Goal: Transaction & Acquisition: Purchase product/service

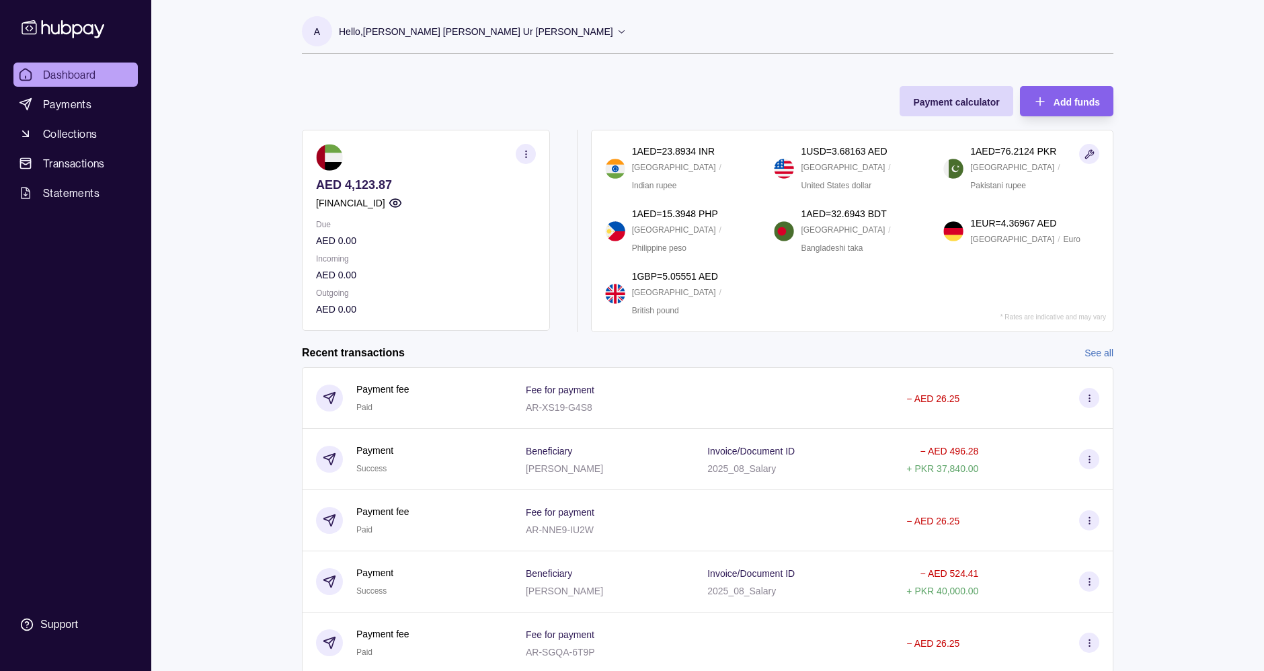
click at [453, 34] on p "Hello, [PERSON_NAME] [PERSON_NAME] Ur [PERSON_NAME]" at bounding box center [476, 31] width 274 height 15
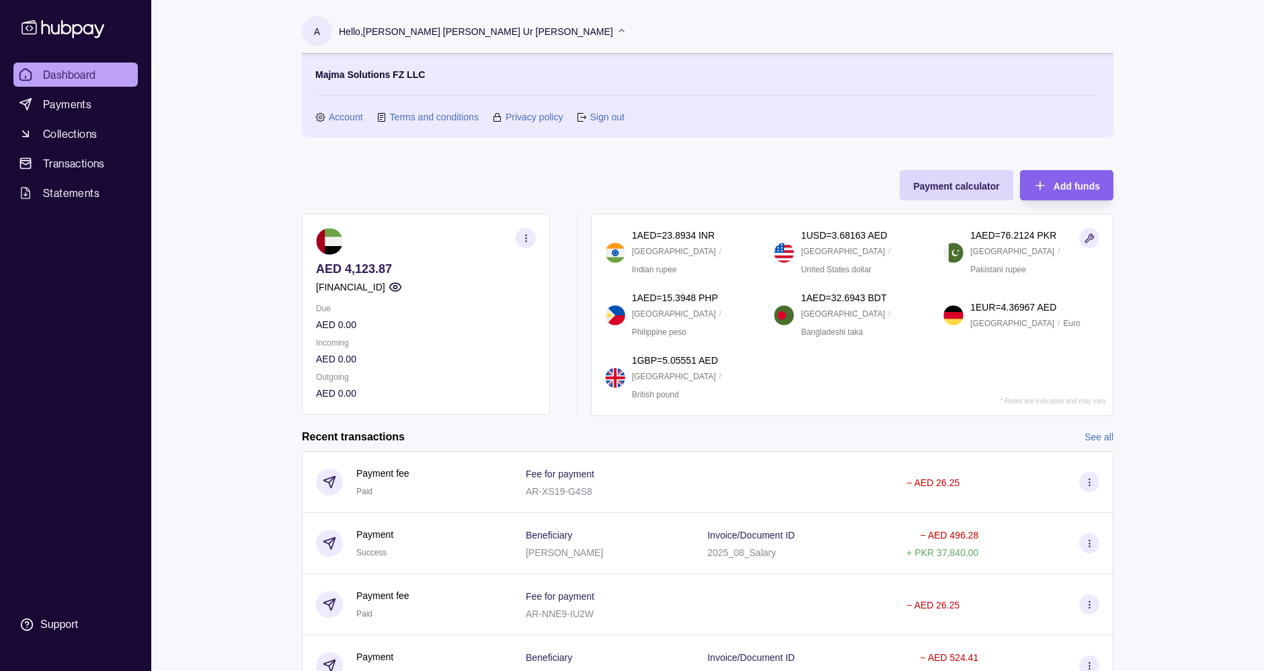
click at [348, 114] on link "Account" at bounding box center [346, 117] width 34 height 15
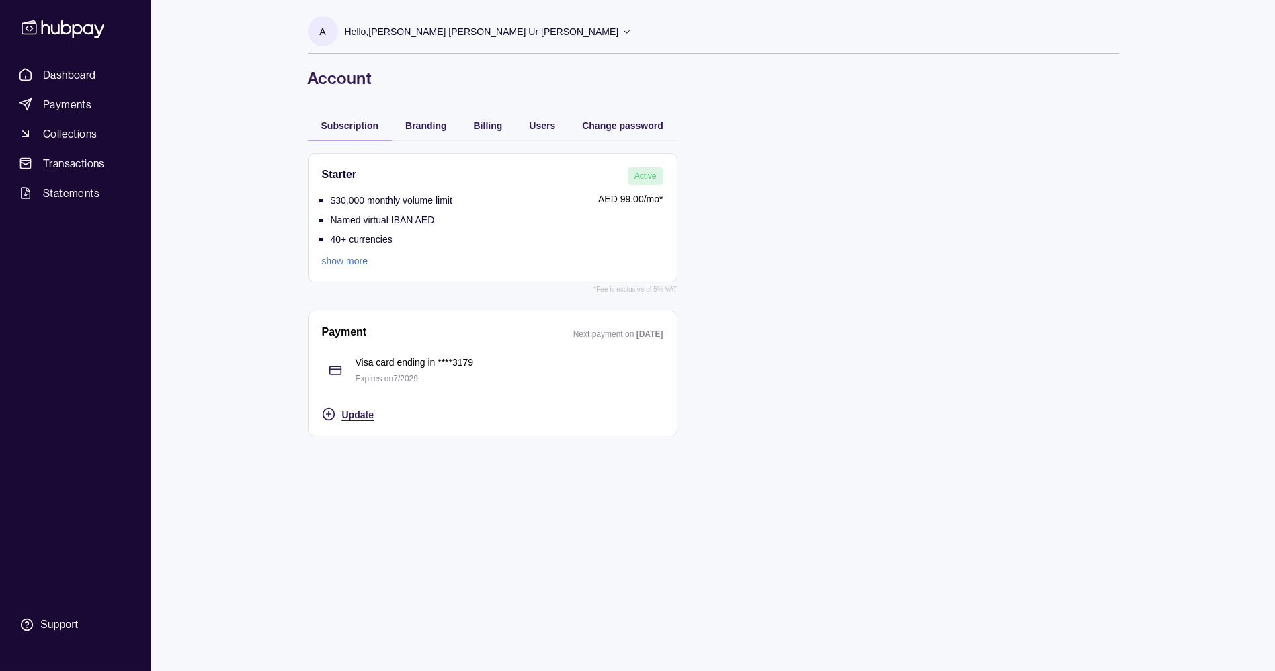
click at [347, 418] on span "Update" at bounding box center [358, 414] width 32 height 11
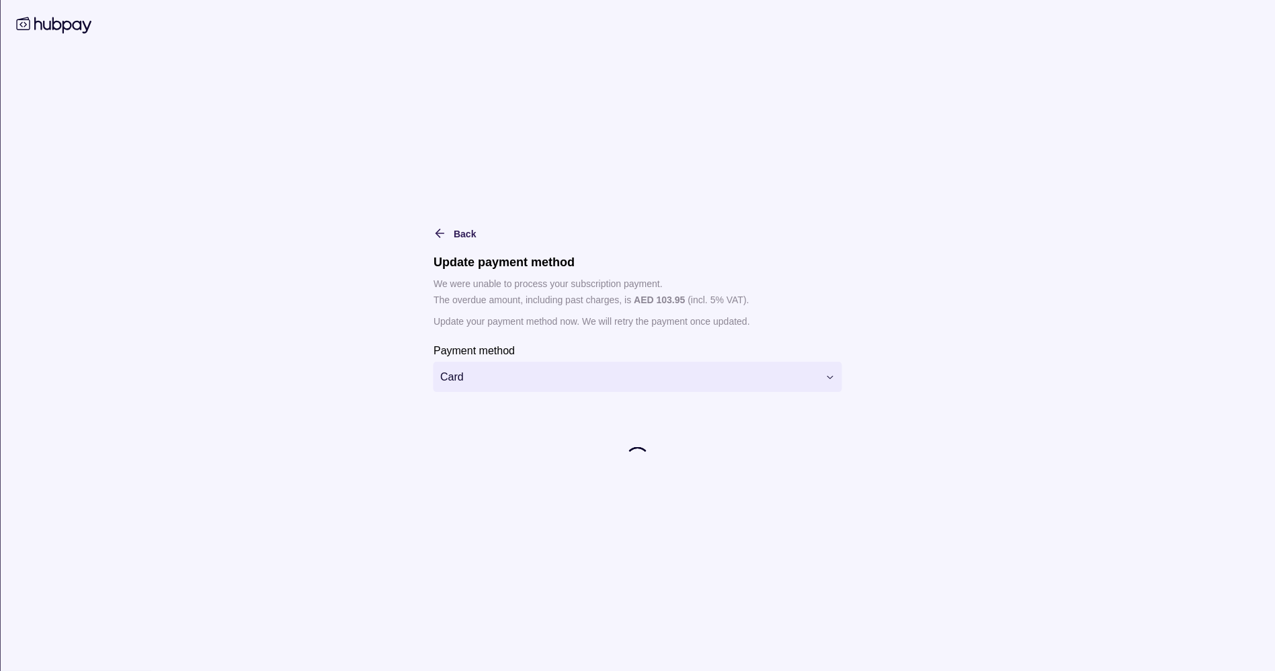
click at [568, 378] on html "**********" at bounding box center [637, 335] width 1275 height 671
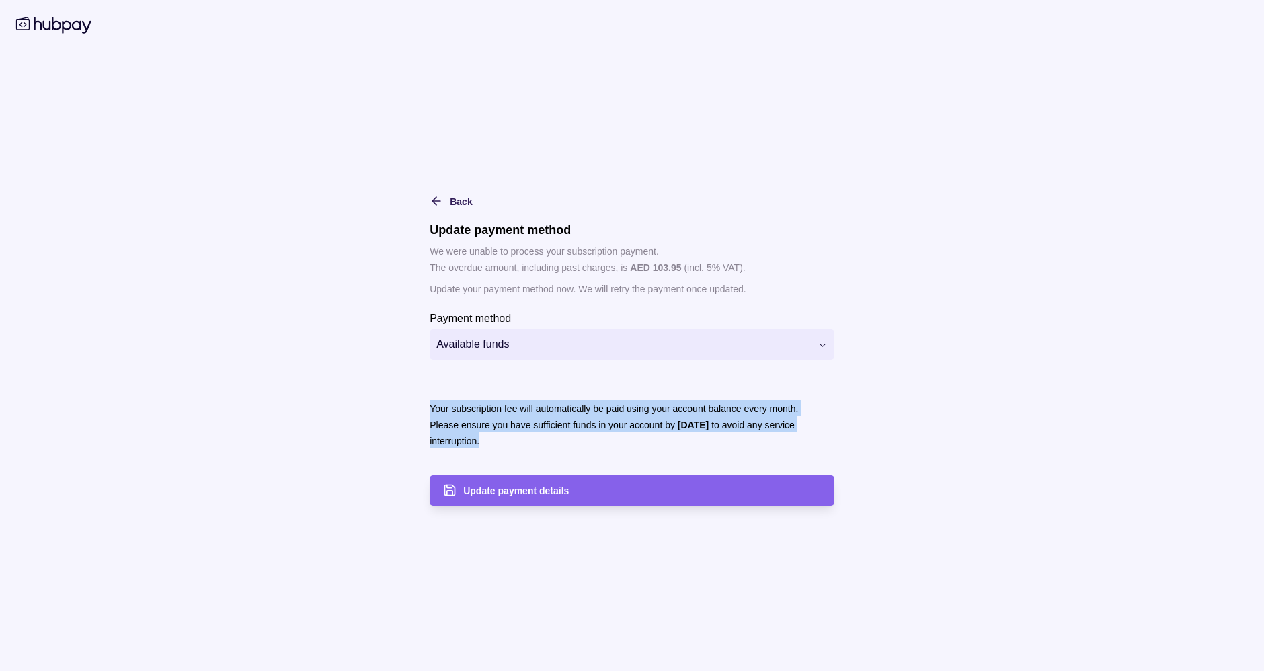
drag, startPoint x: 430, startPoint y: 409, endPoint x: 501, endPoint y: 440, distance: 77.7
click at [501, 440] on div "Your subscription fee will automatically be paid using your account balance eve…" at bounding box center [632, 424] width 405 height 102
drag, startPoint x: 501, startPoint y: 440, endPoint x: 372, endPoint y: 401, distance: 134.0
click at [372, 401] on main "**********" at bounding box center [632, 336] width 689 height 340
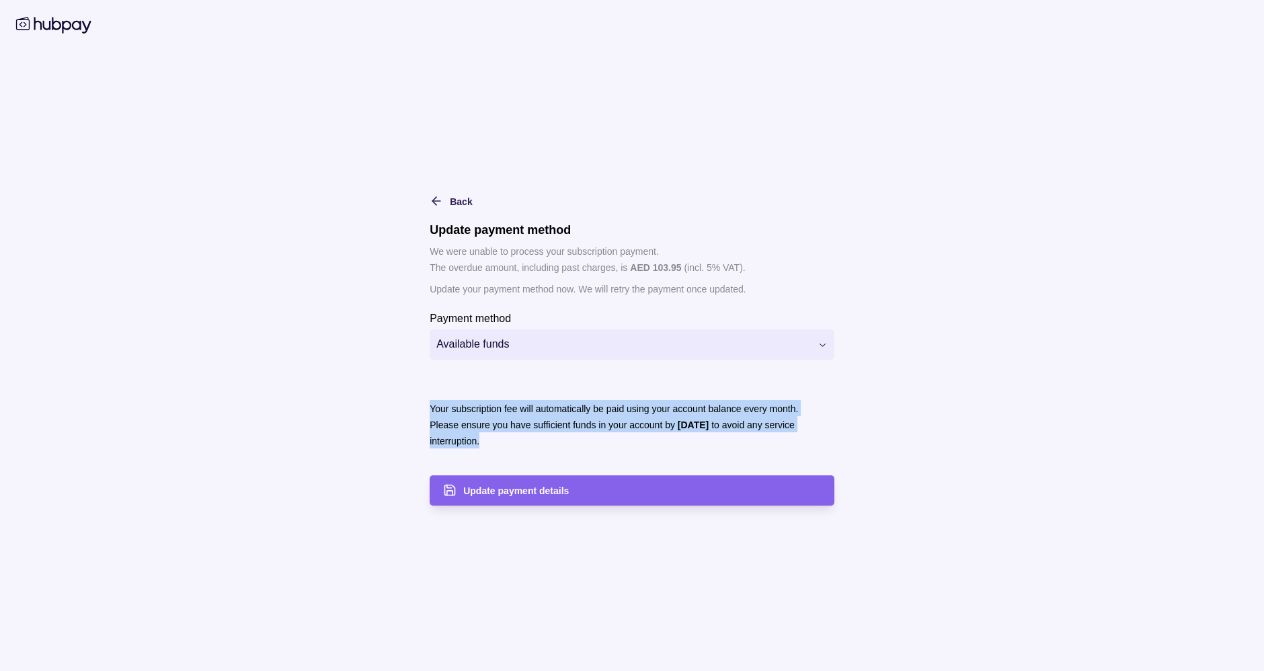
click at [372, 401] on main "**********" at bounding box center [632, 336] width 689 height 340
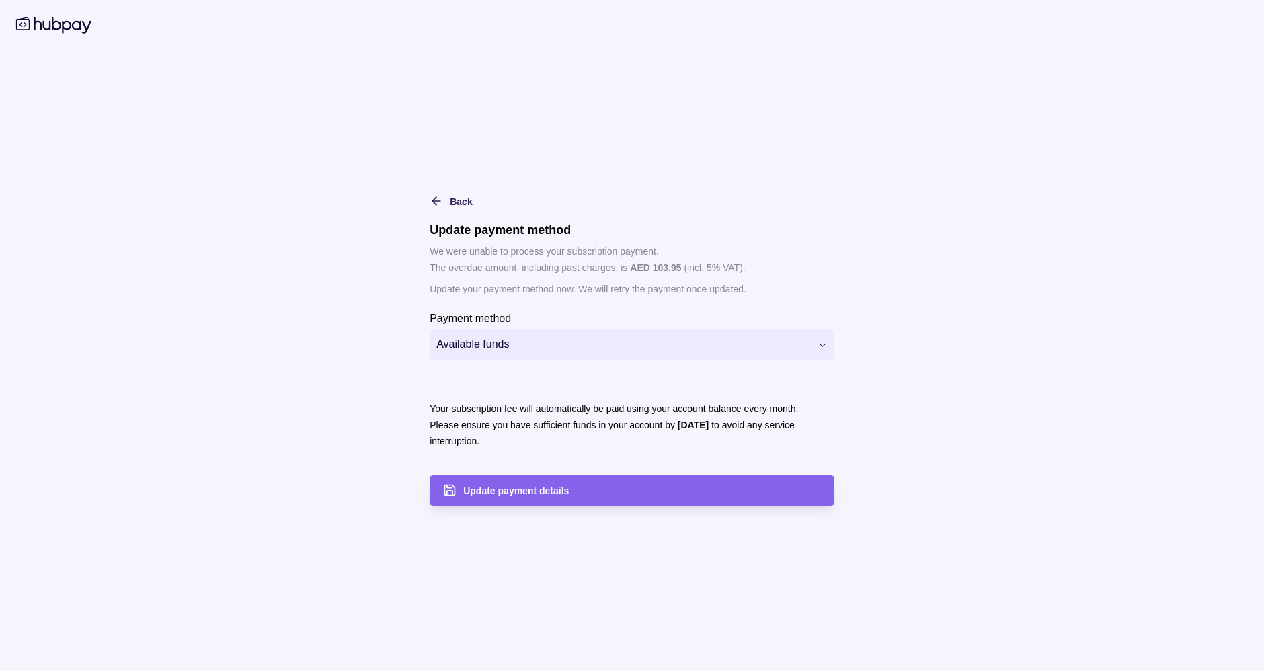
drag, startPoint x: 546, startPoint y: 485, endPoint x: 497, endPoint y: 420, distance: 82.2
click at [497, 420] on section "Your subscription fee will automatically be paid using your account balance eve…" at bounding box center [632, 439] width 405 height 132
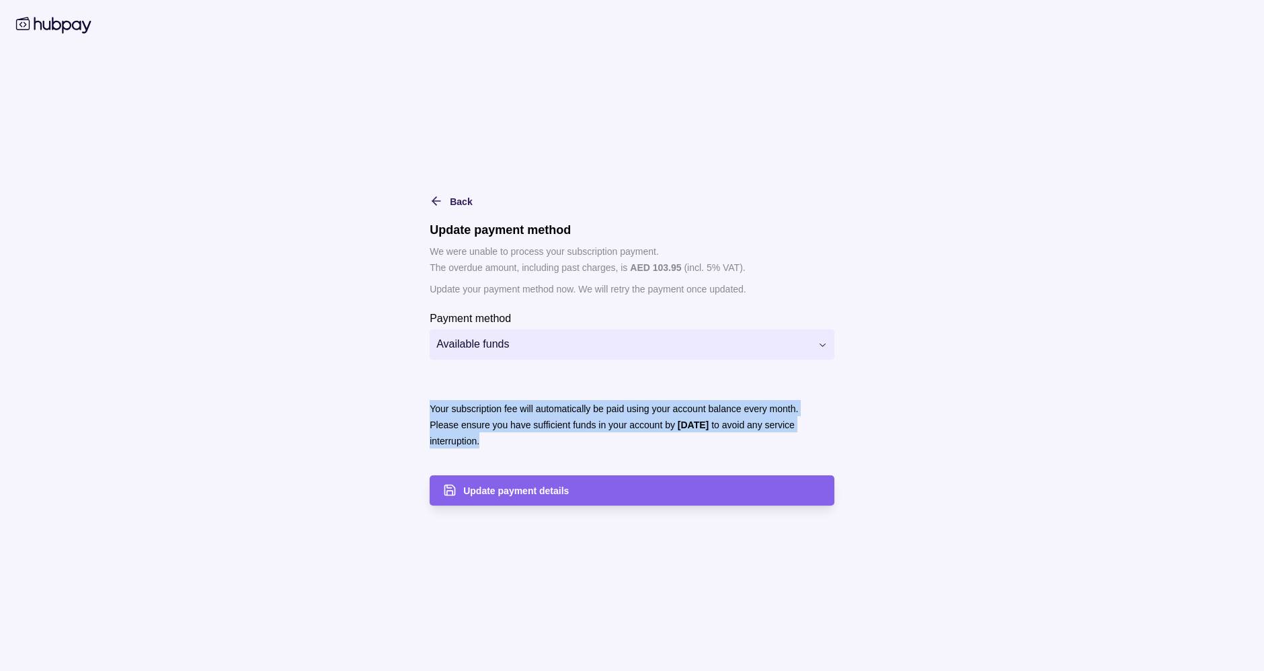
drag, startPoint x: 485, startPoint y: 439, endPoint x: 420, endPoint y: 403, distance: 74.6
click at [420, 403] on main "**********" at bounding box center [632, 336] width 689 height 340
click at [501, 352] on html "**********" at bounding box center [637, 335] width 1275 height 671
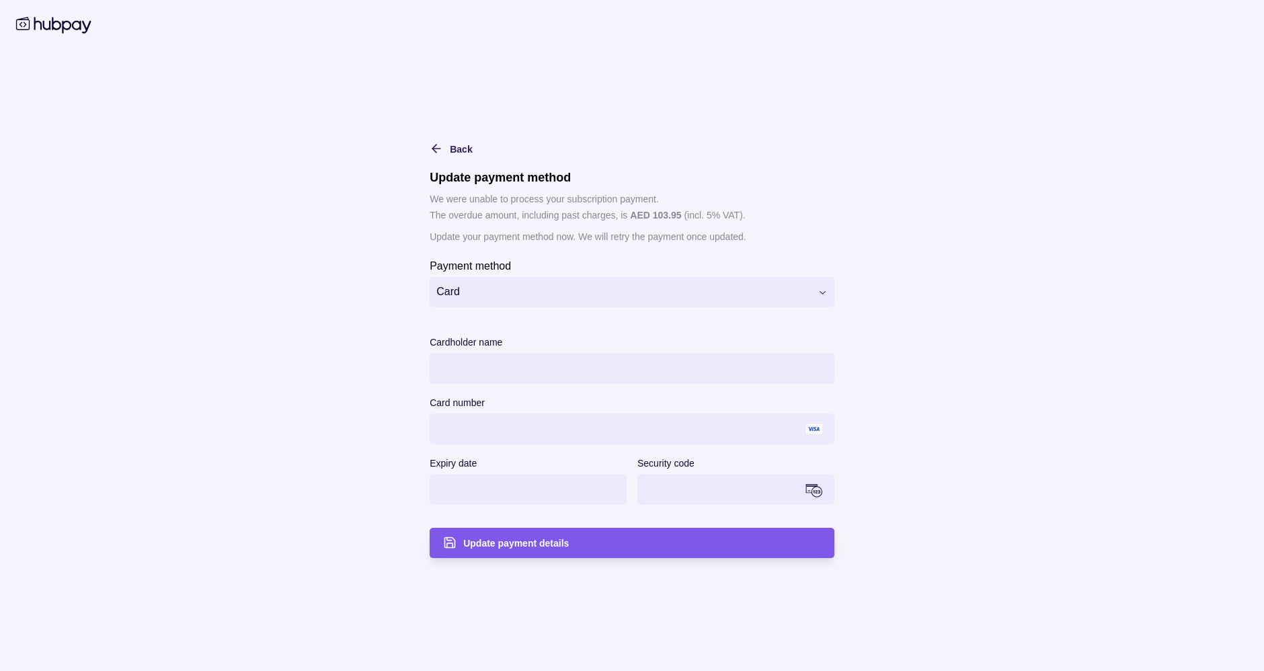
click at [590, 540] on div "Update payment details" at bounding box center [642, 543] width 358 height 16
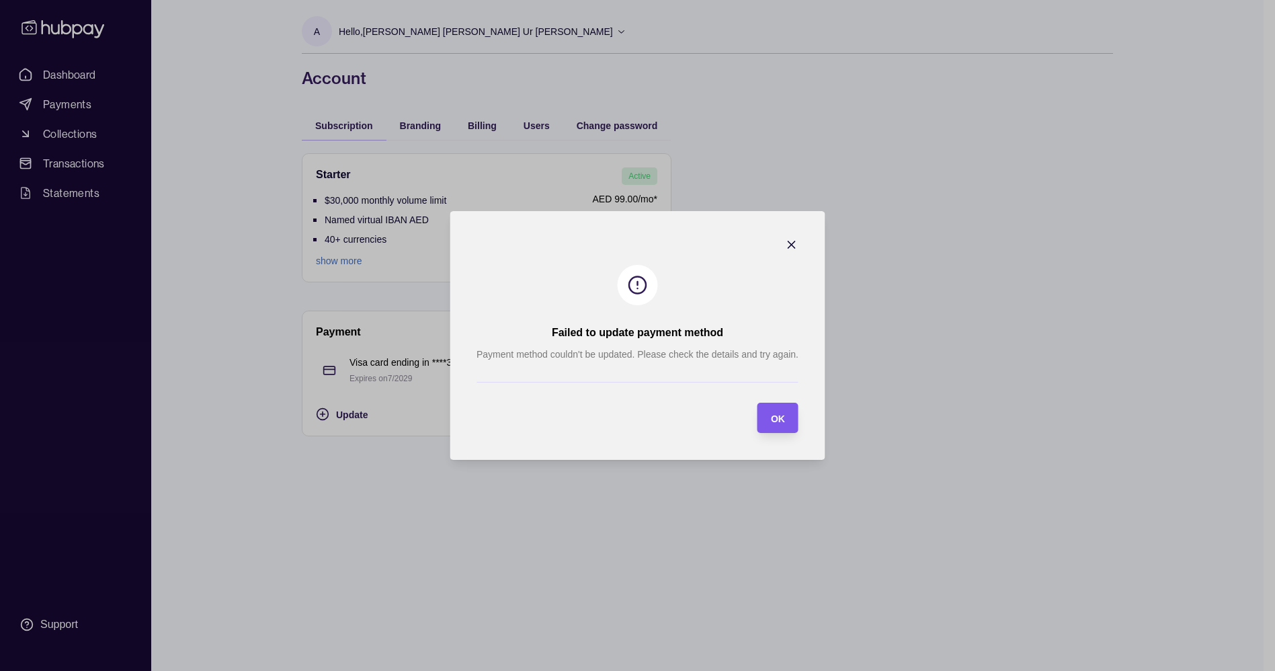
click at [771, 411] on div "OK" at bounding box center [778, 418] width 14 height 16
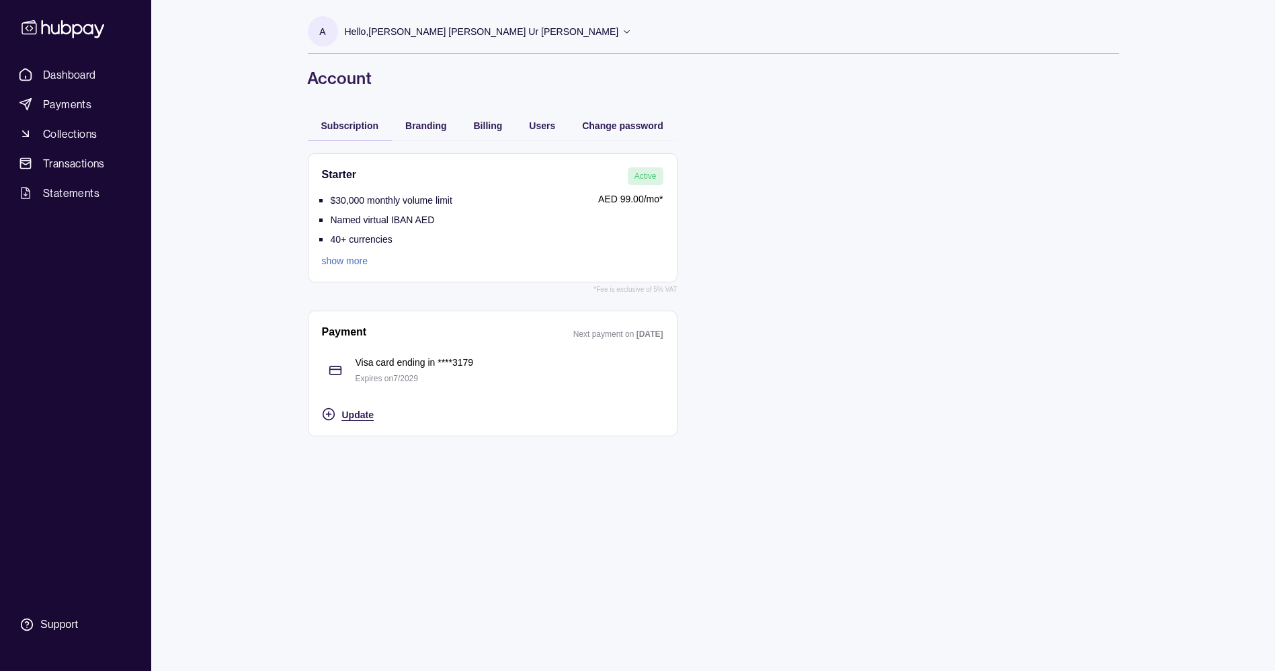
click at [375, 410] on div "Update" at bounding box center [502, 414] width 321 height 16
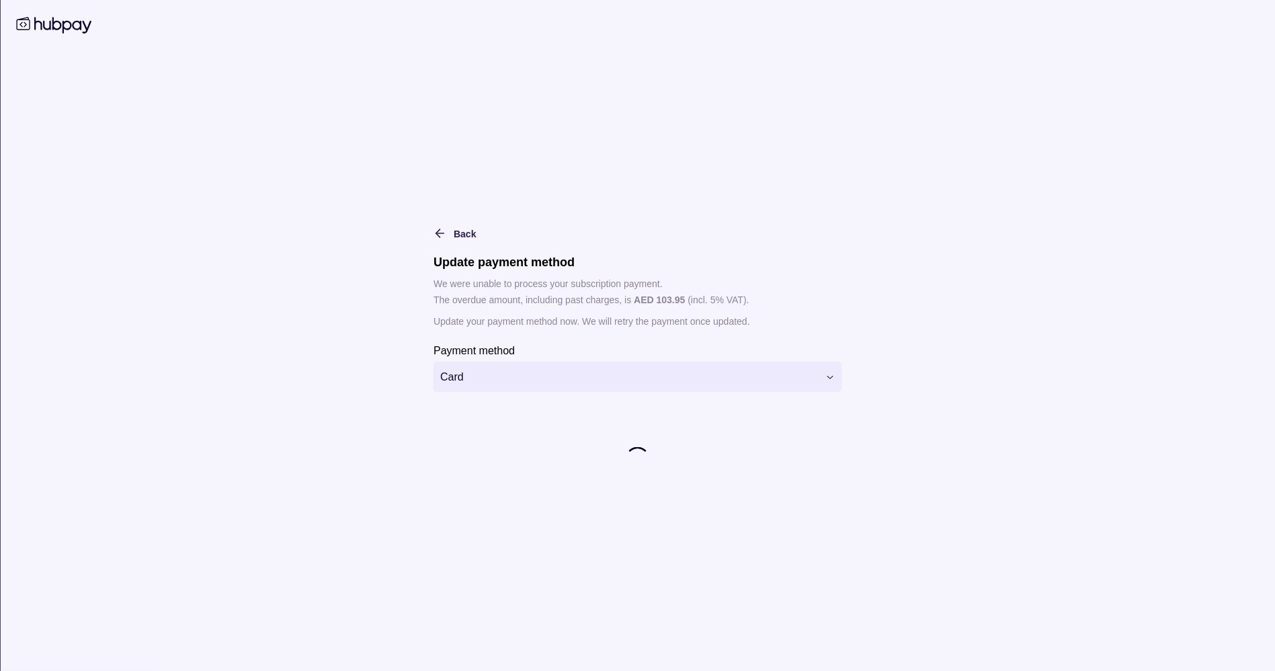
click at [850, 262] on main "**********" at bounding box center [638, 335] width 689 height 274
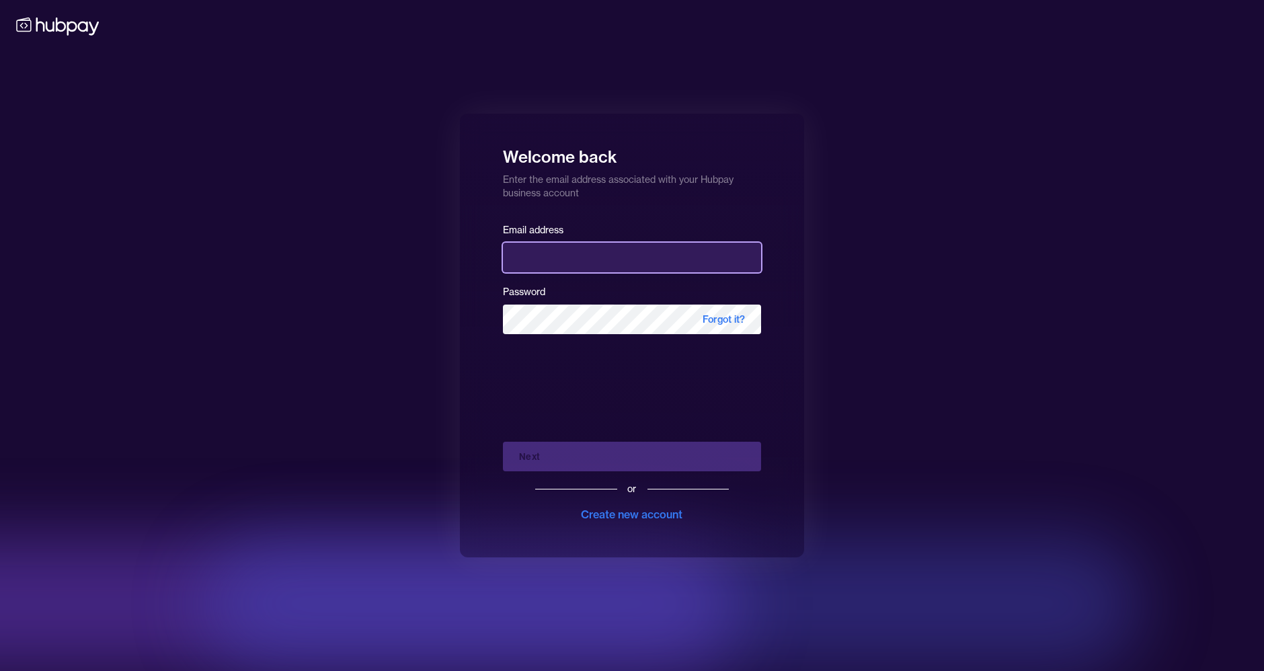
click at [608, 253] on input "email" at bounding box center [632, 258] width 258 height 30
type input "**********"
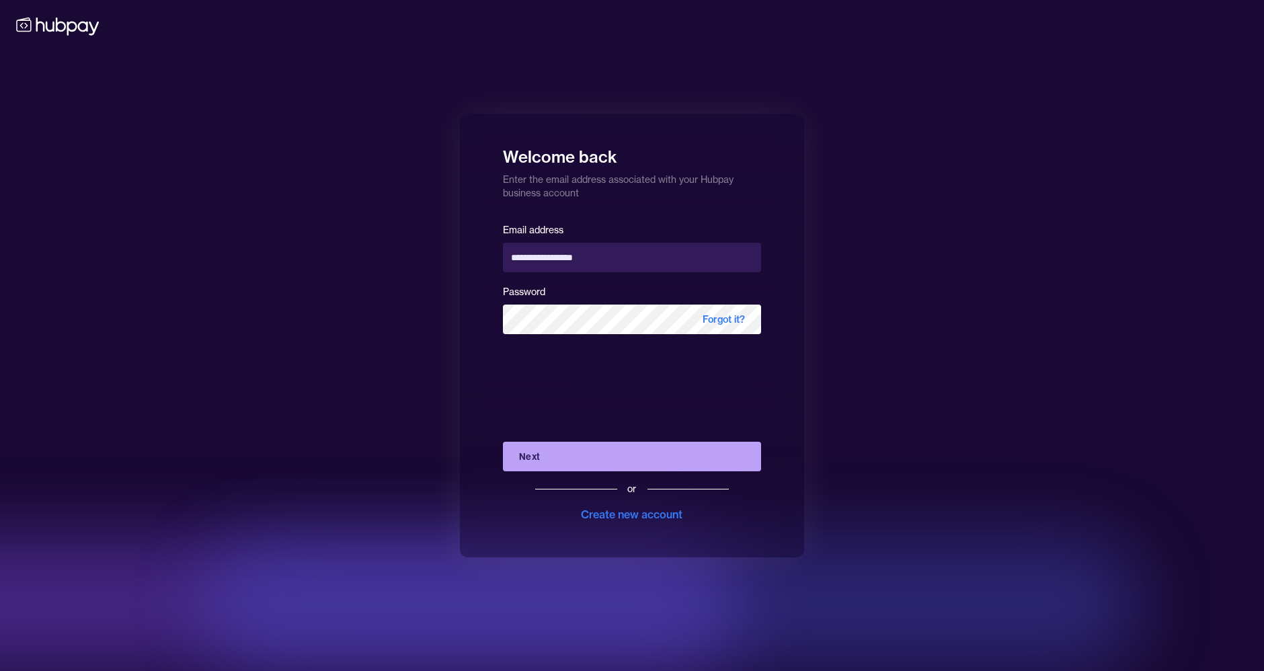
click at [566, 459] on button "Next" at bounding box center [632, 457] width 258 height 30
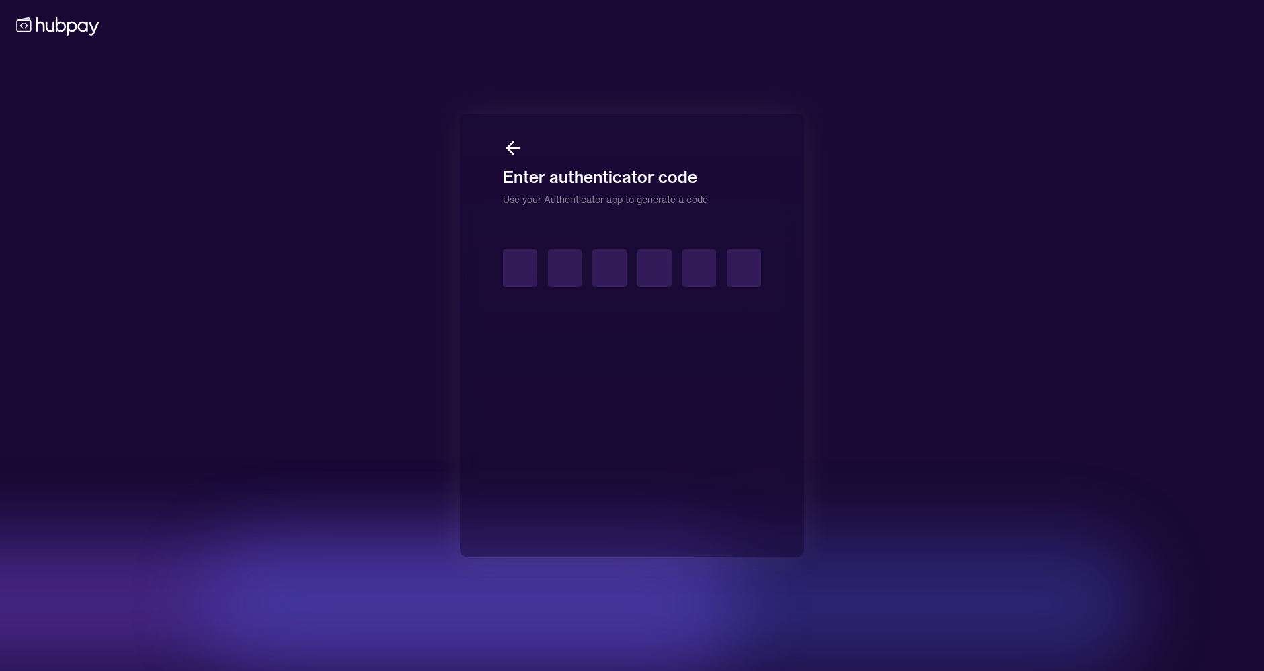
type input "*"
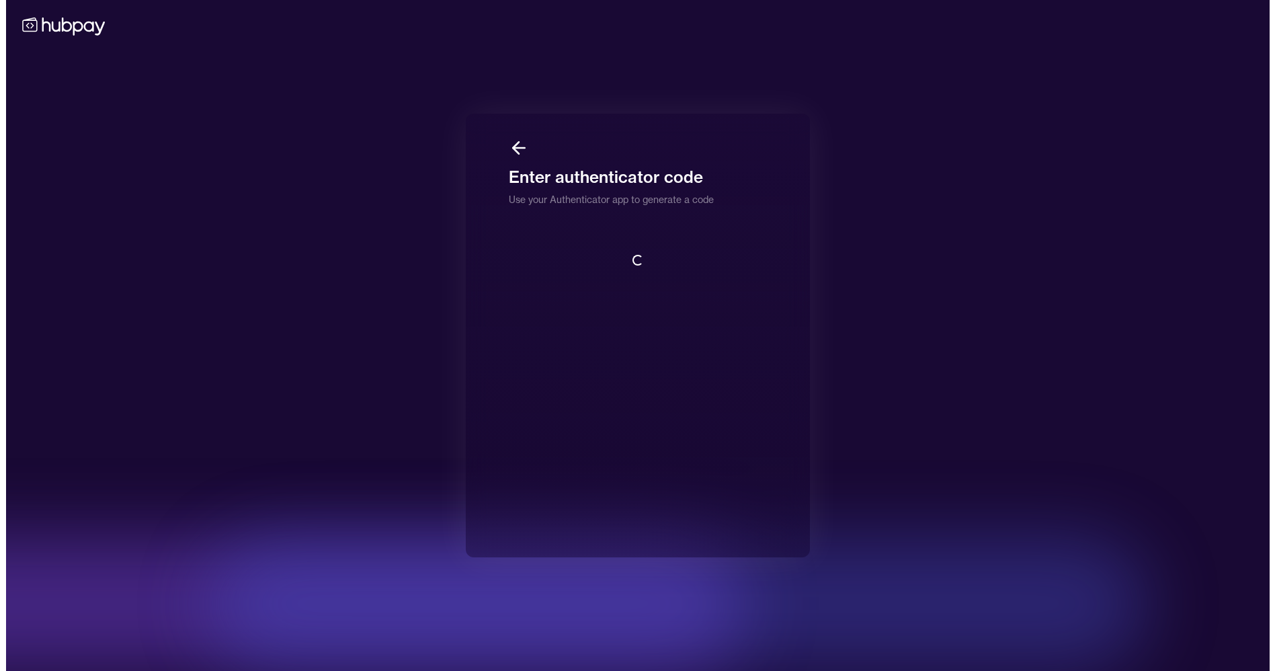
scroll to position [1, 0]
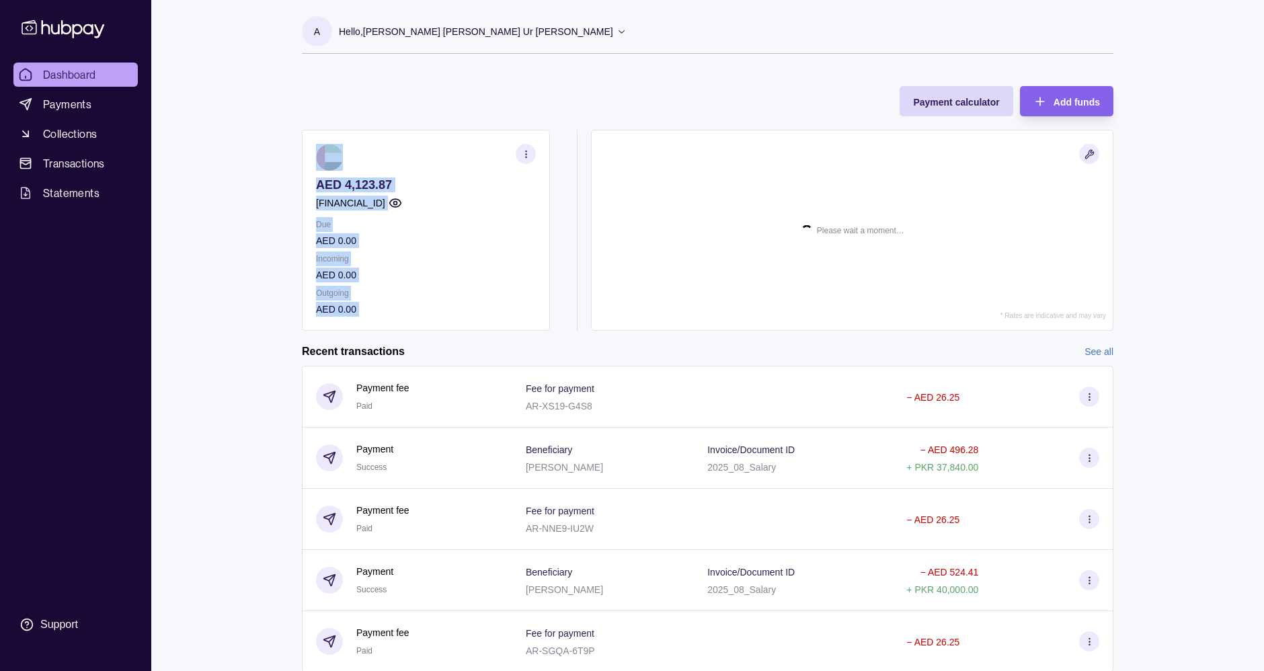
drag, startPoint x: 492, startPoint y: 104, endPoint x: 442, endPoint y: 144, distance: 63.6
click at [442, 144] on div "Payment calculator Add funds AED 4,123.87 AE570960000536060000987 Due AED 0.00 …" at bounding box center [708, 202] width 812 height 258
click at [435, 99] on div "Payment calculator Add funds AED 4,123.87 AE570960000536060000987 Due AED 0.00 …" at bounding box center [708, 202] width 812 height 258
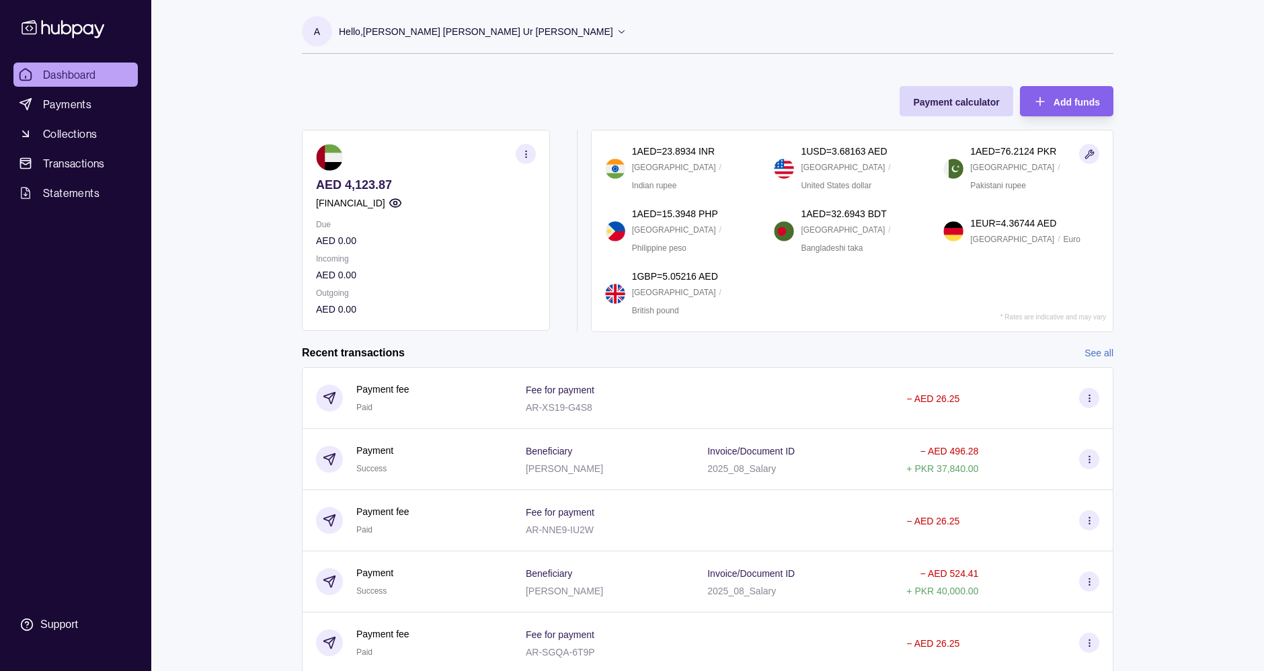
click at [436, 31] on p "Hello, Aamir Attaa Atta Ur Rehman" at bounding box center [476, 31] width 274 height 15
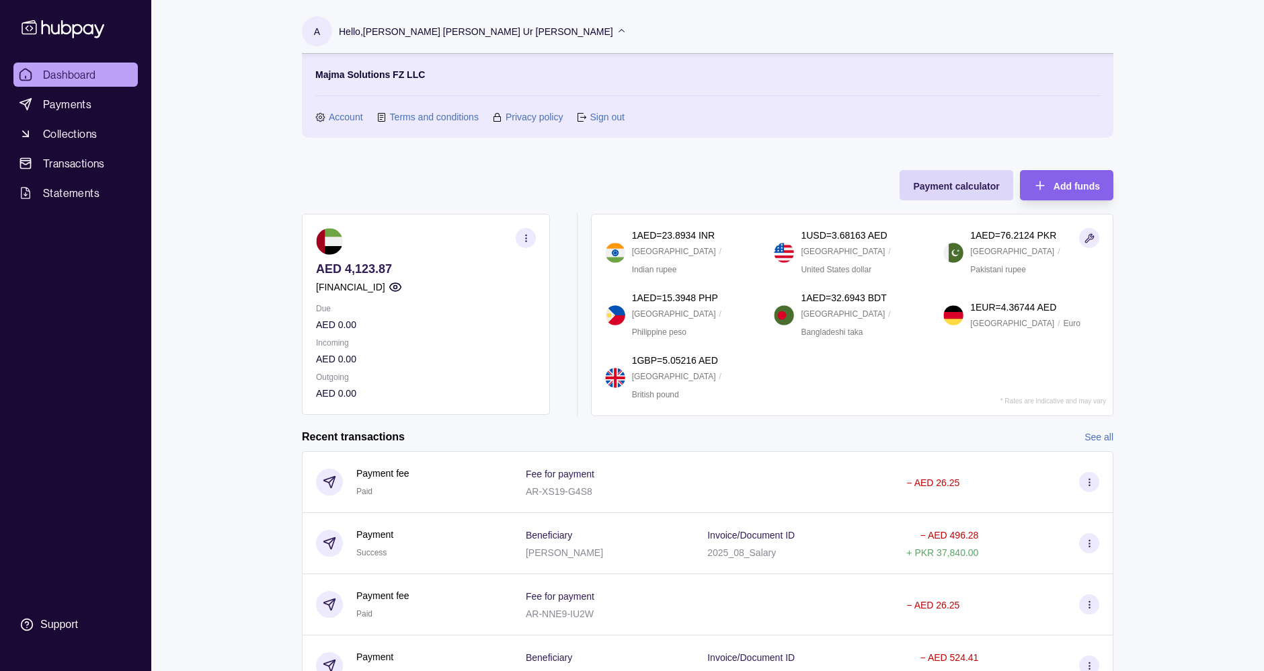
click at [346, 108] on section "Majma Solutions FZ LLC Account Terms and conditions Privacy policy Sign out" at bounding box center [707, 95] width 785 height 57
click at [352, 119] on link "Account" at bounding box center [346, 117] width 34 height 15
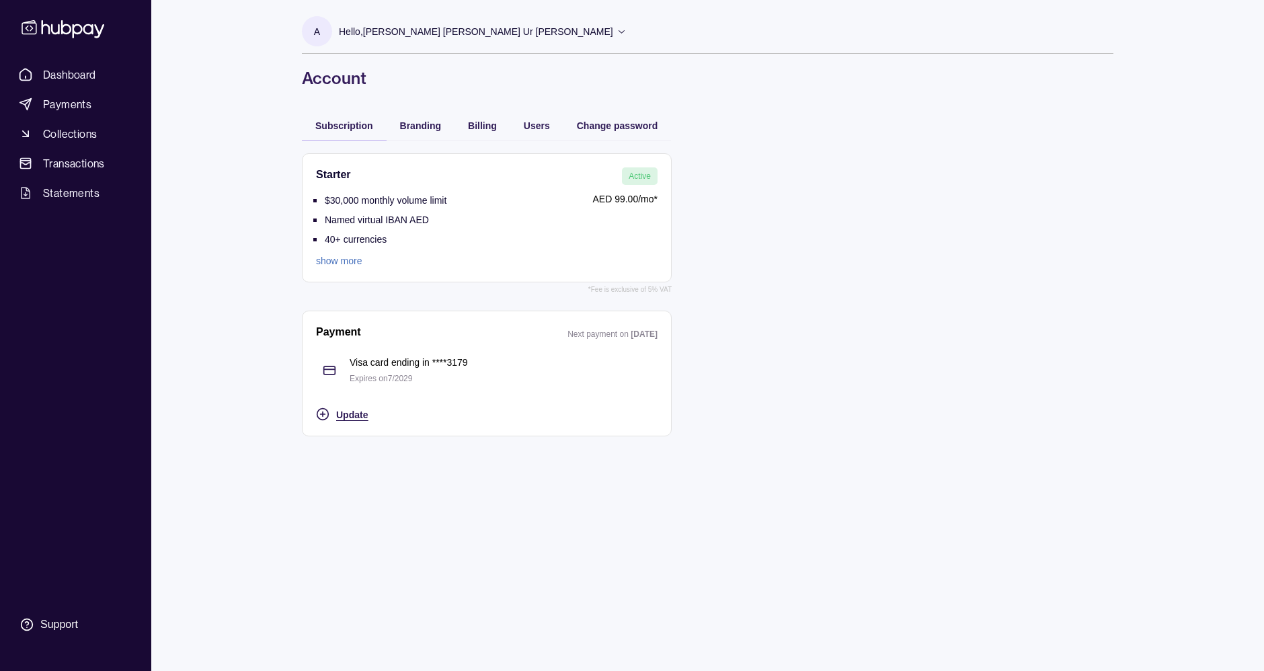
click at [363, 418] on span "Update" at bounding box center [352, 414] width 32 height 11
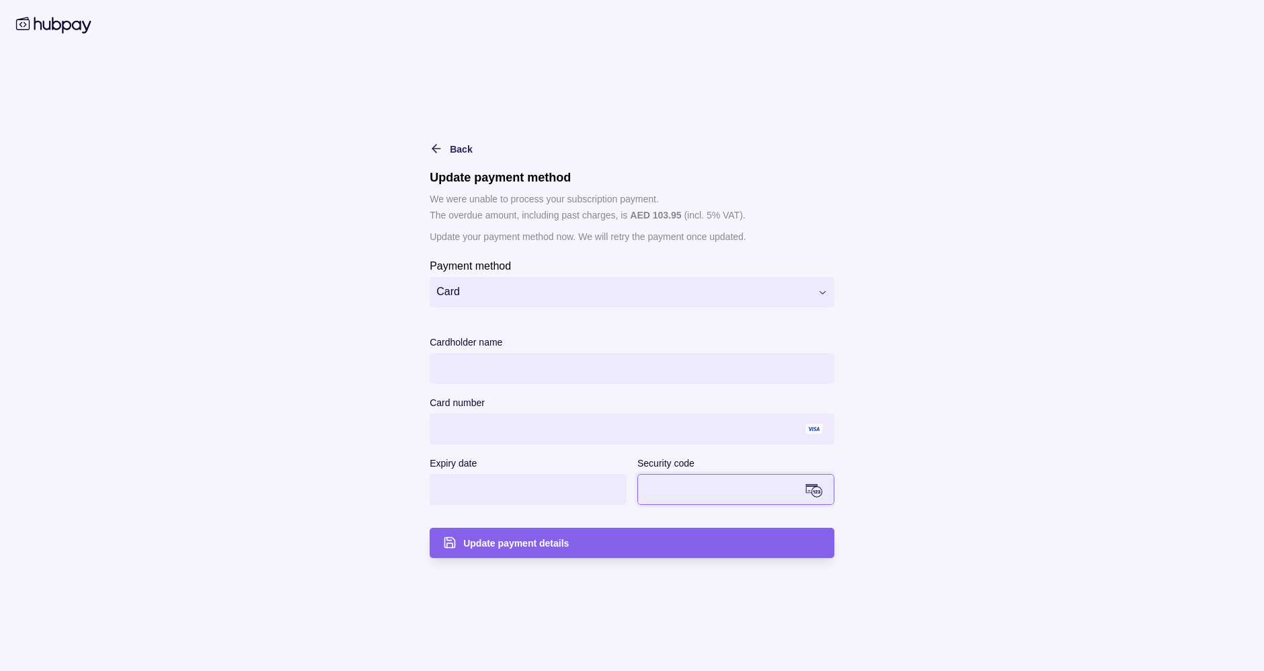
click at [997, 478] on section "**********" at bounding box center [632, 335] width 1264 height 671
click at [629, 539] on div "Update payment details" at bounding box center [642, 543] width 358 height 16
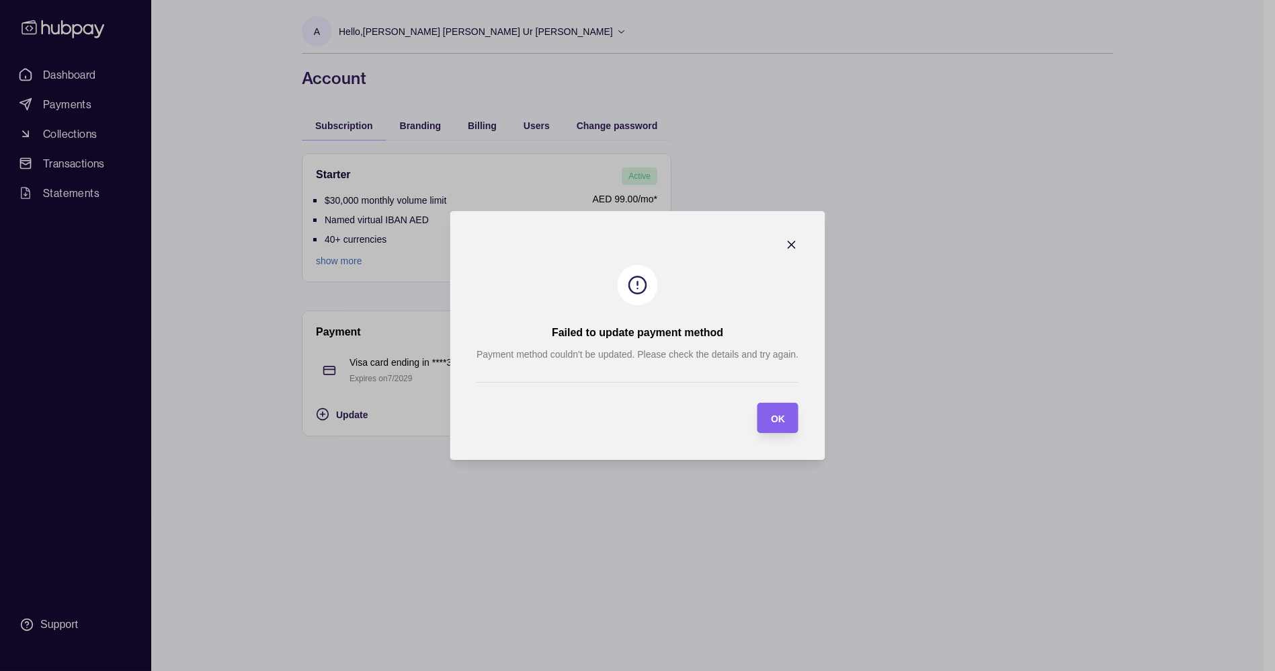
click at [791, 418] on section "OK" at bounding box center [778, 418] width 41 height 30
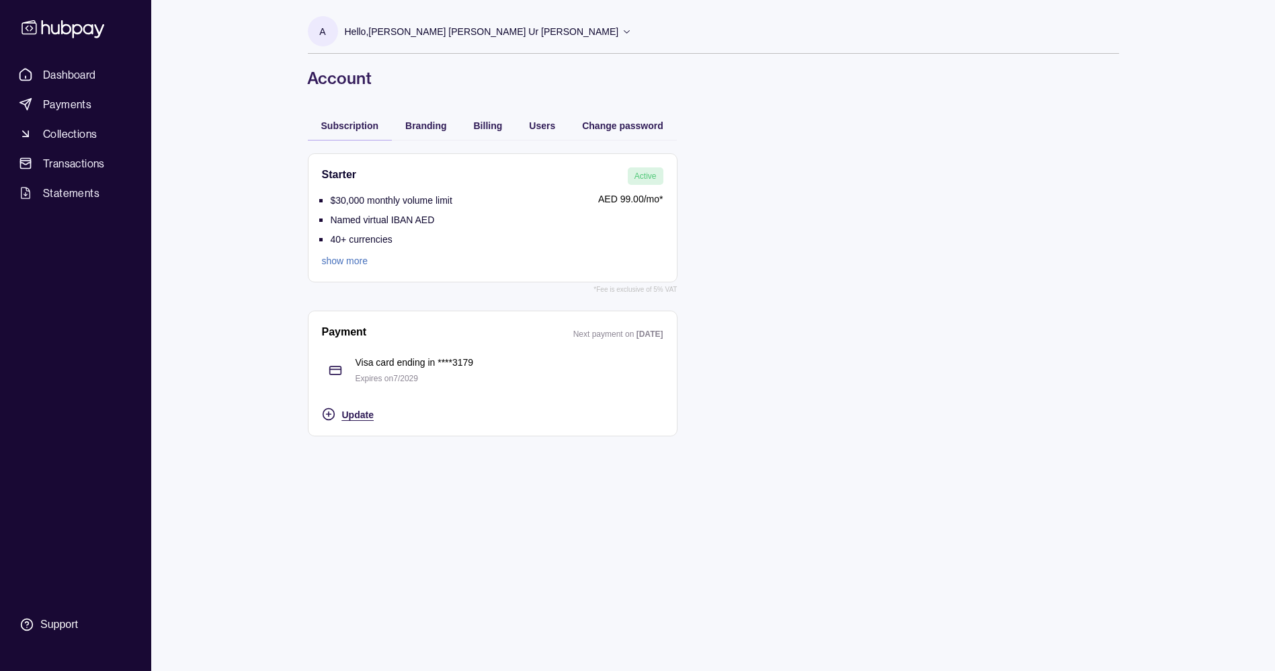
click at [360, 414] on span "Update" at bounding box center [358, 414] width 32 height 11
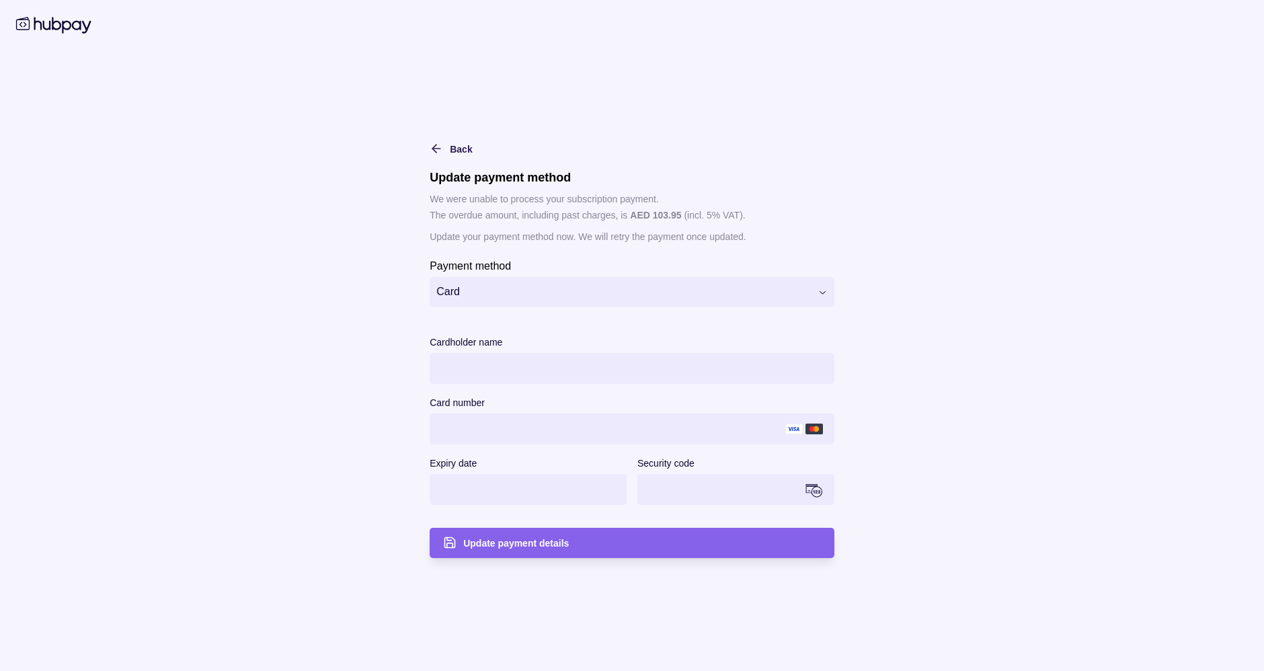
click at [647, 295] on html "**********" at bounding box center [632, 335] width 1264 height 671
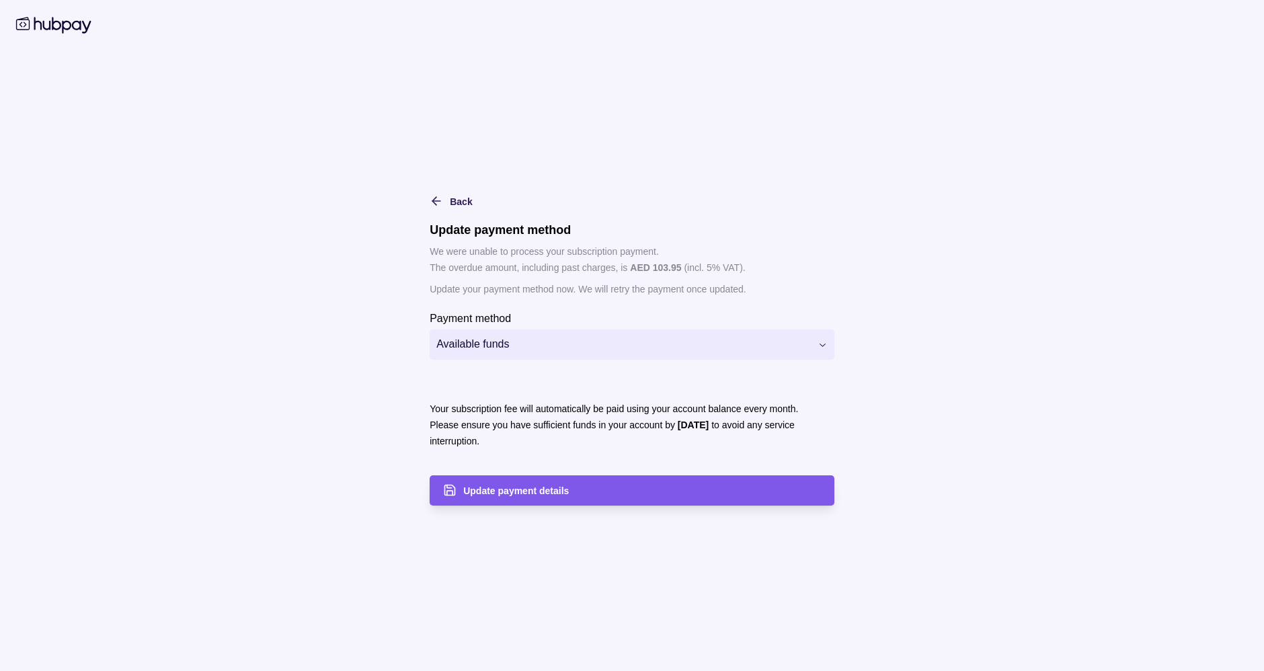
click at [528, 494] on span "Update payment details" at bounding box center [516, 490] width 106 height 11
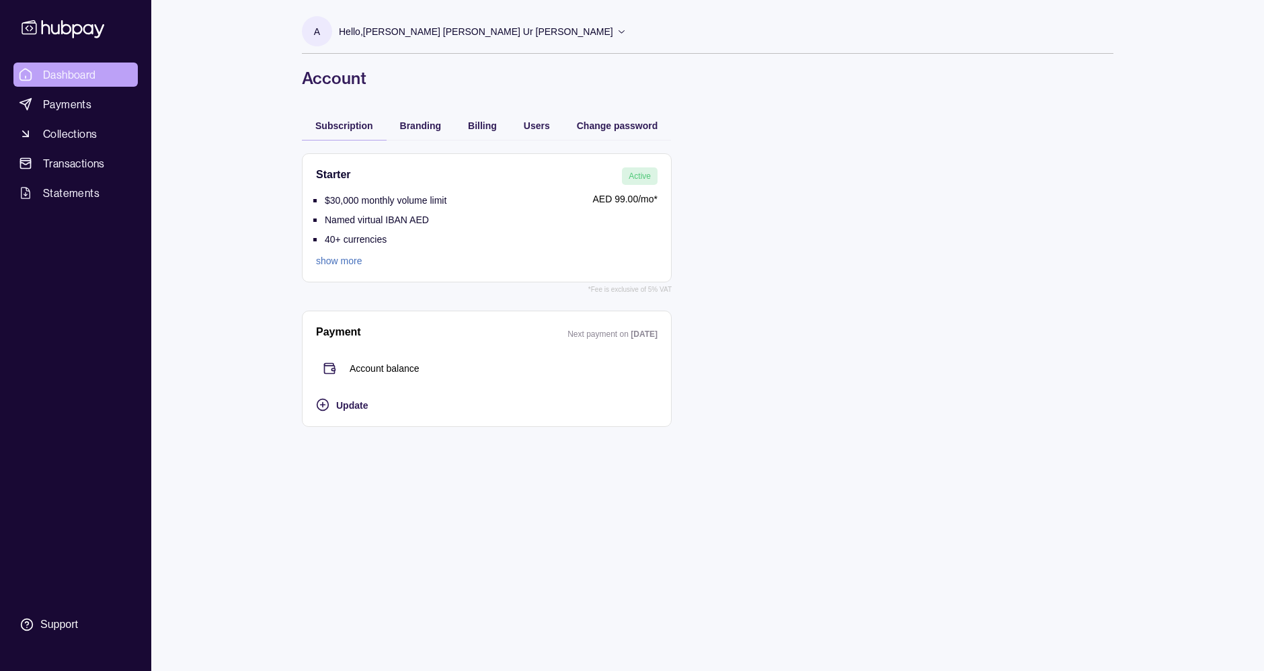
click at [104, 74] on link "Dashboard" at bounding box center [75, 75] width 124 height 24
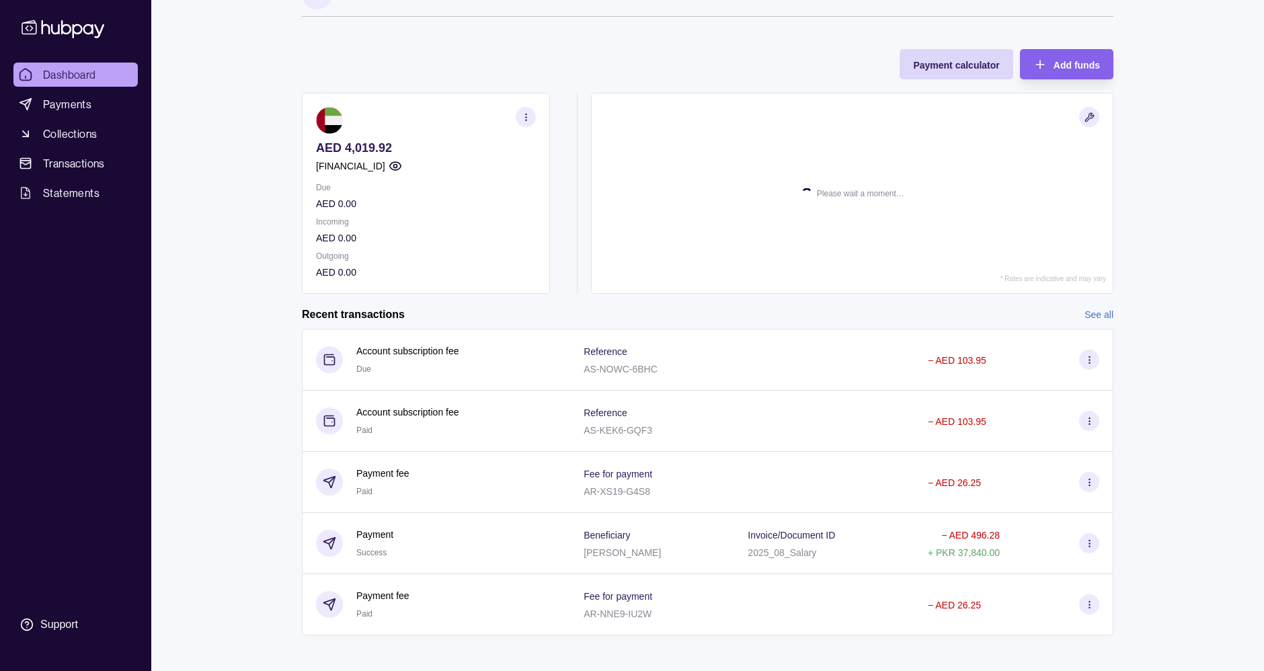
scroll to position [45, 0]
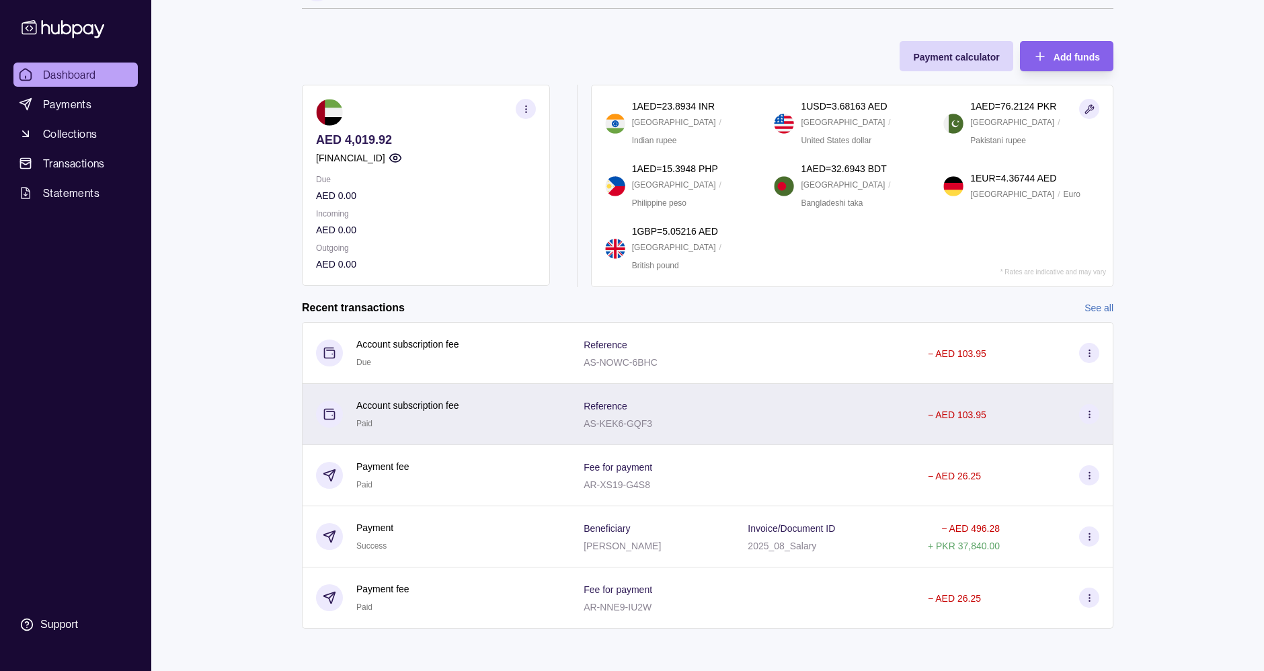
click at [997, 404] on div "− AED 103.95" at bounding box center [1013, 414] width 171 height 20
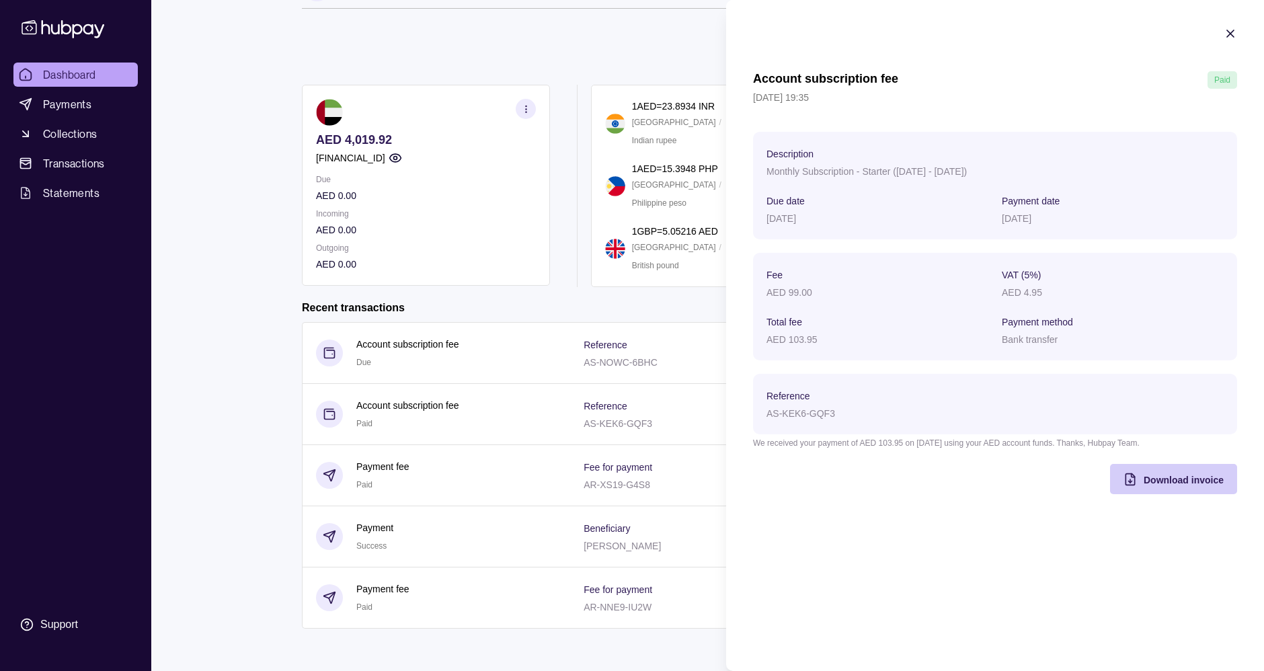
click at [1190, 483] on span "Download invoice" at bounding box center [1184, 480] width 80 height 11
click at [1236, 32] on icon "button" at bounding box center [1230, 33] width 13 height 13
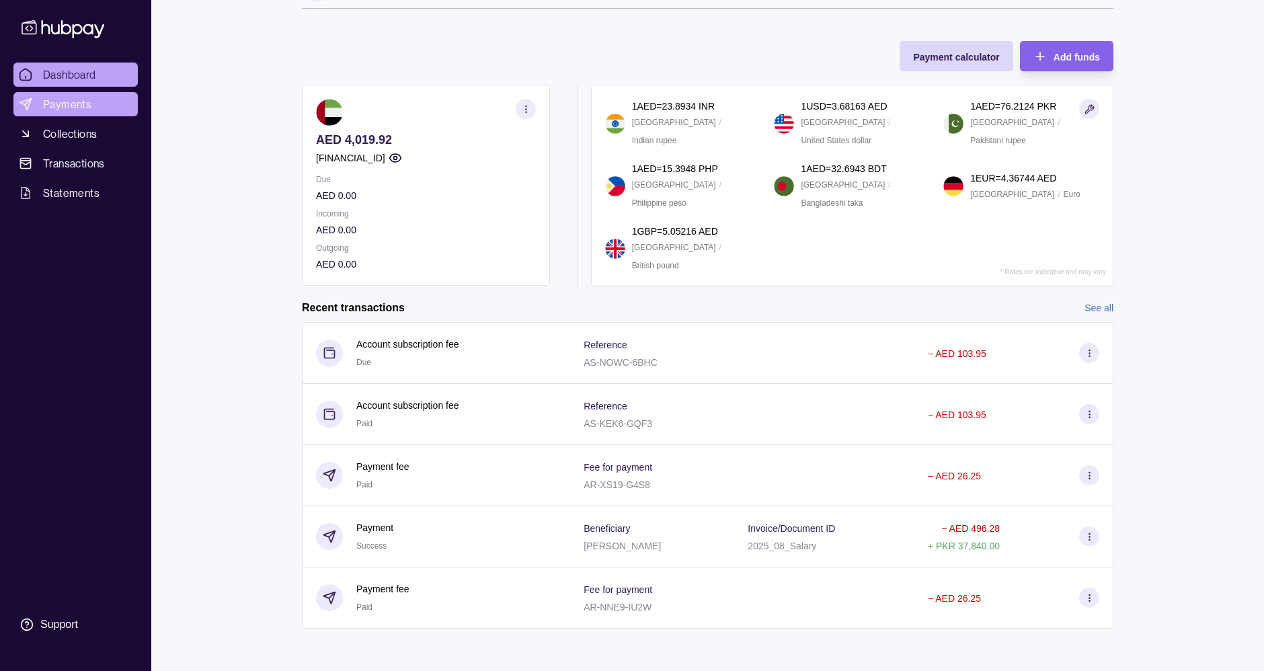
click at [75, 106] on span "Payments" at bounding box center [67, 104] width 48 height 16
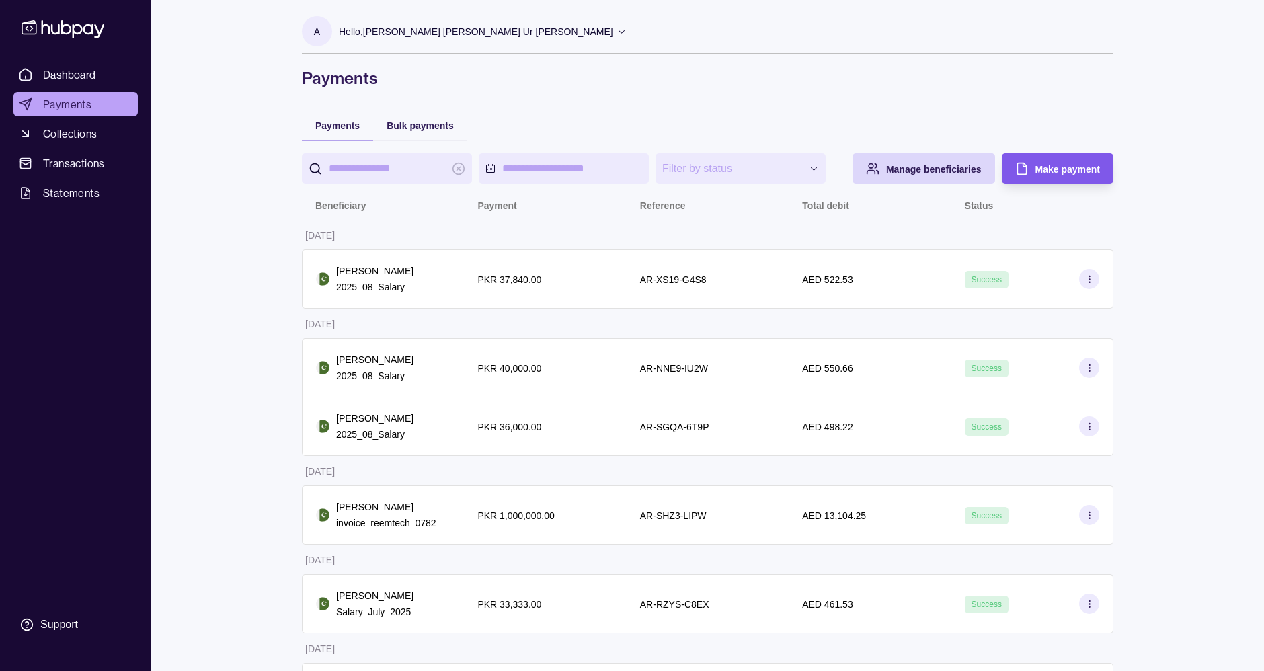
click at [1059, 174] on div "Make payment" at bounding box center [1067, 169] width 65 height 16
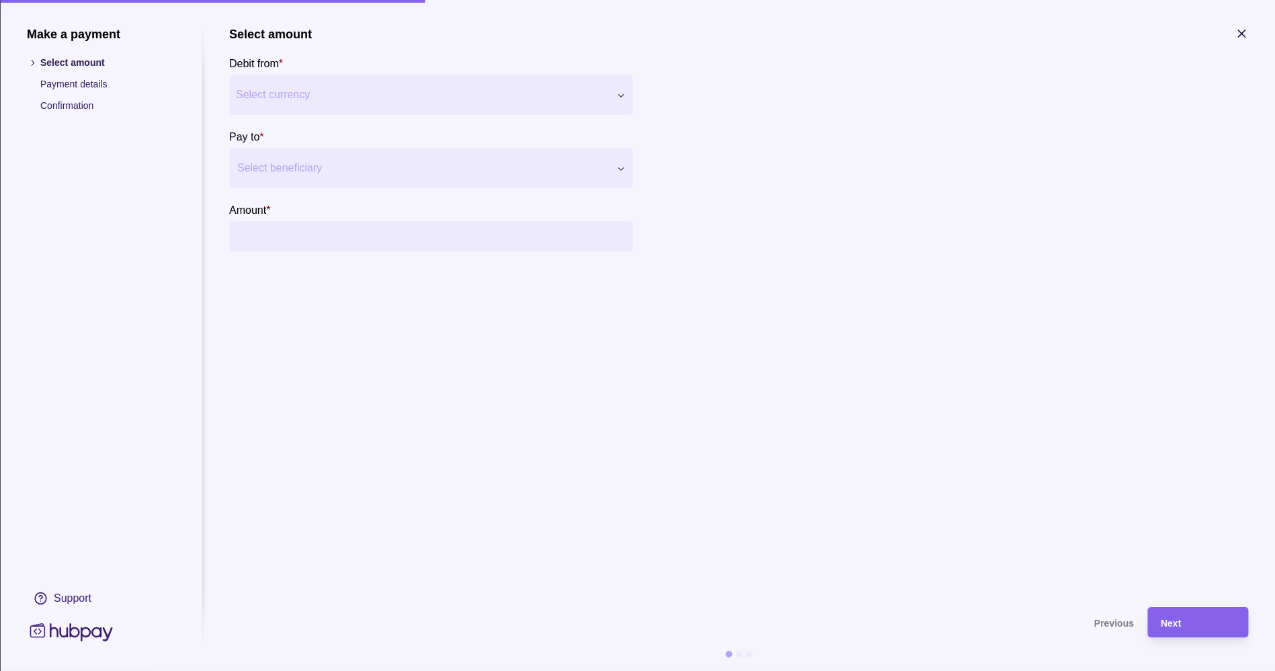
click at [448, 173] on div at bounding box center [422, 168] width 370 height 19
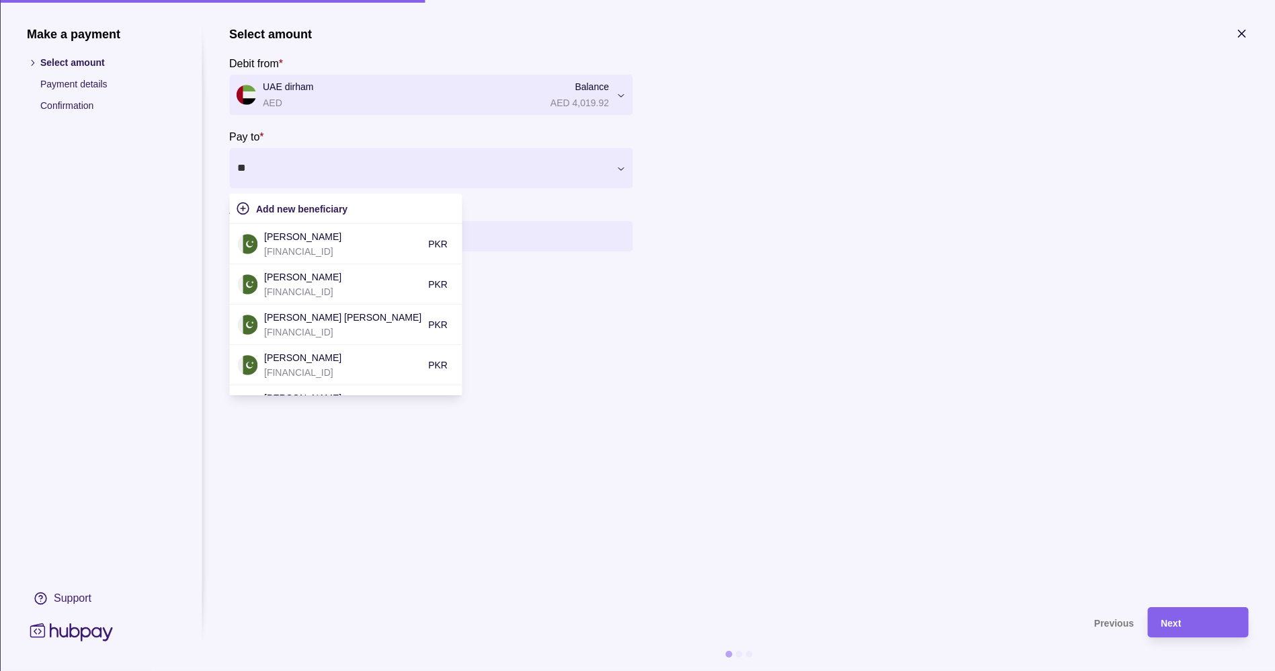
type input "***"
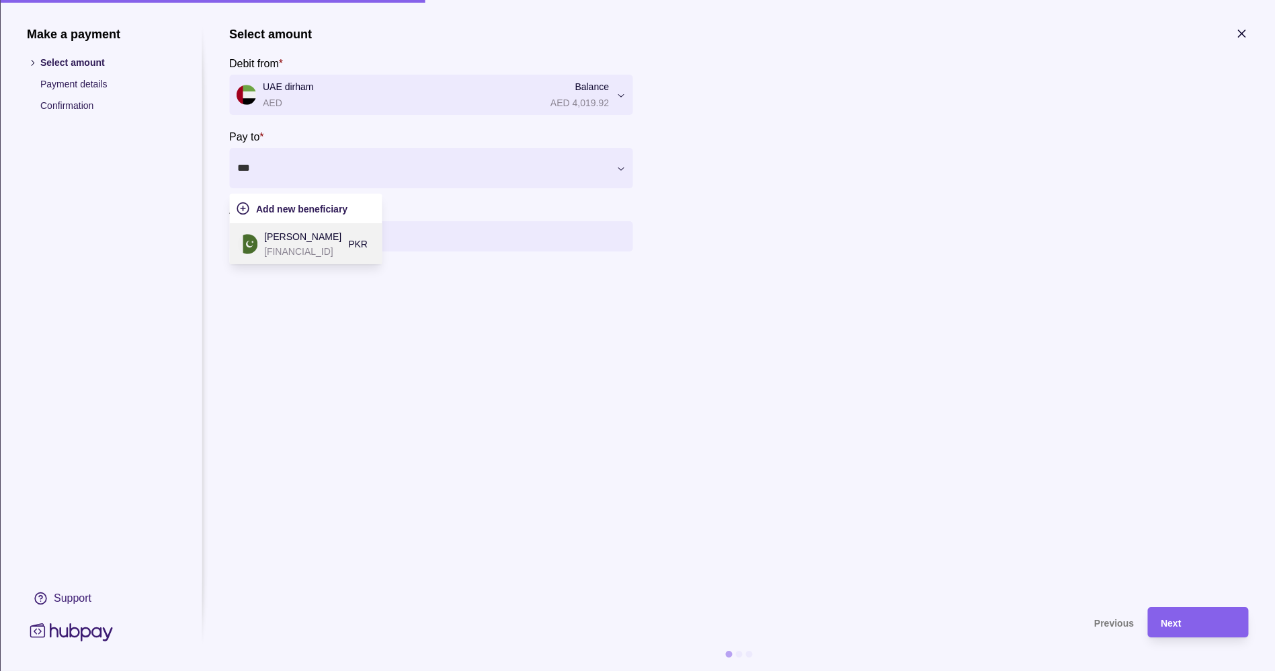
click at [333, 237] on p "Shozib Ali" at bounding box center [302, 236] width 77 height 15
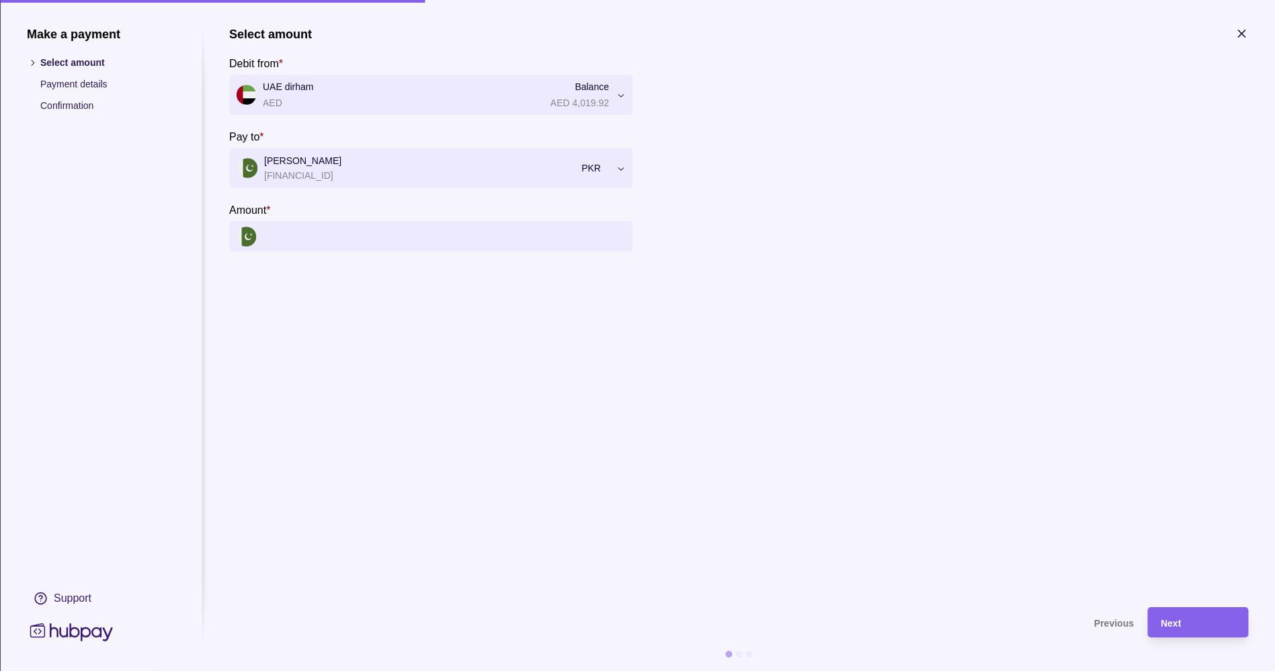
click at [415, 237] on input "Amount *" at bounding box center [444, 236] width 363 height 30
click at [440, 239] on input "Amount *" at bounding box center [444, 236] width 363 height 30
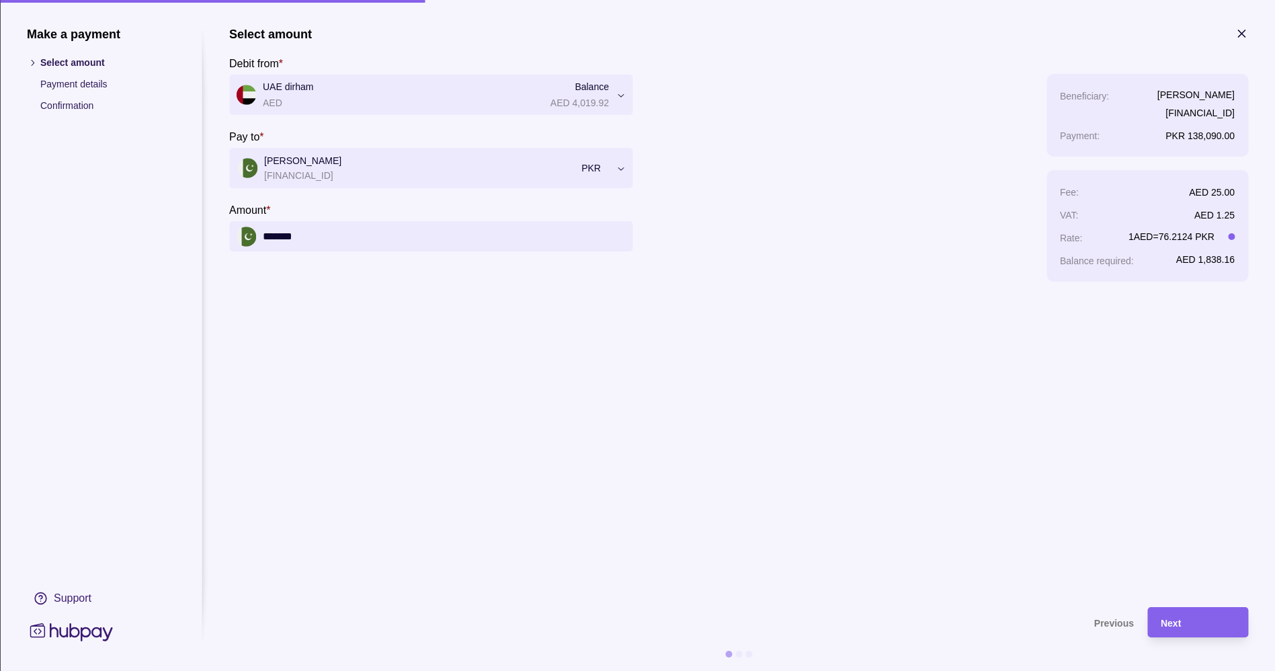
type input "*******"
click at [1025, 321] on section "**********" at bounding box center [738, 310] width 1019 height 567
click at [1175, 621] on span "Next" at bounding box center [1171, 623] width 20 height 11
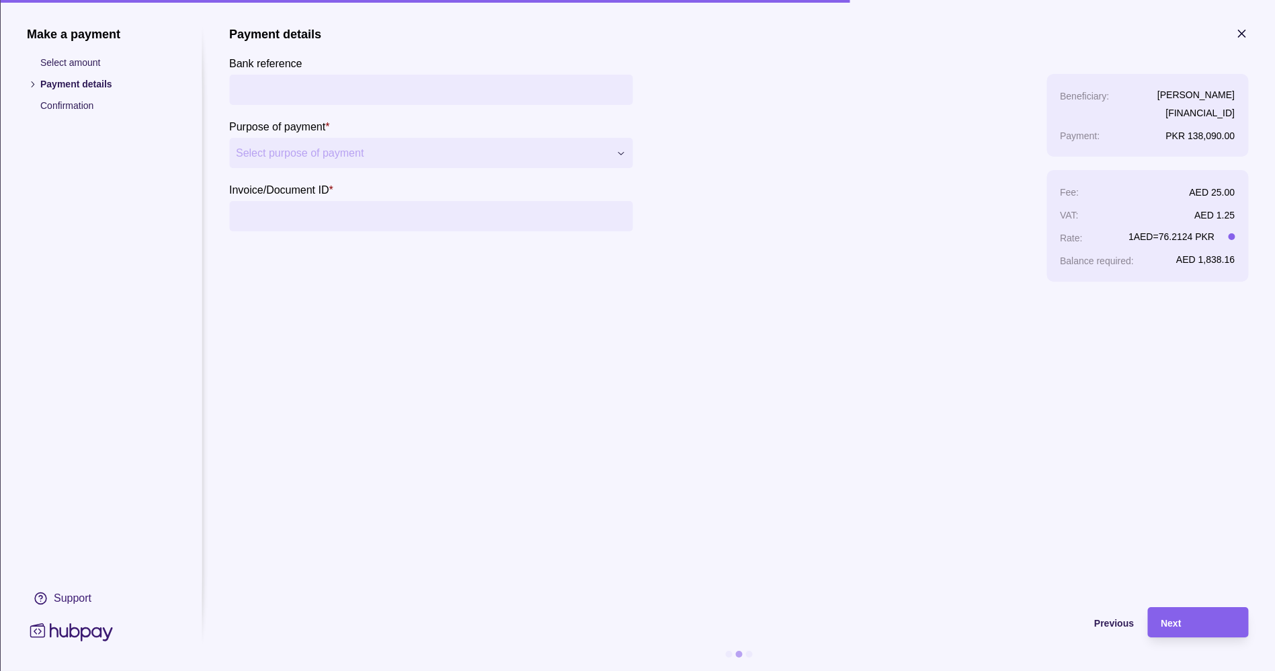
click at [401, 87] on input "Bank reference" at bounding box center [431, 90] width 390 height 30
type input "**********"
click at [455, 147] on span "Select purpose of payment" at bounding box center [422, 153] width 373 height 16
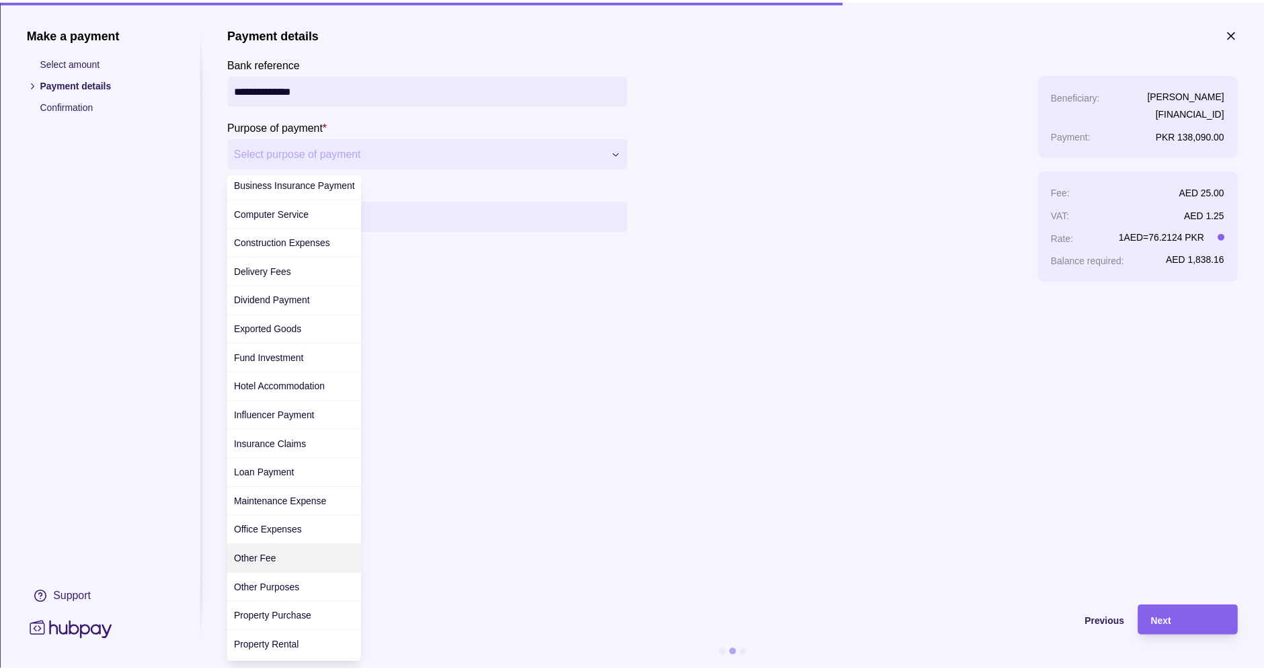
scroll to position [61, 0]
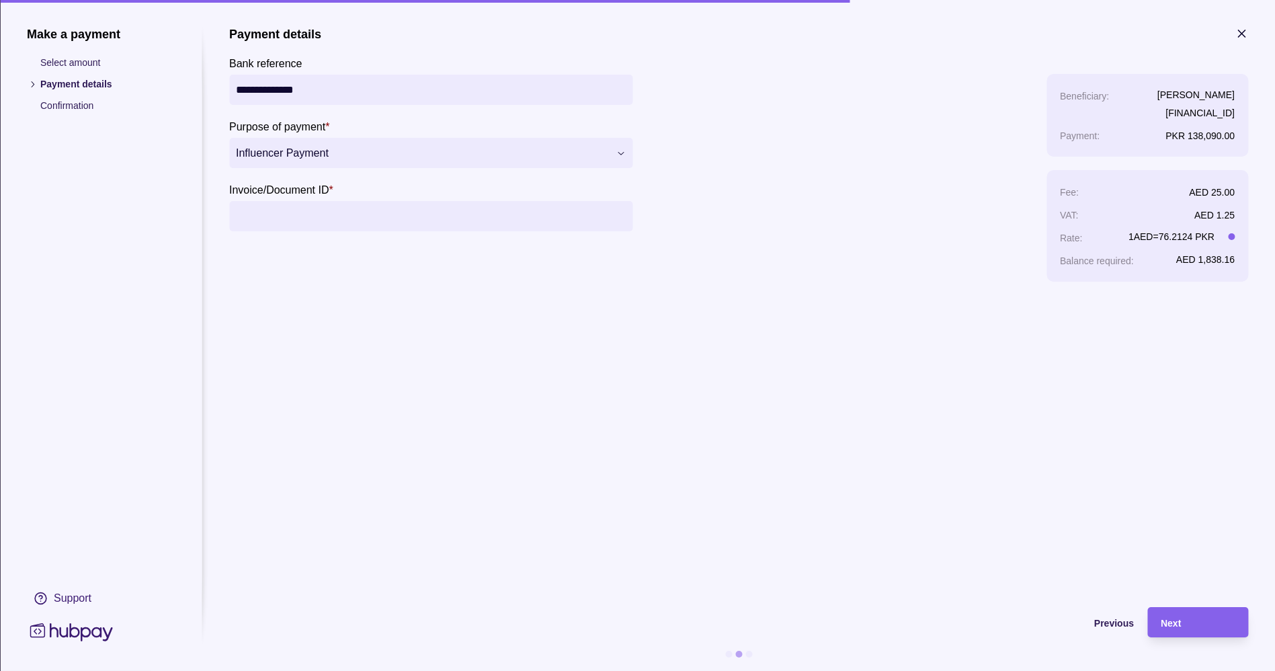
click at [319, 214] on input "Invoice/Document ID *" at bounding box center [431, 216] width 390 height 30
click at [867, 376] on section "**********" at bounding box center [738, 310] width 1019 height 567
click at [1196, 631] on div "Next" at bounding box center [1188, 622] width 94 height 30
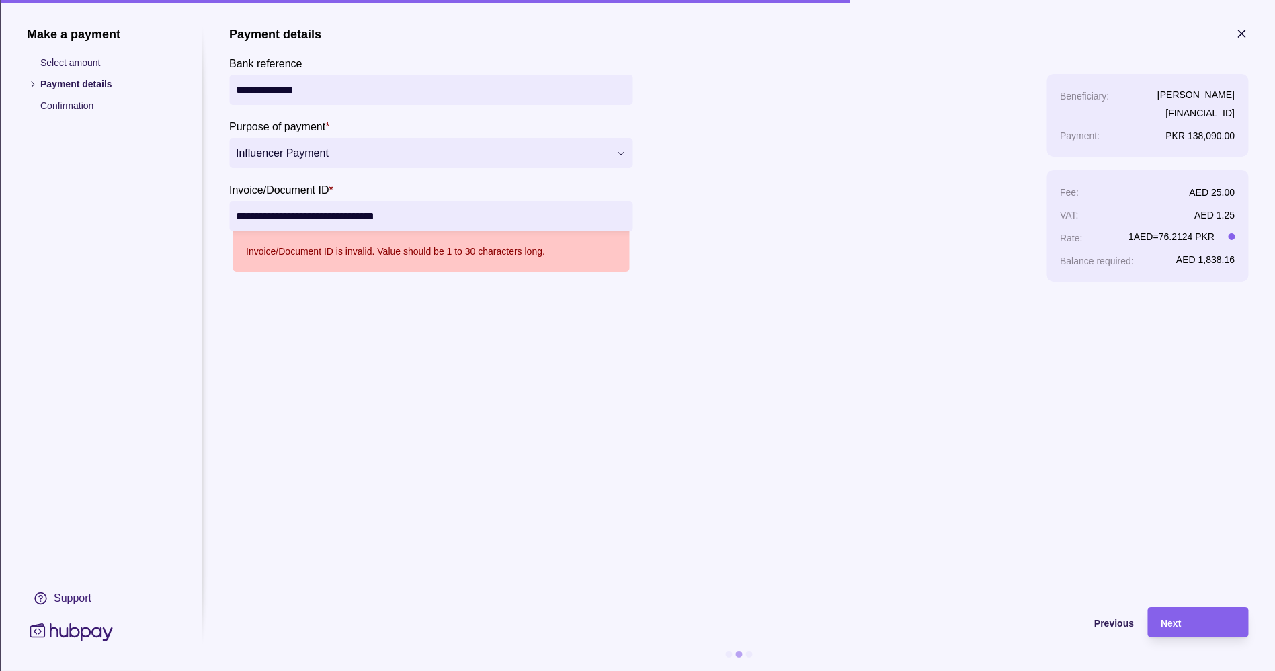
click at [534, 214] on input "**********" at bounding box center [431, 216] width 390 height 30
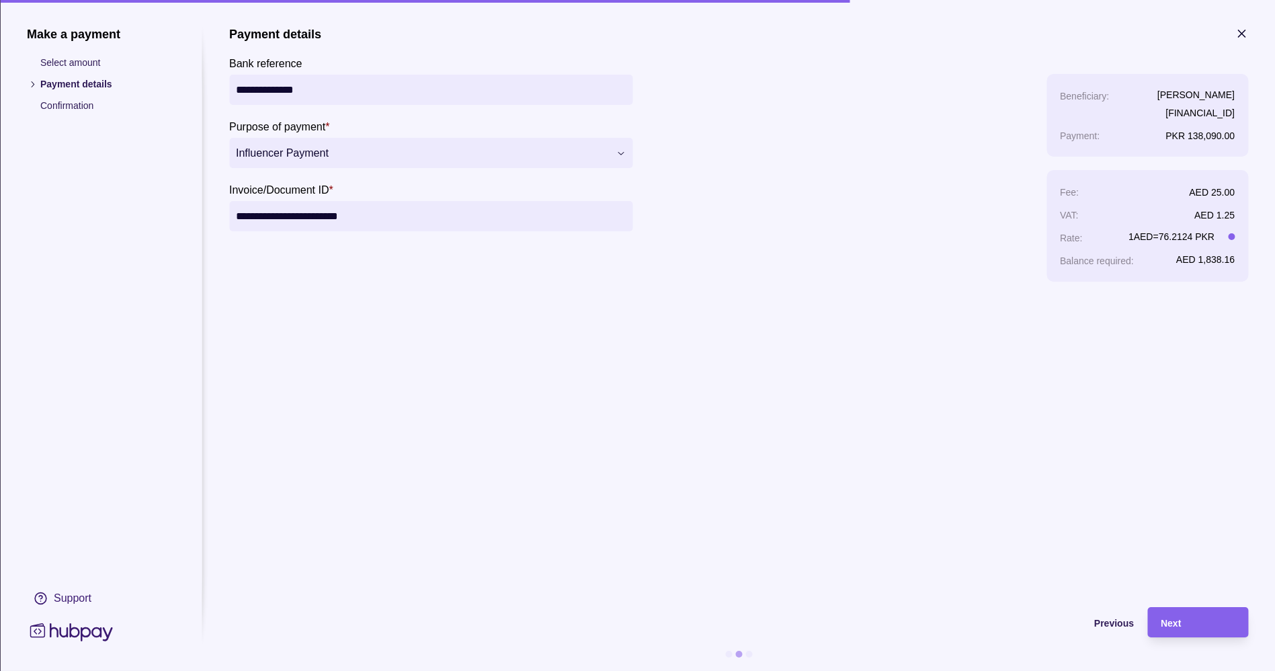
type input "**********"
click at [643, 411] on section "**********" at bounding box center [738, 310] width 1019 height 567
click at [1206, 615] on div "Next" at bounding box center [1198, 623] width 74 height 16
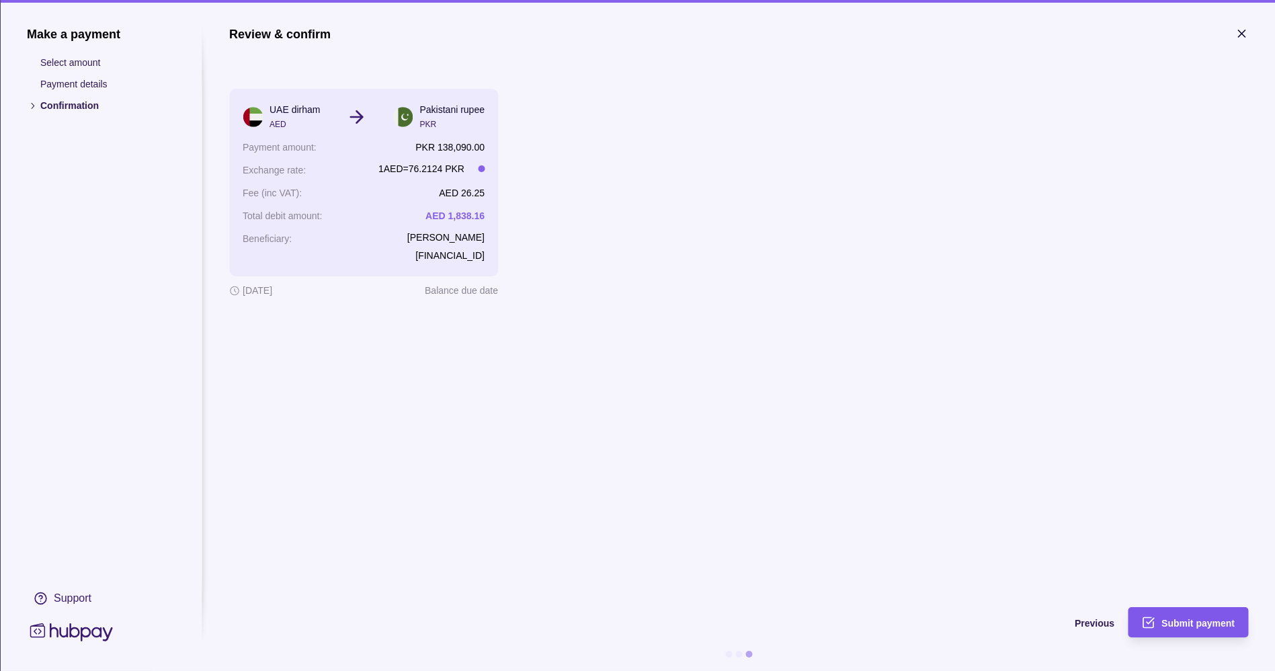
click at [1177, 621] on span "Submit payment" at bounding box center [1198, 623] width 73 height 11
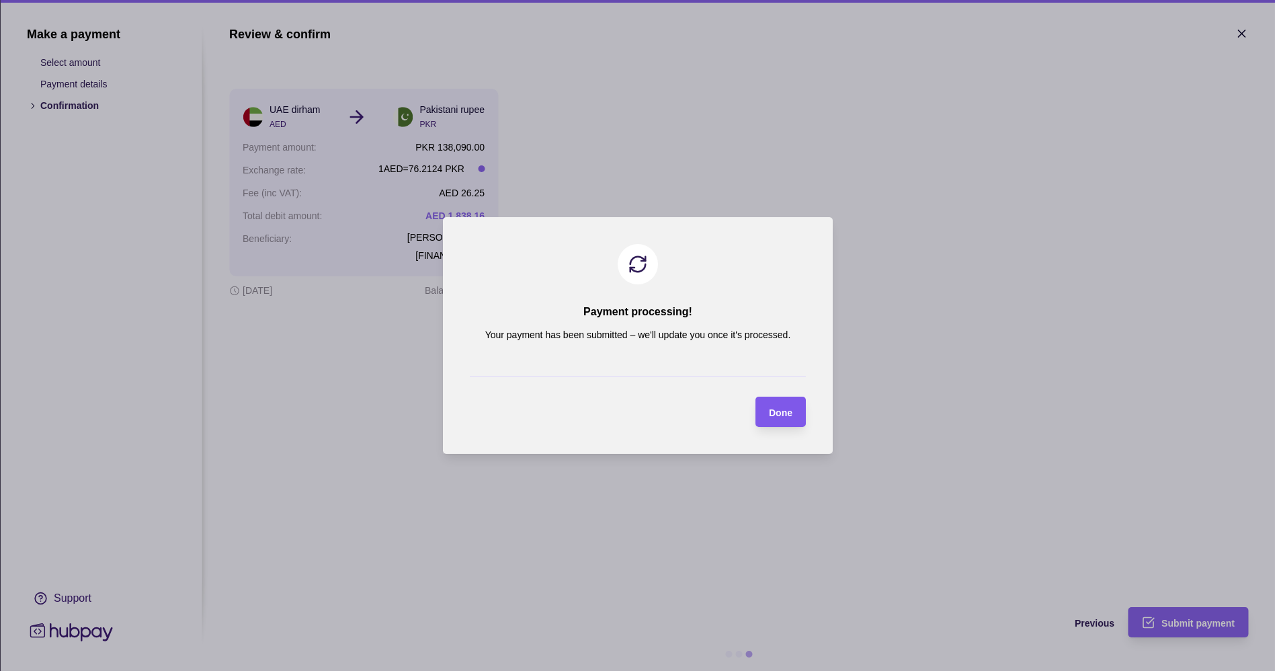
click at [796, 414] on section "Done" at bounding box center [781, 412] width 50 height 30
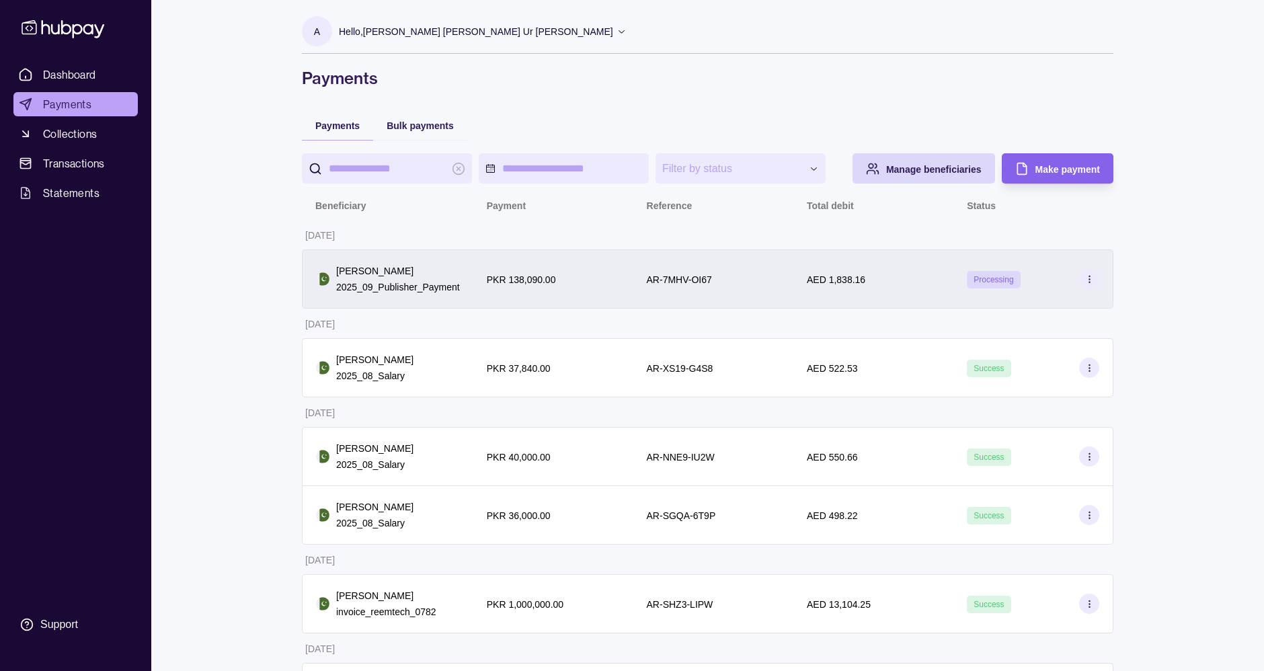
click at [663, 271] on div "AR-7MHV-OI67" at bounding box center [679, 279] width 65 height 16
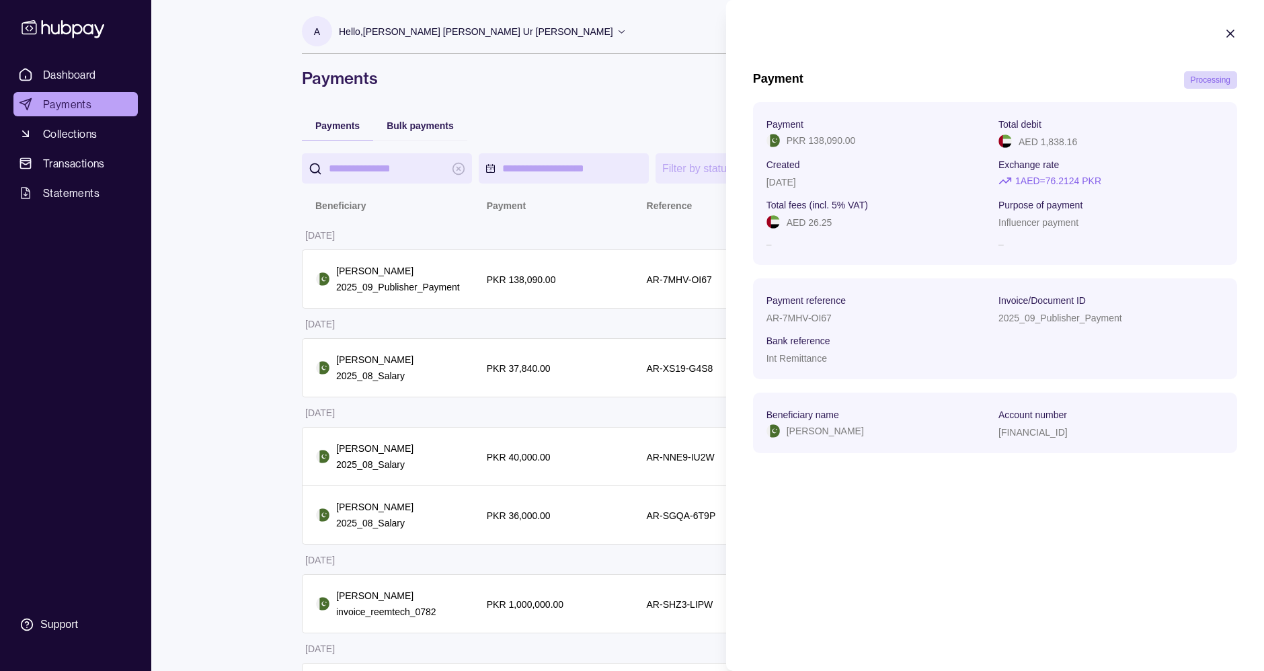
click at [1232, 34] on icon "button" at bounding box center [1230, 33] width 13 height 13
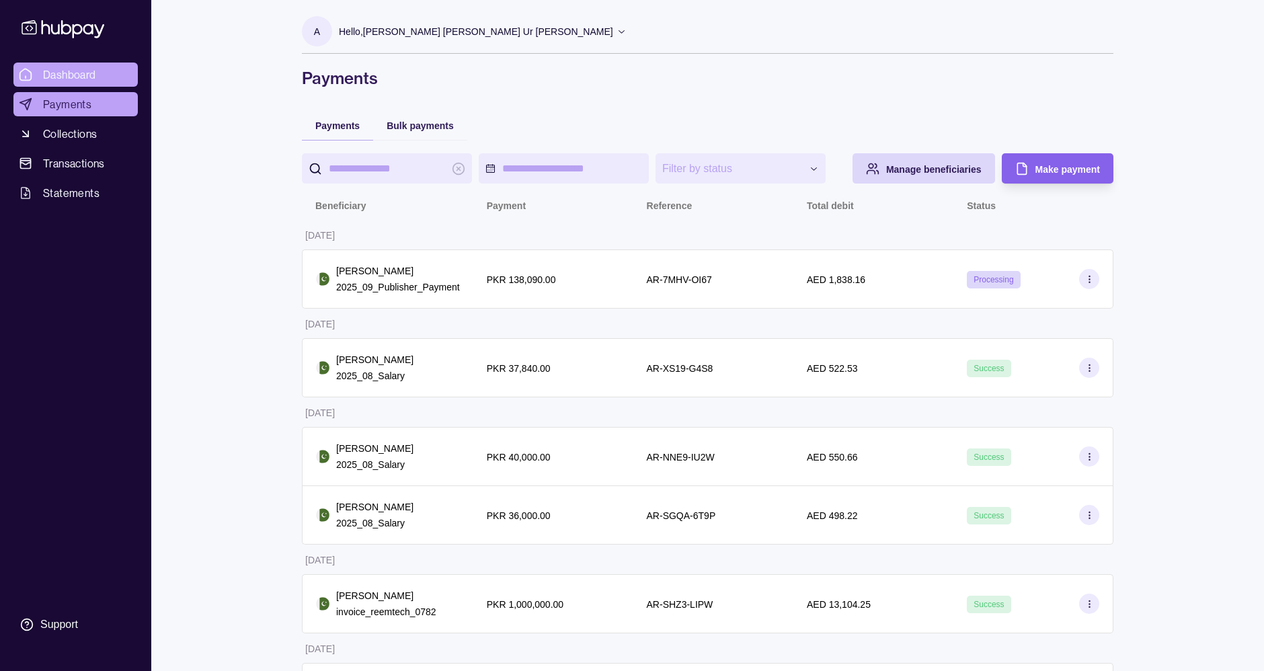
click at [73, 77] on span "Dashboard" at bounding box center [69, 75] width 53 height 16
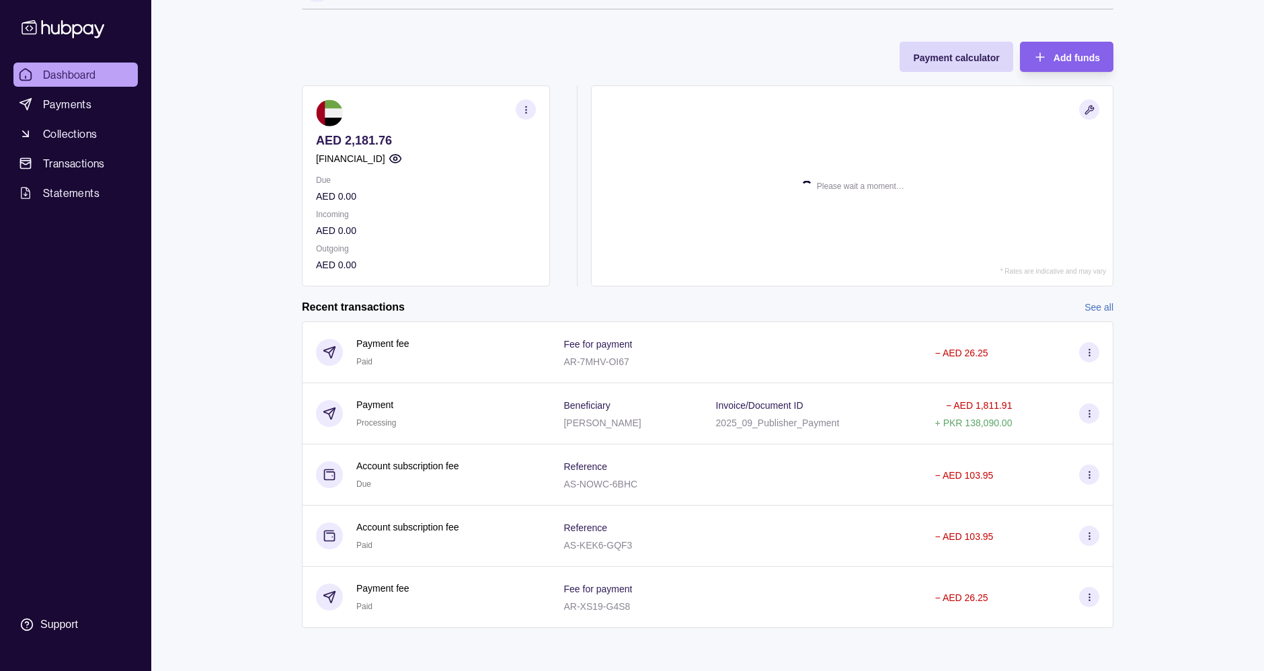
scroll to position [45, 0]
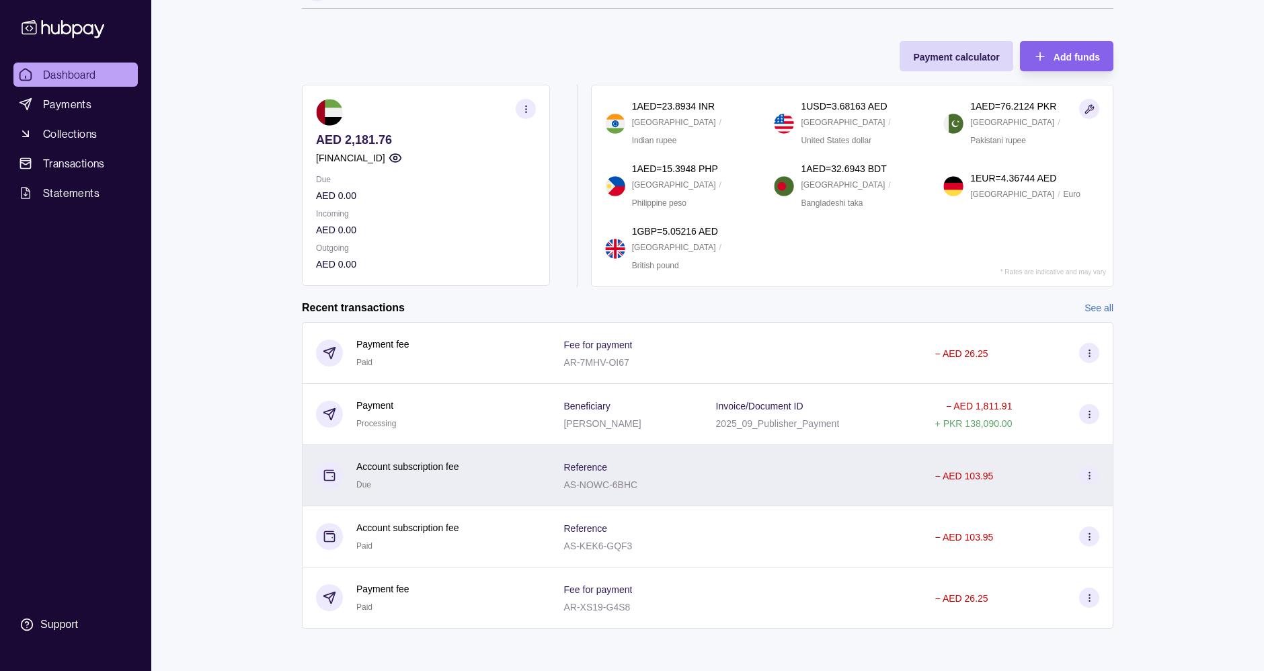
click at [691, 469] on div "Reference AS-NOWC-6BHC" at bounding box center [626, 475] width 152 height 61
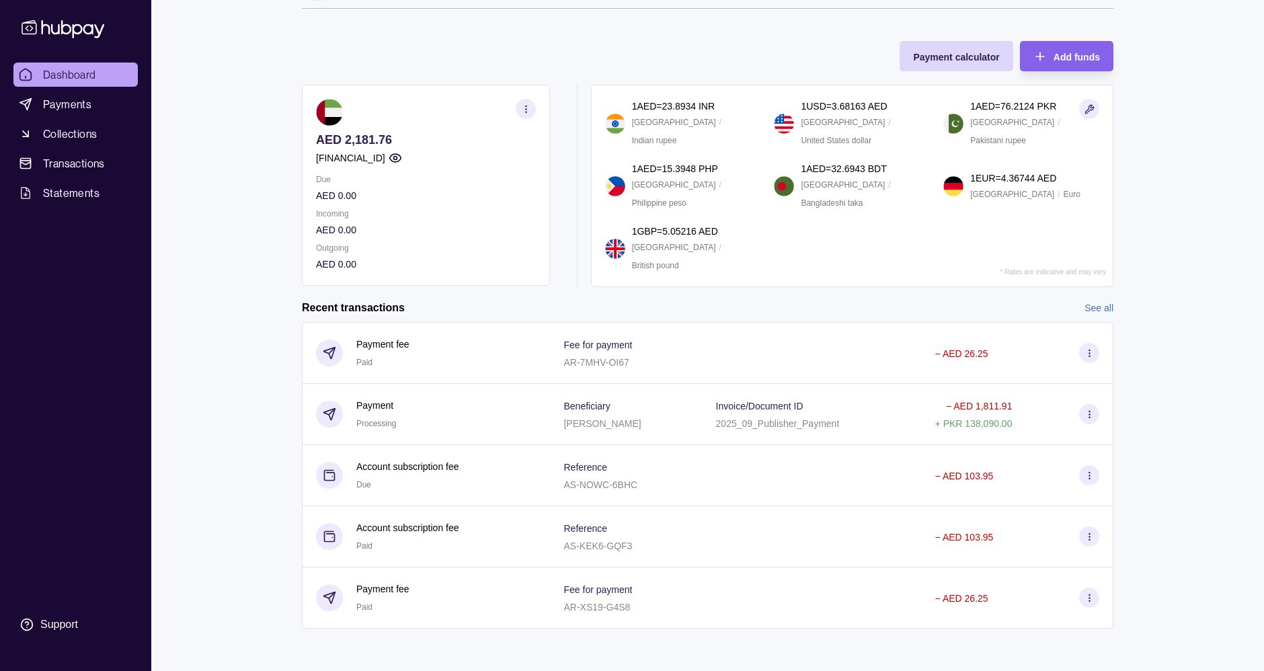
click at [659, 319] on html "Dashboard Payments Collections Transactions Statements Support A Hello, [PERSON…" at bounding box center [632, 313] width 1264 height 717
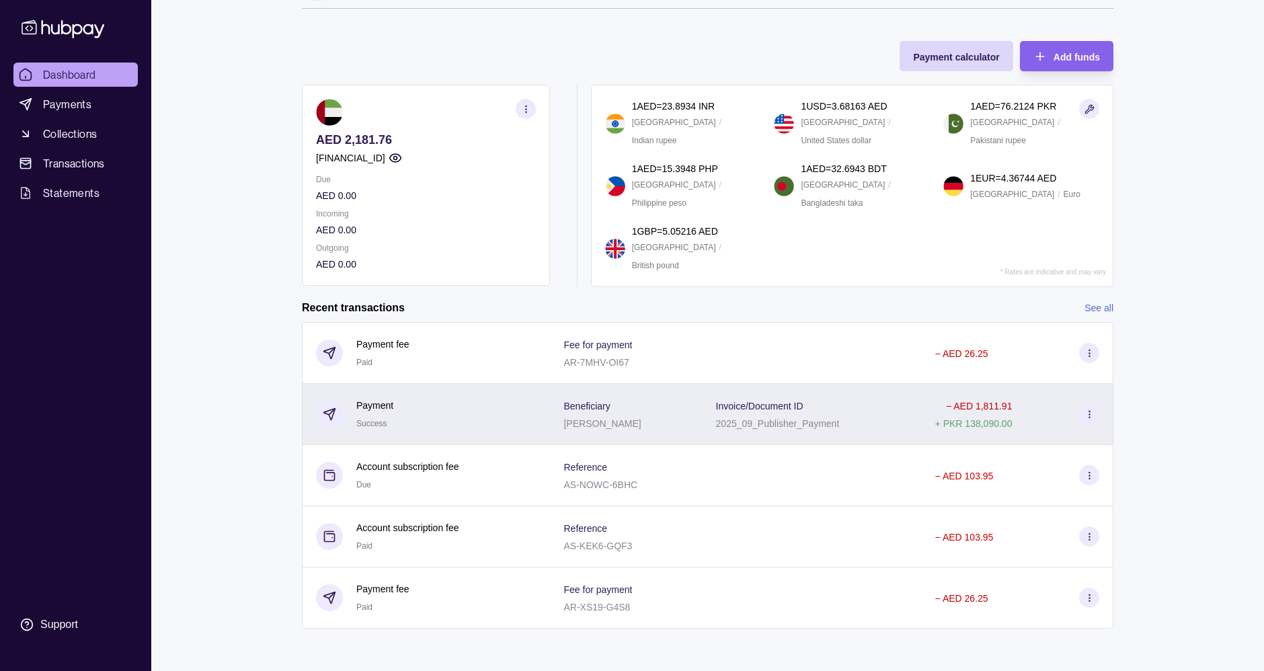
click at [729, 424] on p "2025_09_Publisher_Payment" at bounding box center [778, 423] width 124 height 11
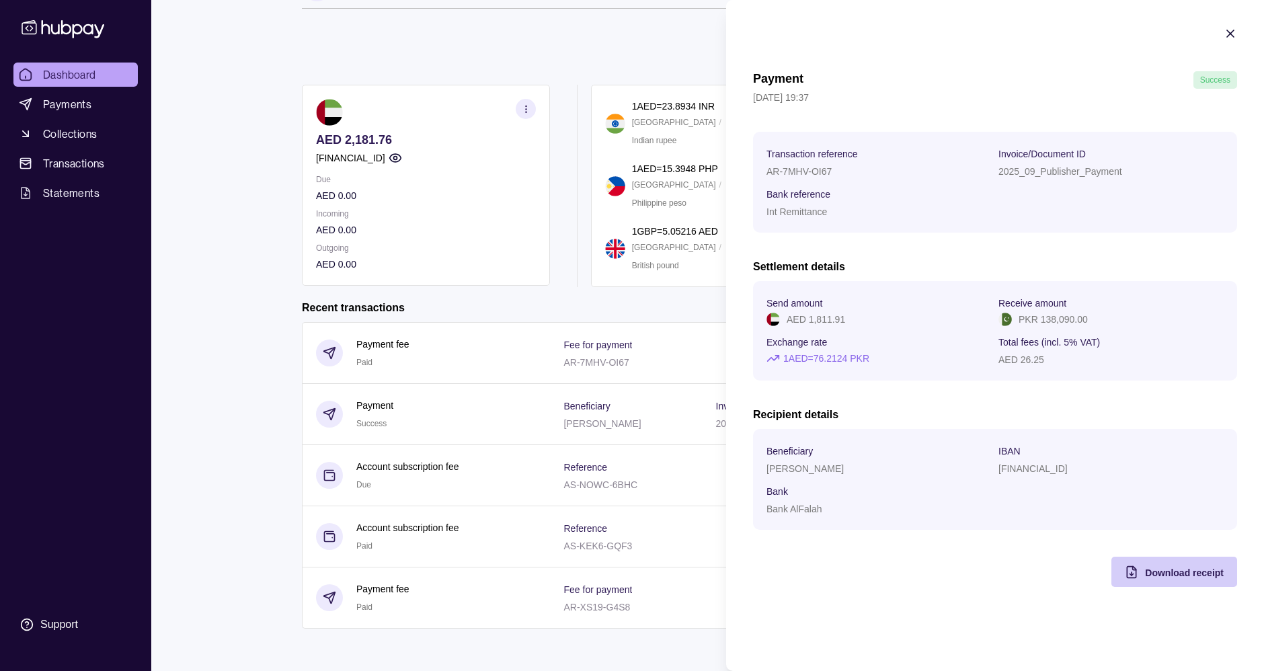
click at [1169, 574] on span "Download receipt" at bounding box center [1184, 572] width 79 height 11
drag, startPoint x: 851, startPoint y: 317, endPoint x: 808, endPoint y: 317, distance: 43.0
click at [808, 317] on div "AED 1,811.91" at bounding box center [879, 319] width 225 height 15
copy p "1,811.91"
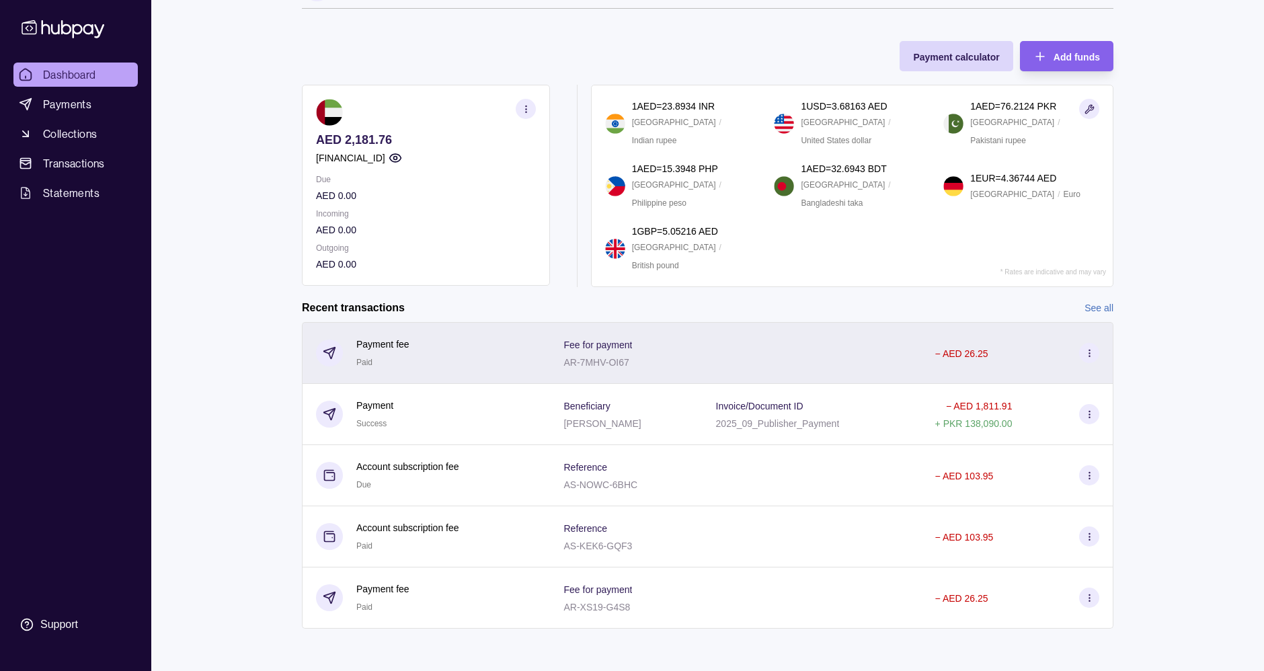
click at [654, 354] on div "Fee for payment AR-7MHV-OI67" at bounding box center [625, 353] width 125 height 34
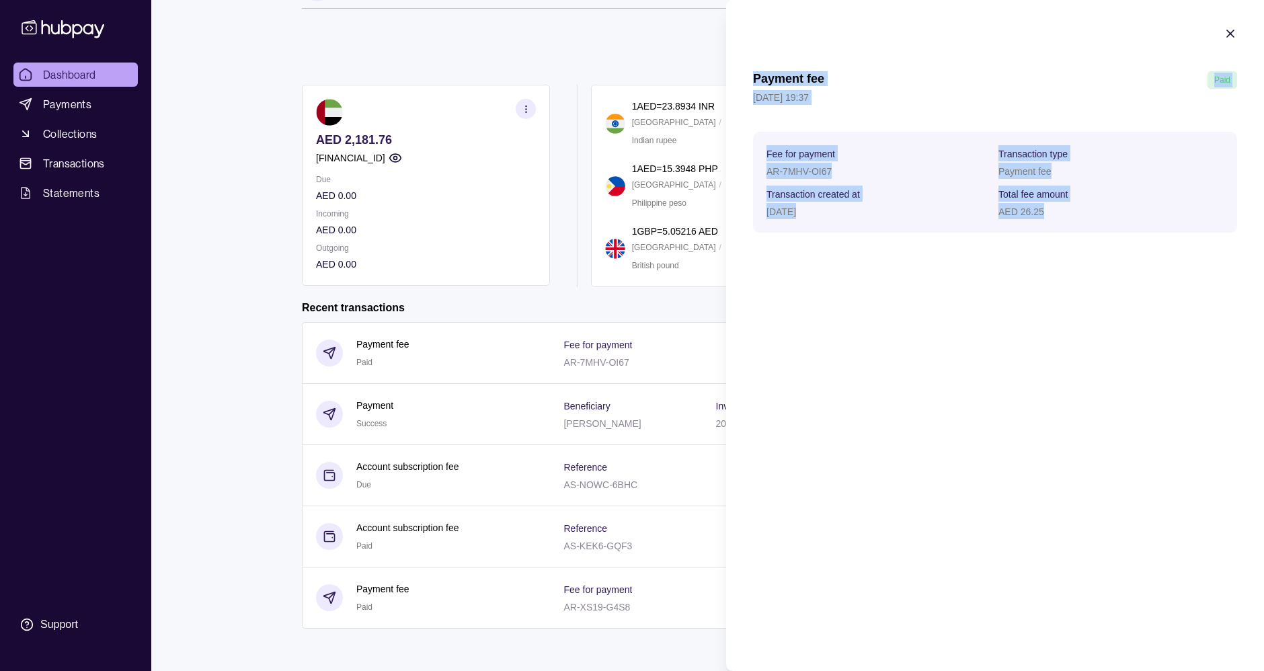
drag, startPoint x: 1072, startPoint y: 222, endPoint x: 747, endPoint y: 81, distance: 354.5
click at [747, 81] on section "Payment fee Paid 15 Sep 2025 | 19:37 Fee for payment AR-7MHV-OI67 Transaction t…" at bounding box center [995, 130] width 538 height 260
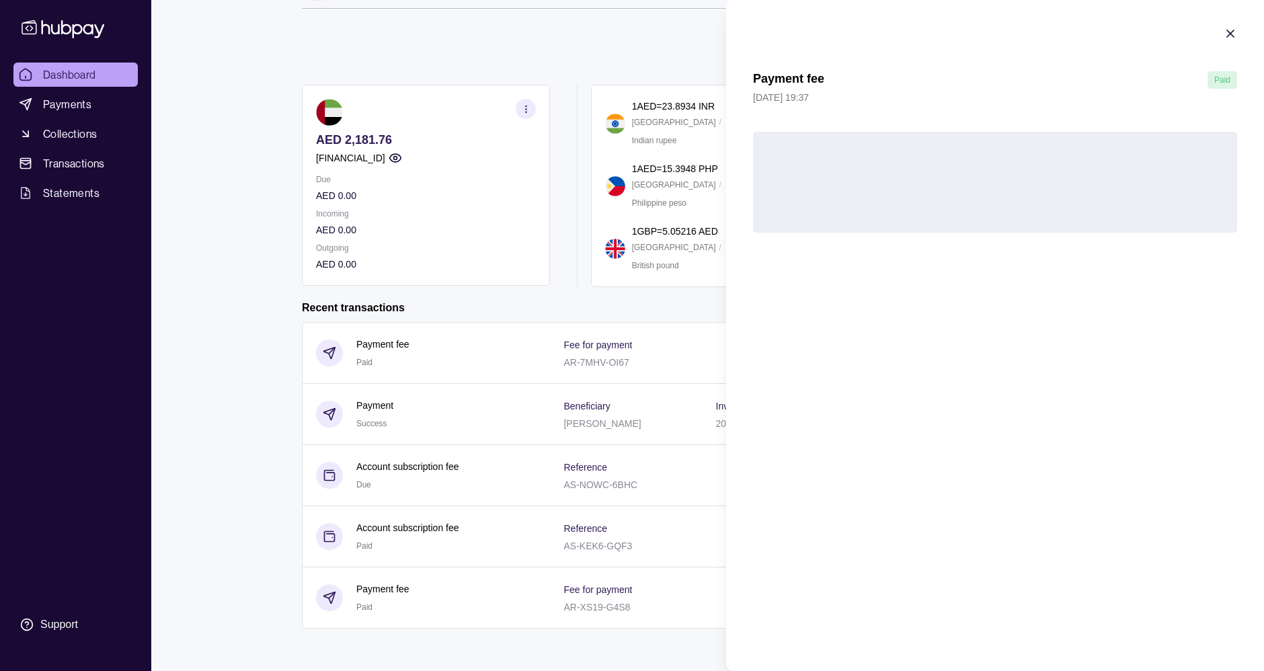
click at [881, 198] on div "Fee for payment AR-7MHV-OI67 Transaction type Payment fee Transaction created a…" at bounding box center [995, 182] width 484 height 101
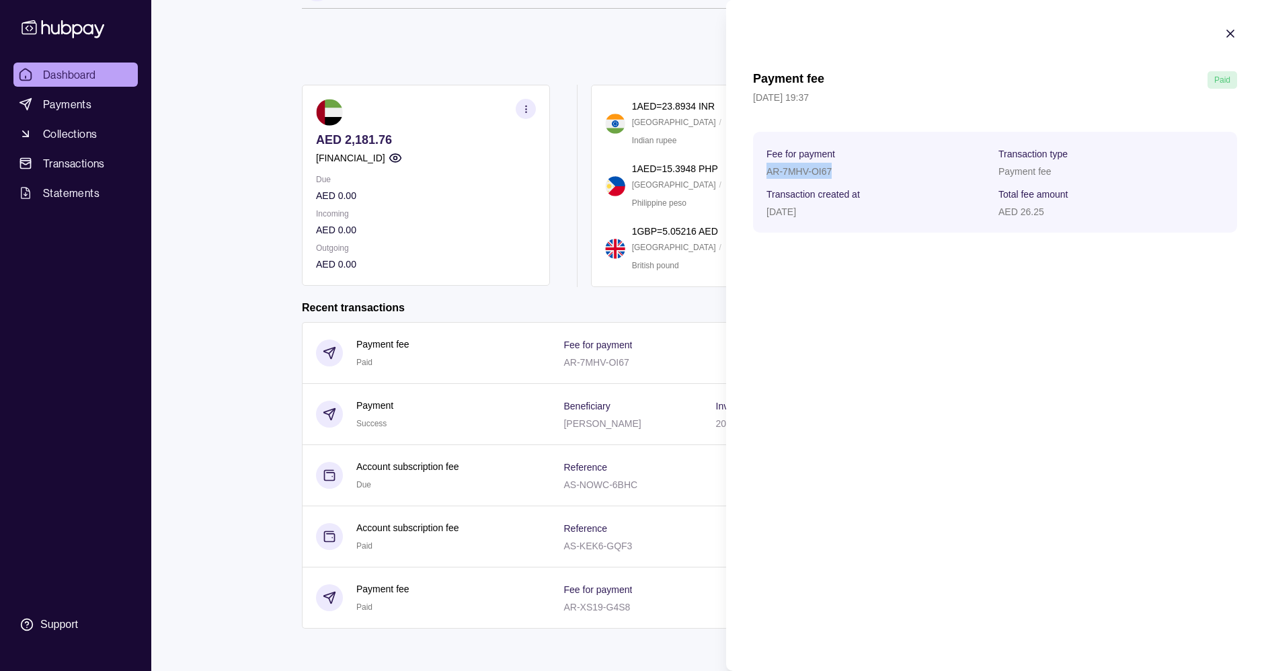
drag, startPoint x: 834, startPoint y: 172, endPoint x: 766, endPoint y: 170, distance: 67.9
click at [767, 170] on div "AR-7MHV-OI67" at bounding box center [879, 171] width 225 height 16
copy p "AR-7MHV-OI67"
click at [1232, 34] on icon "button" at bounding box center [1230, 33] width 13 height 13
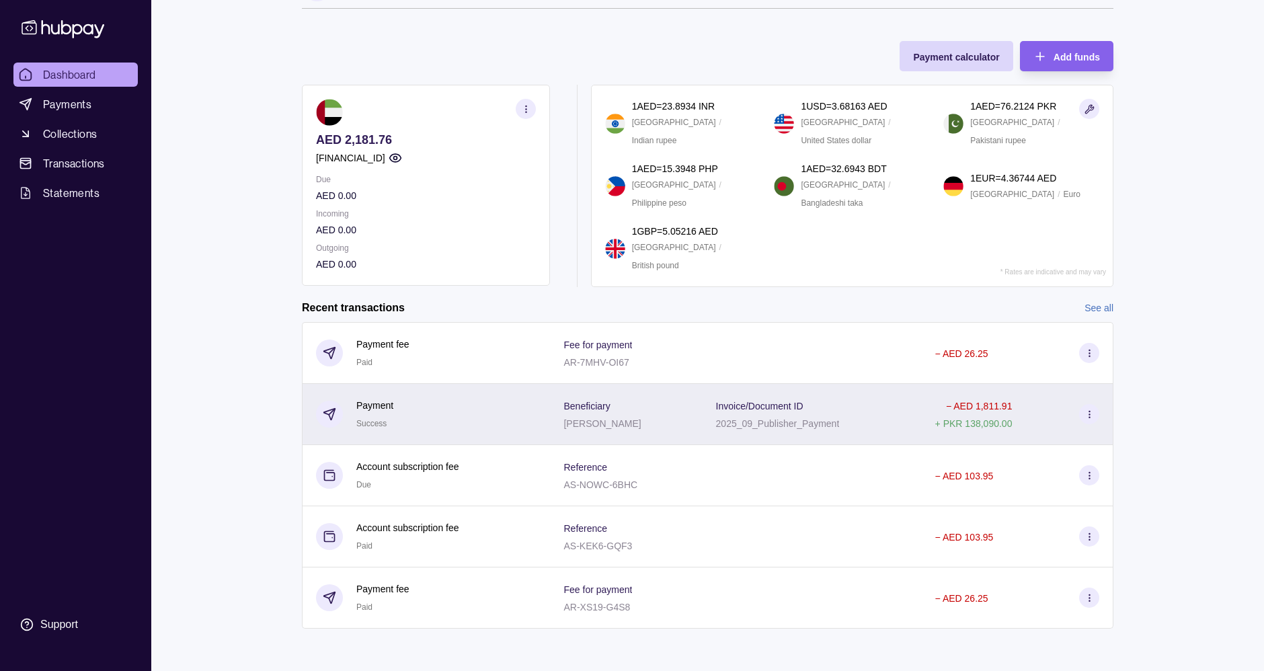
click at [397, 410] on div "Payment Success" at bounding box center [426, 414] width 221 height 33
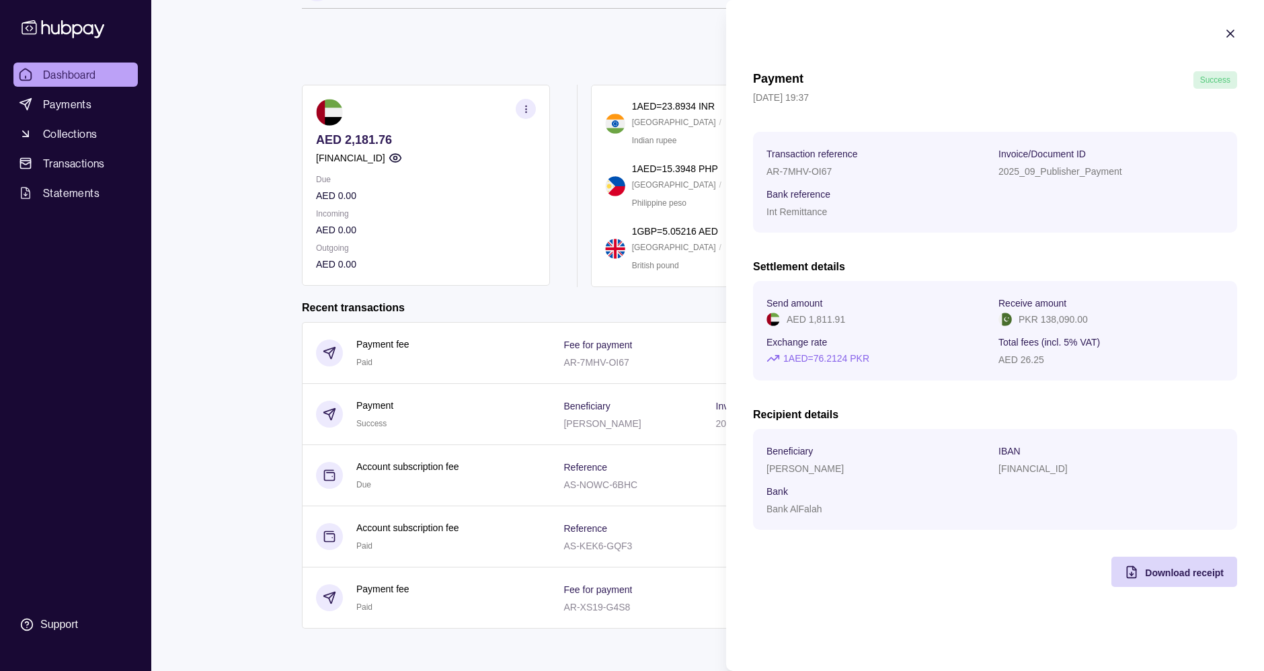
click at [1229, 26] on section "Payment Success 15 Sep 2025 | 19:37 Transaction reference AR-7MHV-OI67 Invoice/…" at bounding box center [995, 307] width 538 height 614
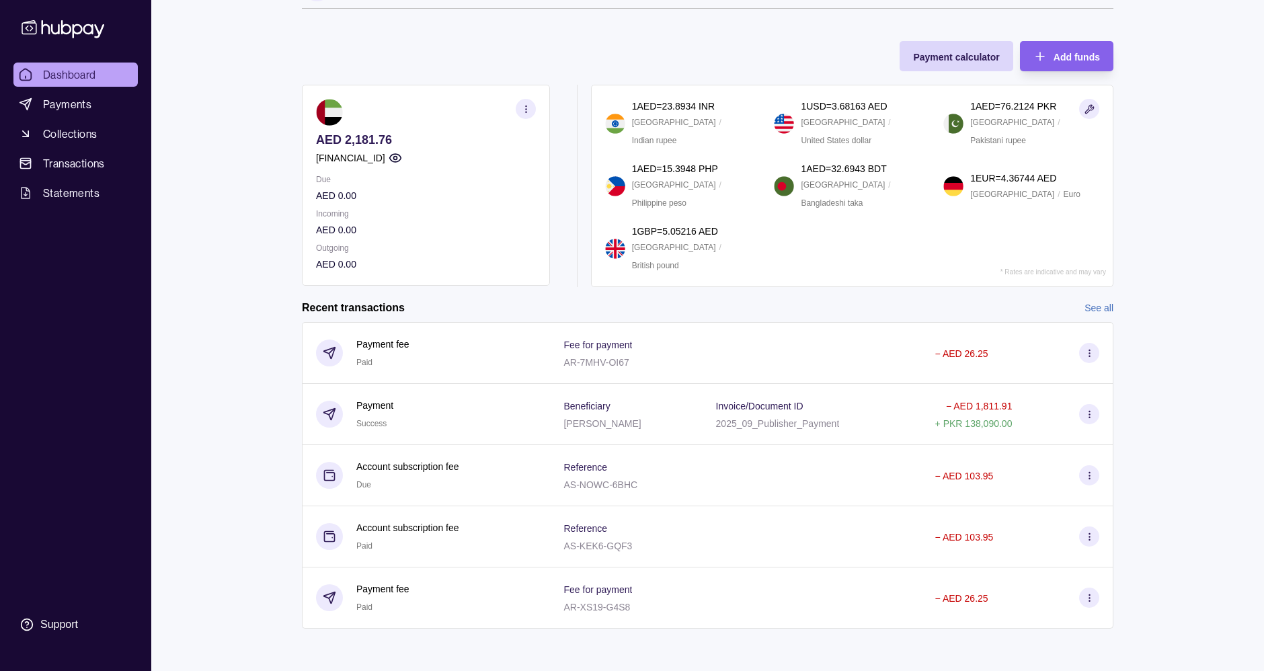
click at [656, 52] on html "Dashboard Payments Collections Transactions Statements Support A Hello, [PERSON…" at bounding box center [632, 313] width 1264 height 717
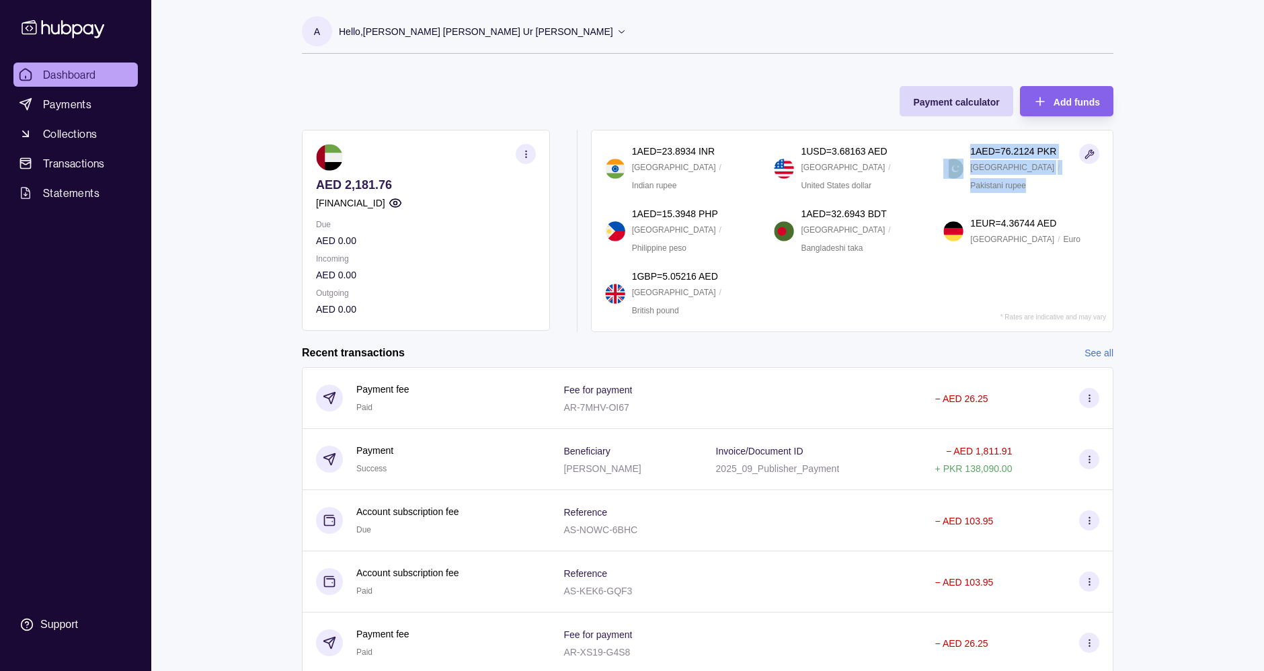
drag, startPoint x: 1074, startPoint y: 197, endPoint x: 945, endPoint y: 155, distance: 135.7
click at [945, 155] on section "1 AED = 23.8934 INR India / Indian rupee 1 USD = 3.68163 AED United States / Un…" at bounding box center [852, 231] width 522 height 202
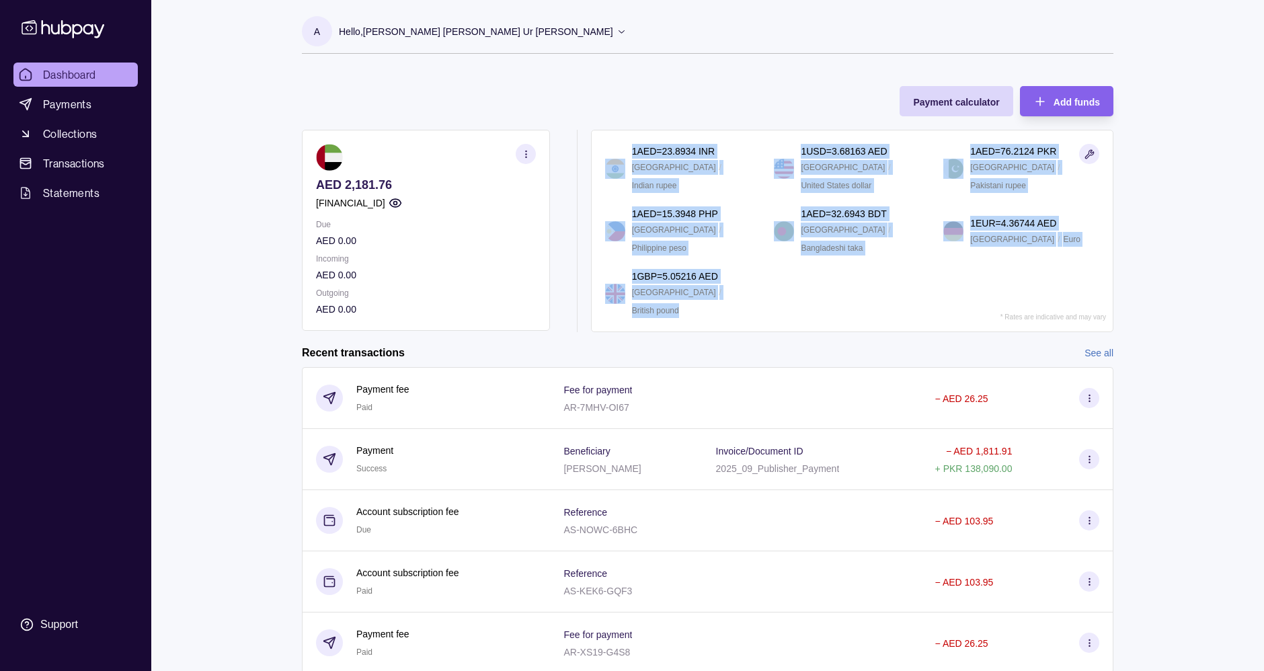
drag, startPoint x: 764, startPoint y: 279, endPoint x: 617, endPoint y: 163, distance: 187.8
click at [617, 163] on section "1 AED = 23.8934 INR India / Indian rupee 1 USD = 3.68163 AED United States / Un…" at bounding box center [852, 231] width 522 height 202
drag, startPoint x: 617, startPoint y: 163, endPoint x: 1048, endPoint y: 285, distance: 448.5
click at [1048, 285] on section "1 AED = 23.8934 INR India / Indian rupee 1 USD = 3.68163 AED United States / Un…" at bounding box center [852, 231] width 522 height 202
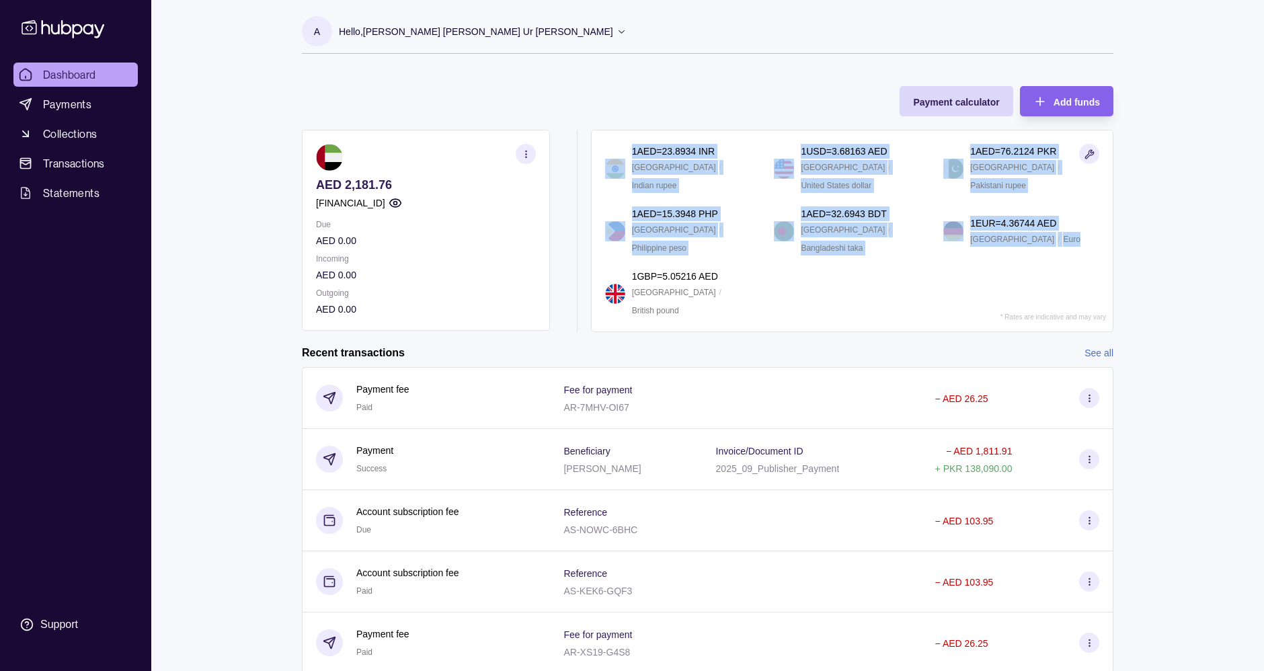
click at [1048, 285] on section "1 AED = 23.8934 INR India / Indian rupee 1 USD = 3.68163 AED United States / Un…" at bounding box center [852, 231] width 494 height 174
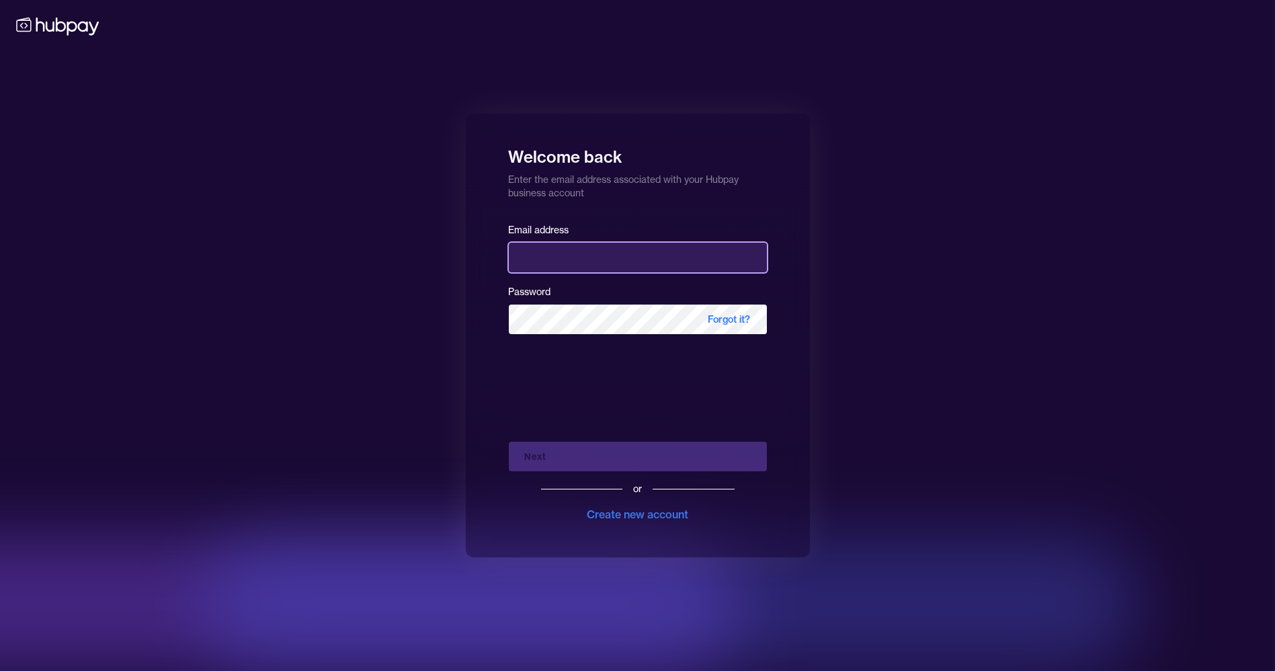
click at [606, 245] on input "email" at bounding box center [638, 258] width 258 height 30
type input "**********"
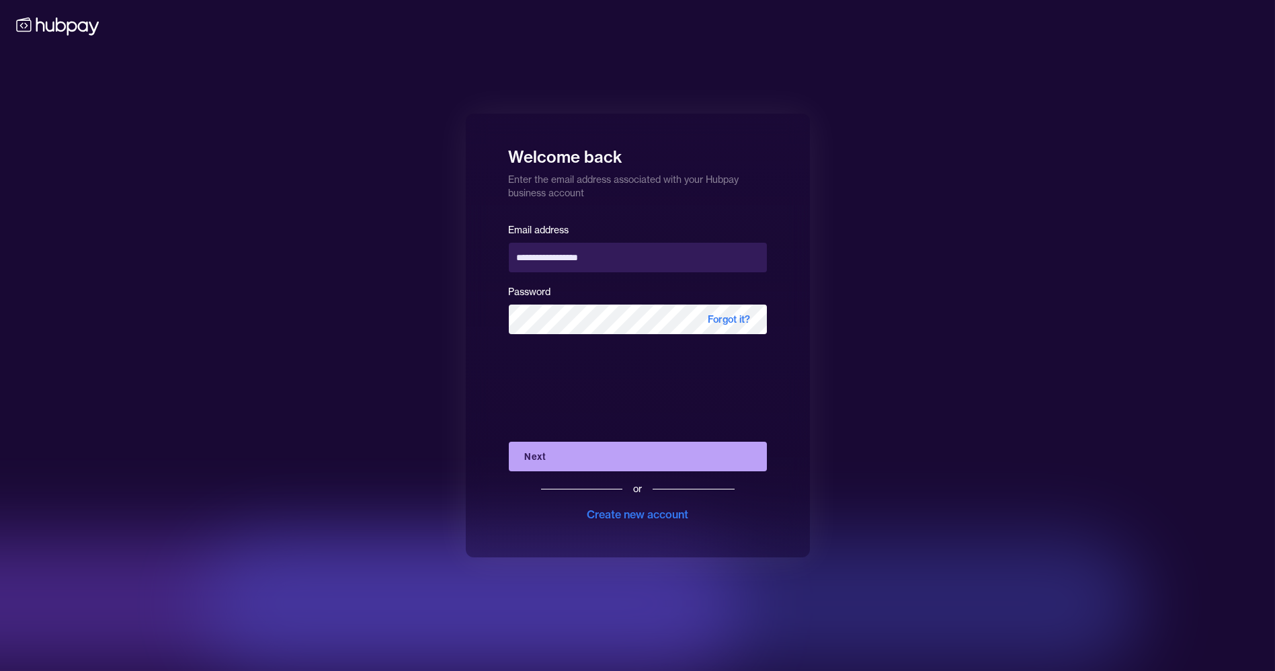
click at [574, 461] on button "Next" at bounding box center [638, 457] width 258 height 30
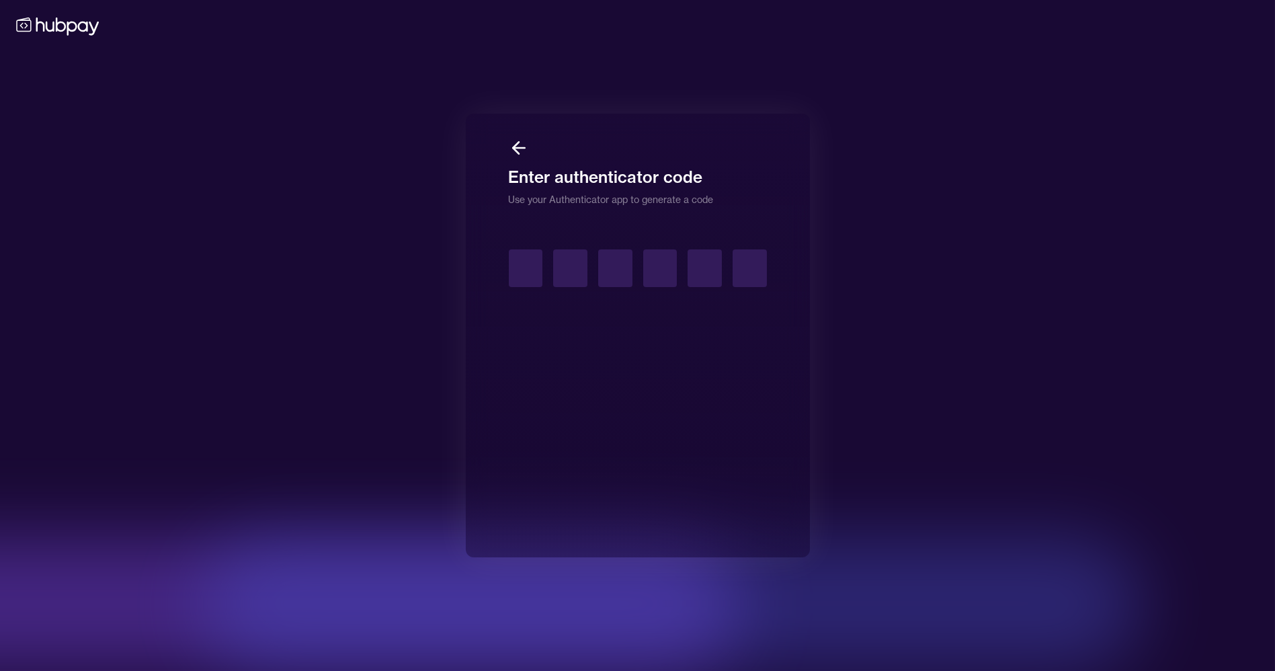
click at [531, 267] on input "text" at bounding box center [526, 268] width 34 height 38
type input "*"
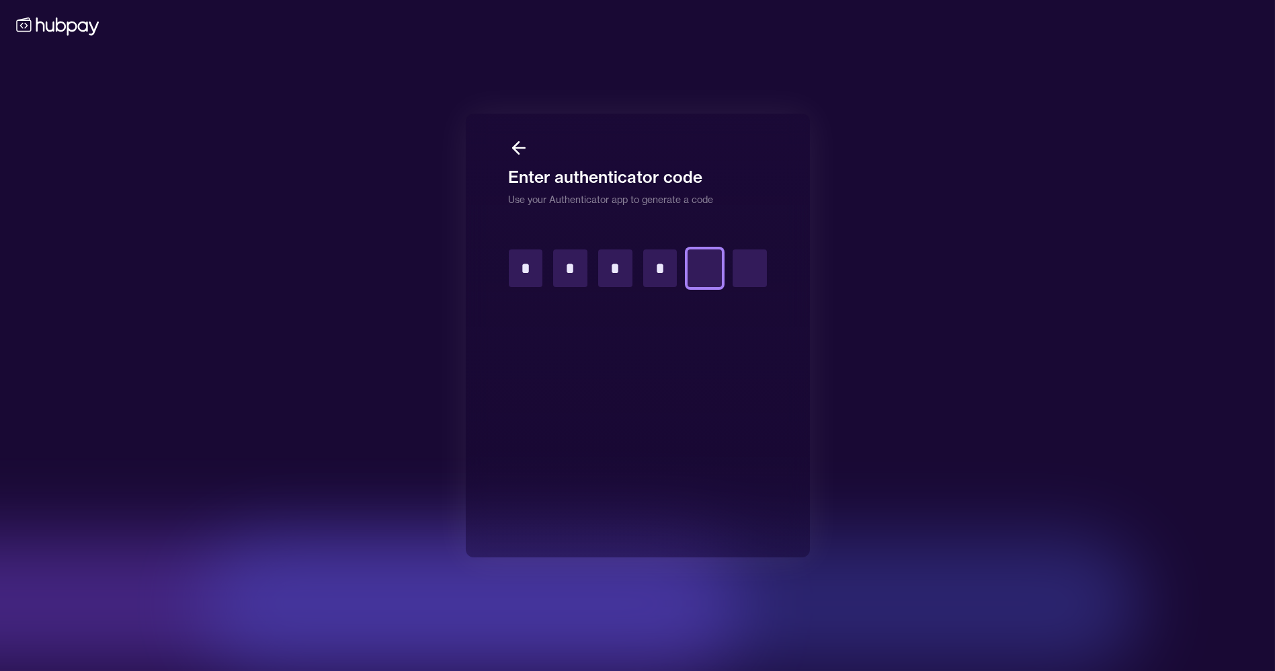
type input "*"
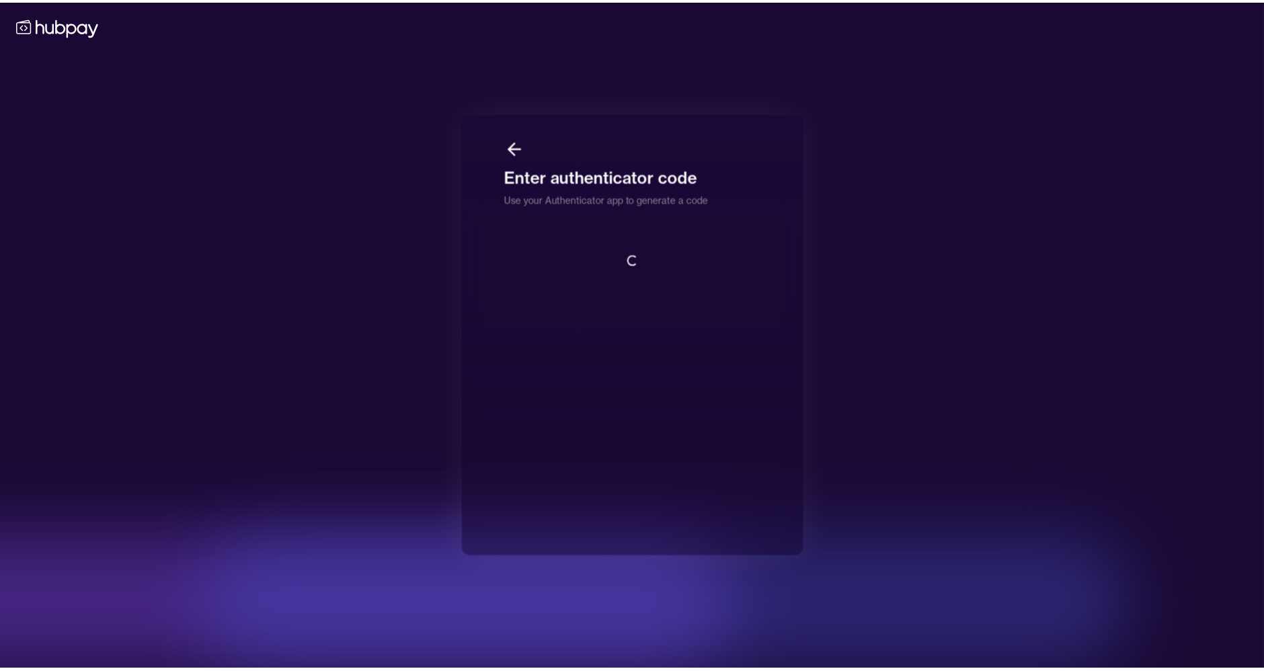
scroll to position [1, 0]
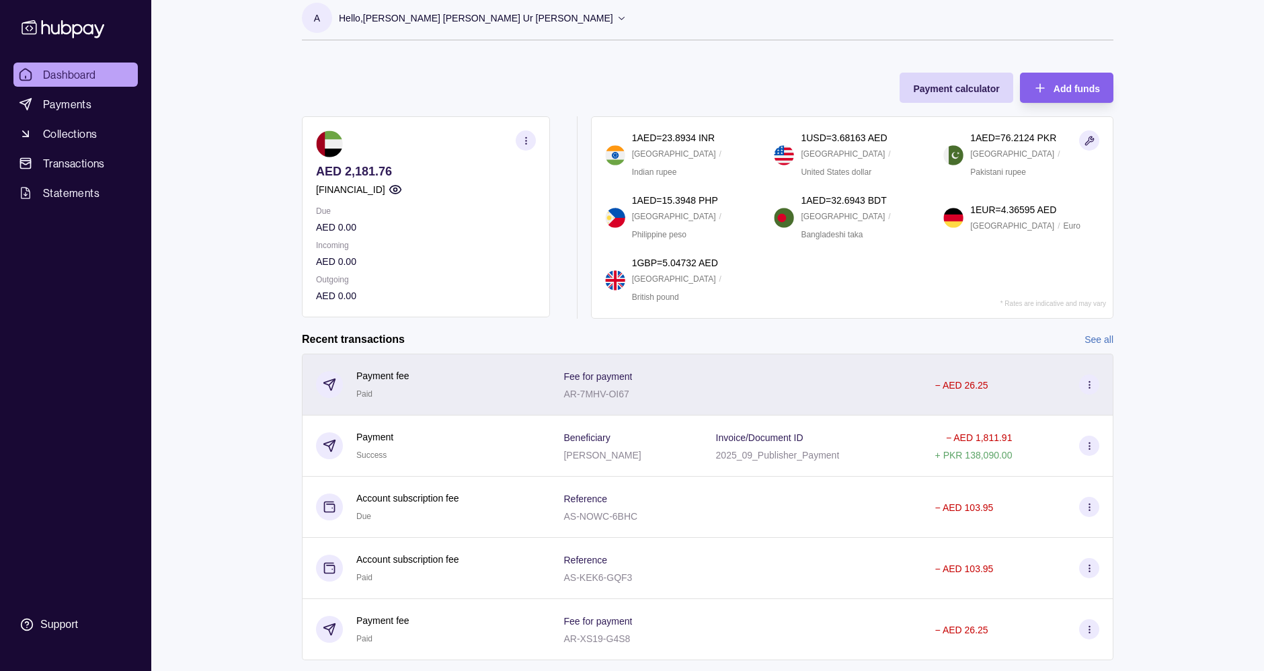
scroll to position [2, 0]
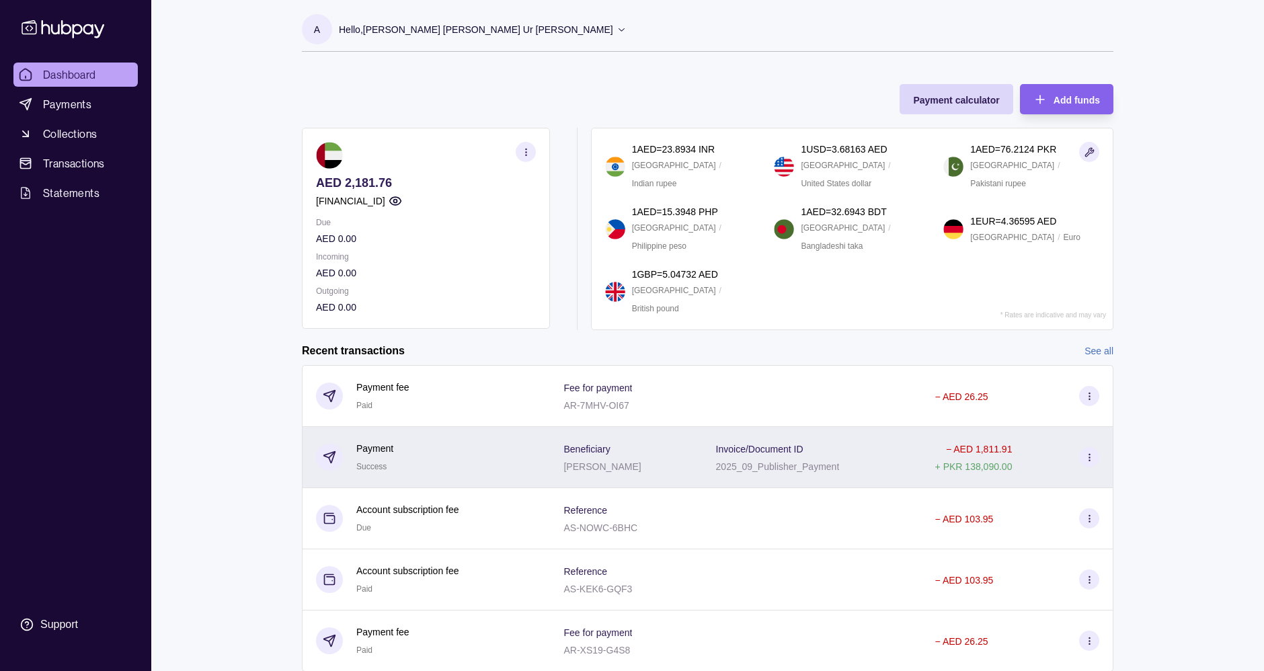
click at [604, 461] on p "[PERSON_NAME]" at bounding box center [601, 466] width 77 height 11
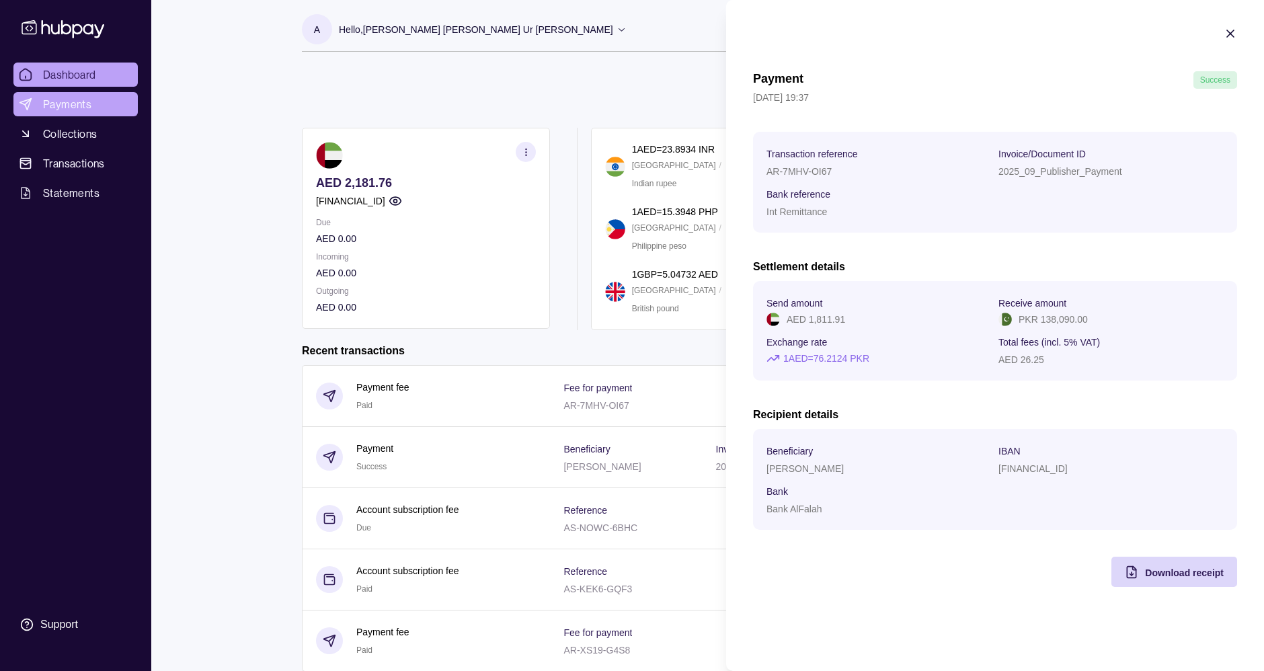
click at [85, 107] on html "Dashboard Payments Collections Transactions Statements Support A Hello, [PERSON…" at bounding box center [632, 356] width 1264 height 717
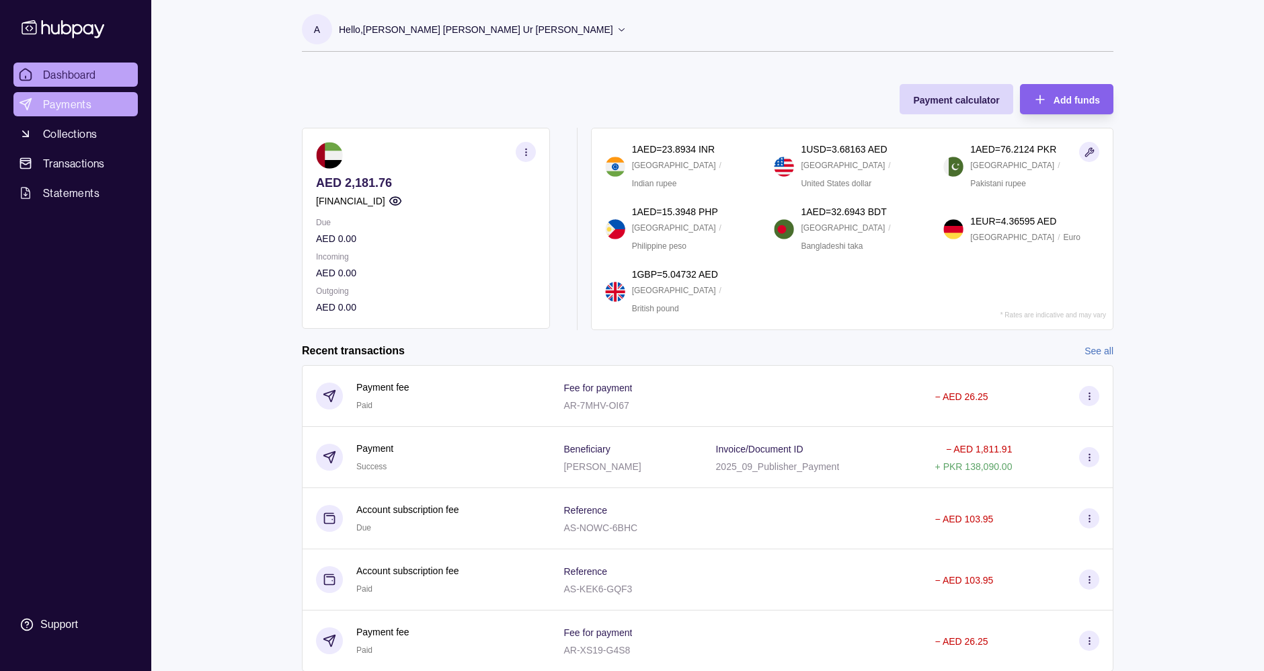
click at [71, 103] on span "Payments" at bounding box center [67, 104] width 48 height 16
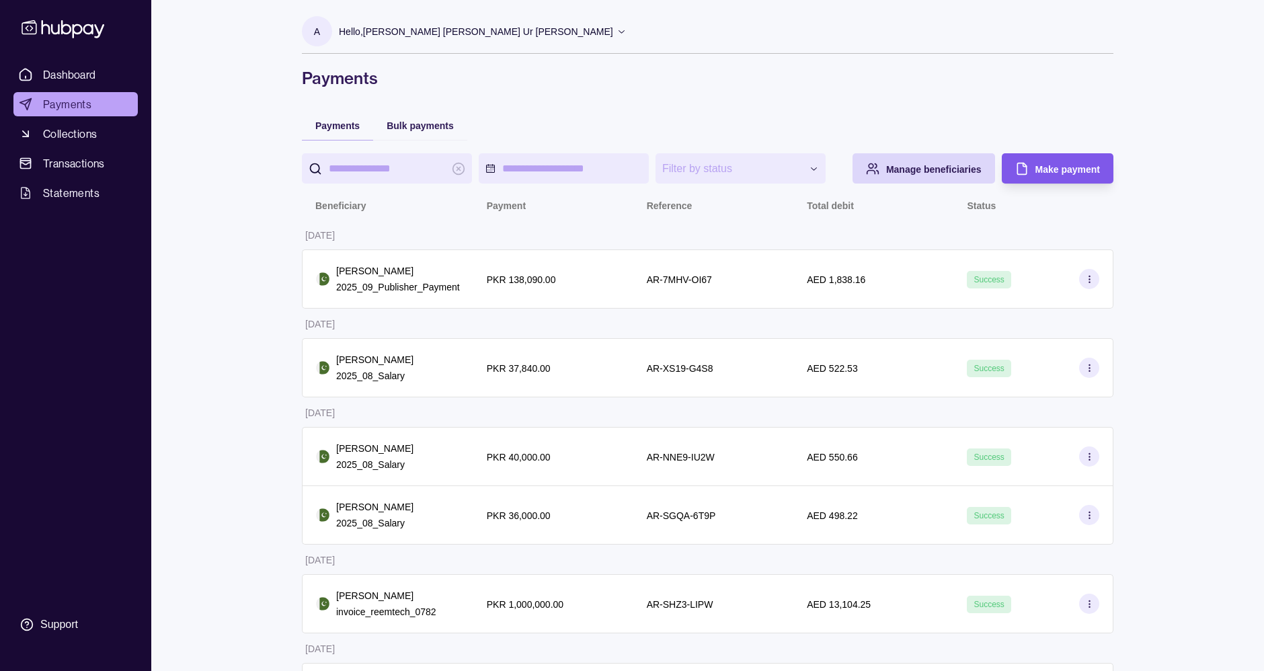
click at [1033, 168] on div "Make payment" at bounding box center [1047, 168] width 105 height 30
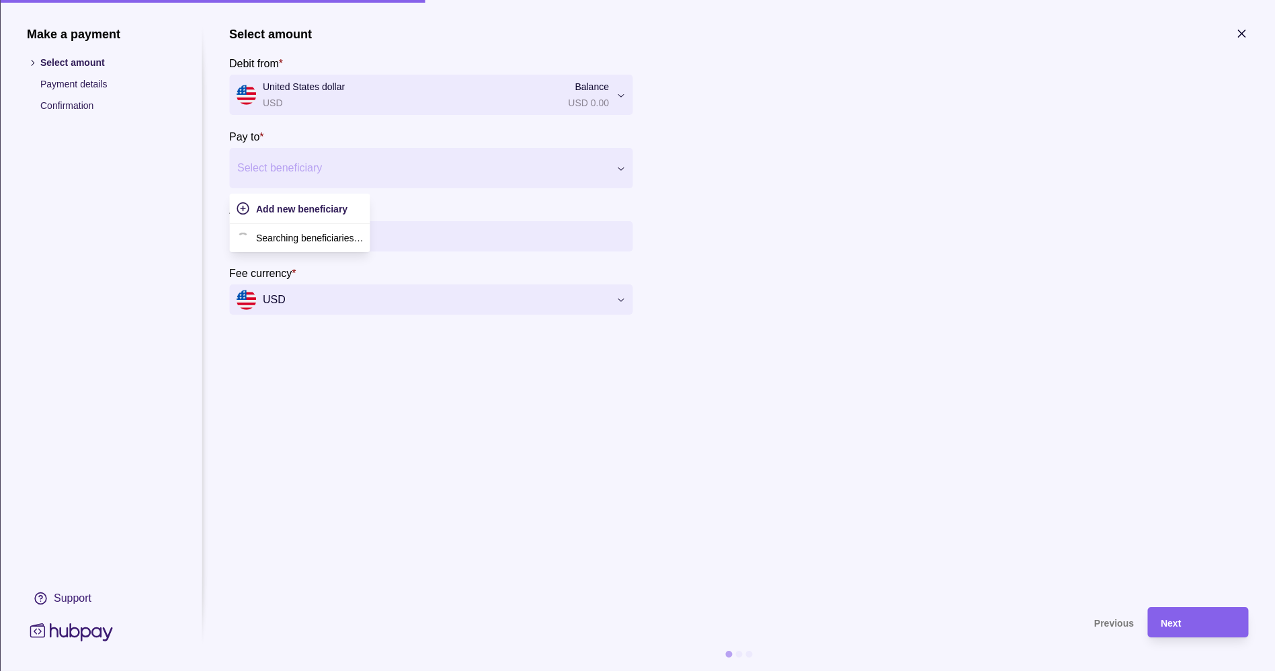
click at [408, 169] on div at bounding box center [422, 168] width 370 height 19
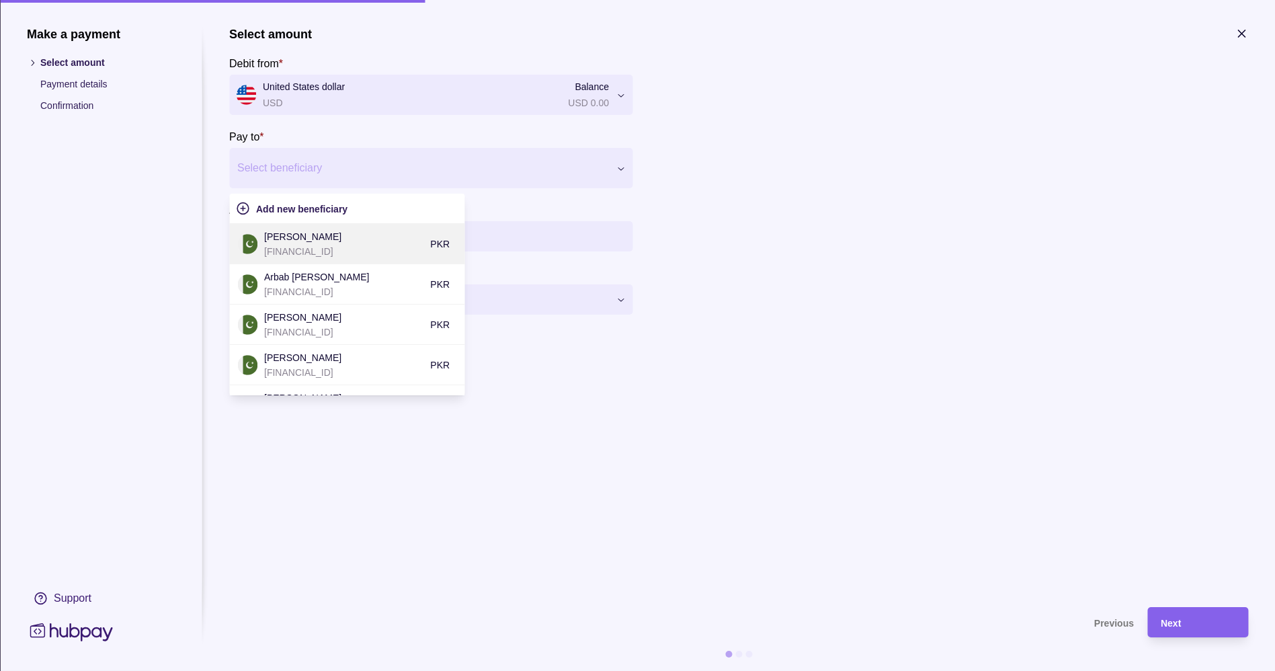
click at [390, 249] on p "[FINANCIAL_ID]" at bounding box center [343, 251] width 159 height 15
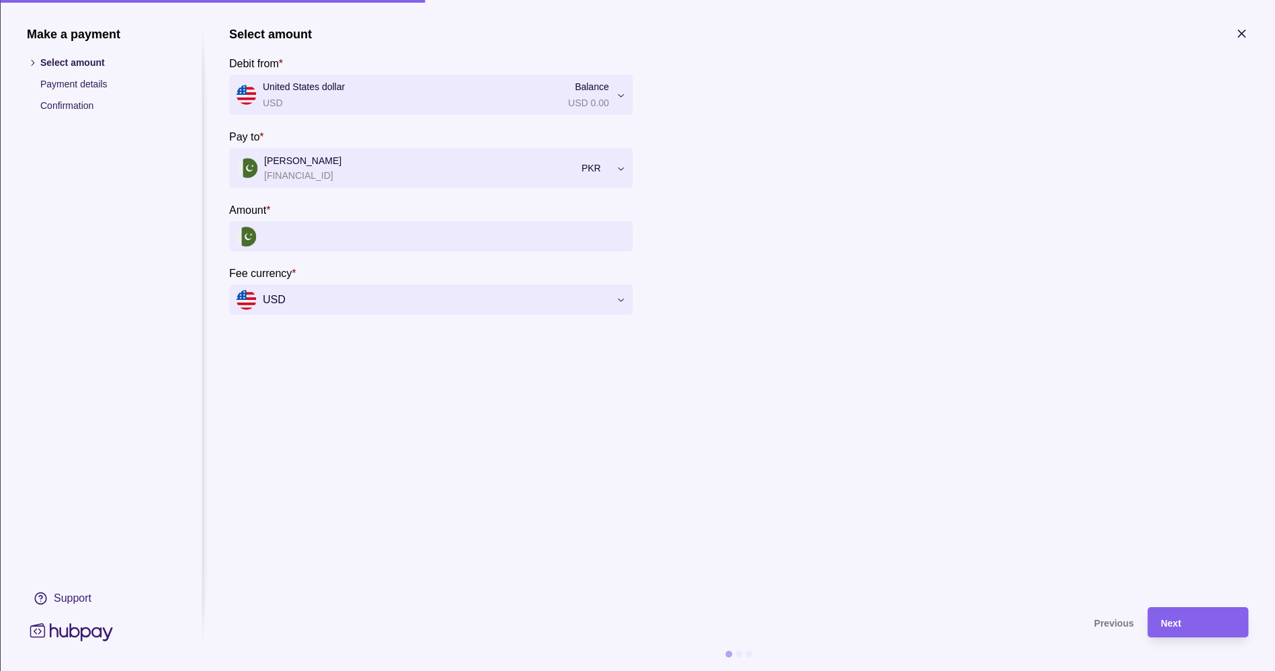
click at [449, 247] on input "Amount *" at bounding box center [444, 236] width 363 height 30
click at [450, 240] on input "Amount *" at bounding box center [444, 236] width 363 height 30
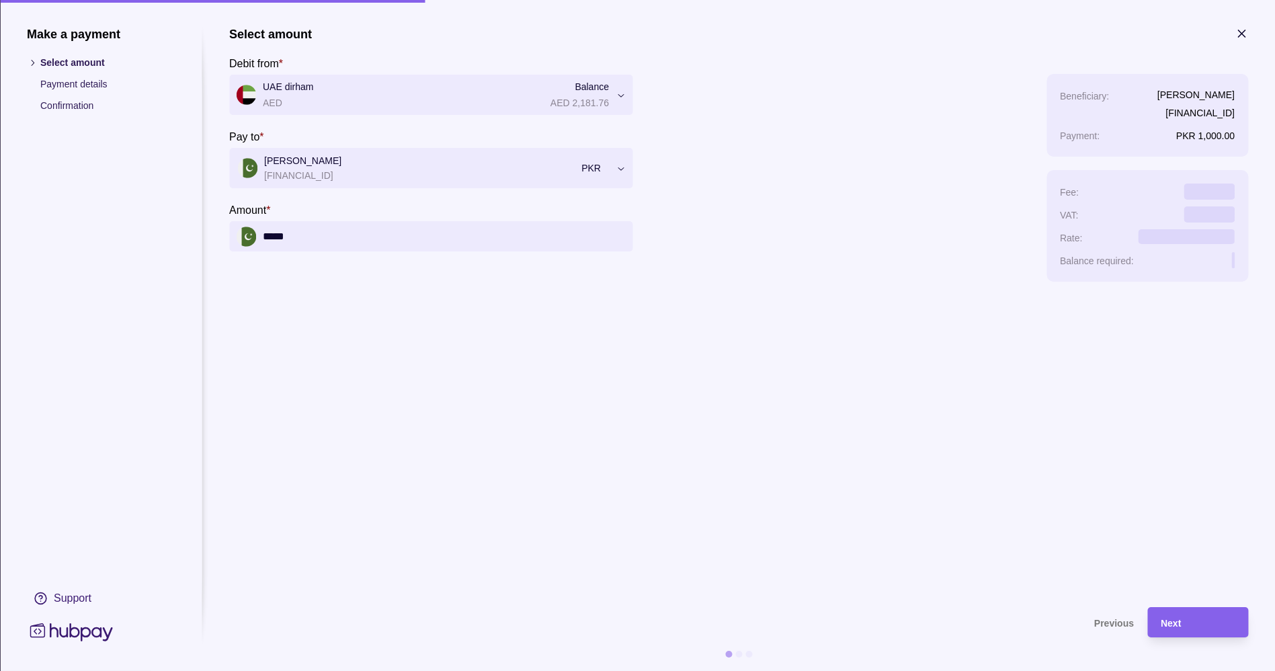
click at [618, 165] on icon at bounding box center [621, 168] width 10 height 10
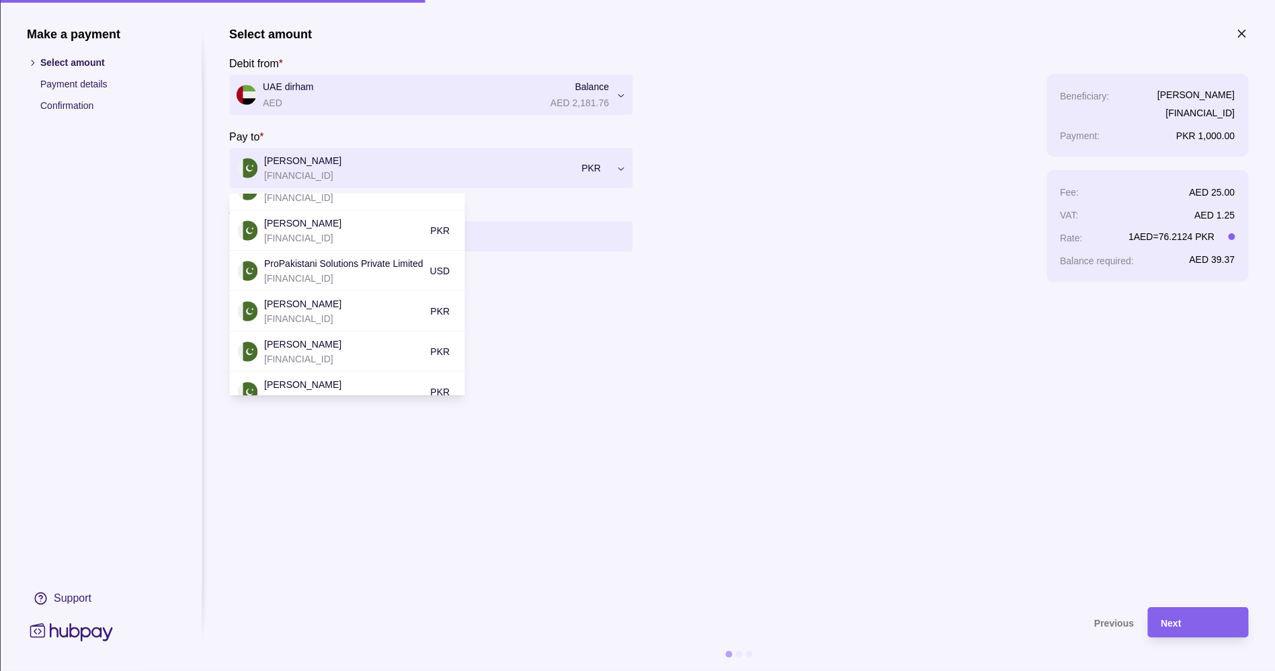
scroll to position [715, 0]
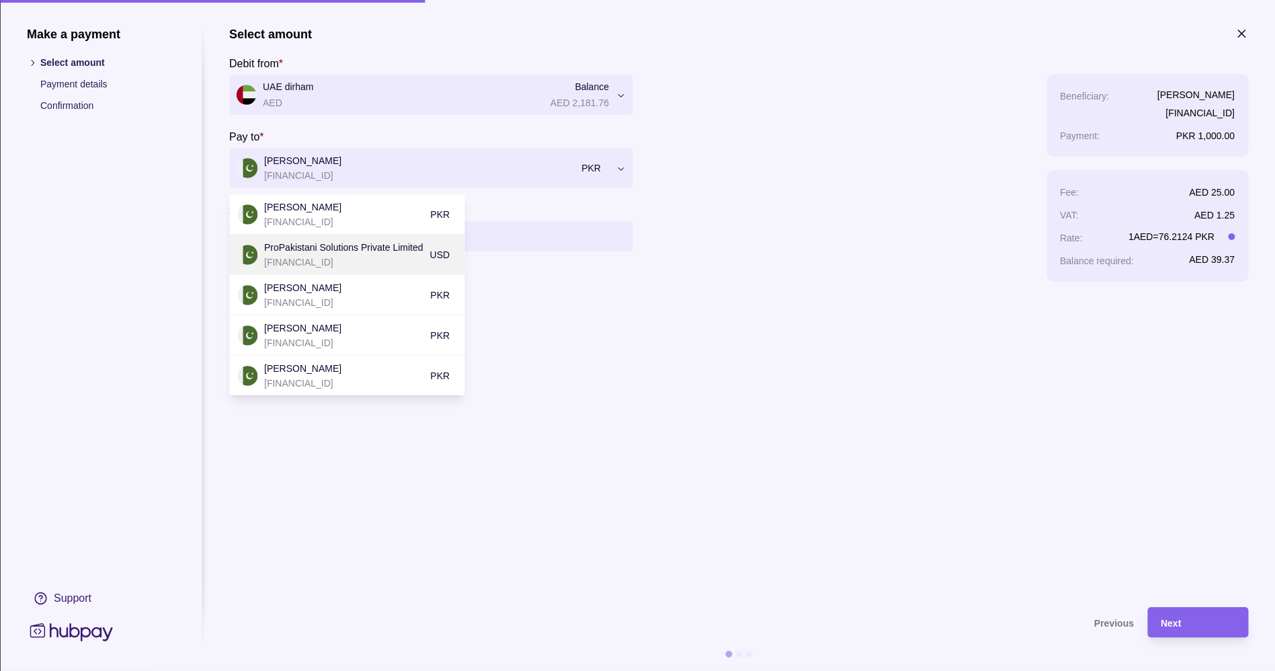
click at [386, 245] on p "ProPakistani Solutions Private Limited" at bounding box center [343, 247] width 159 height 15
type input "********"
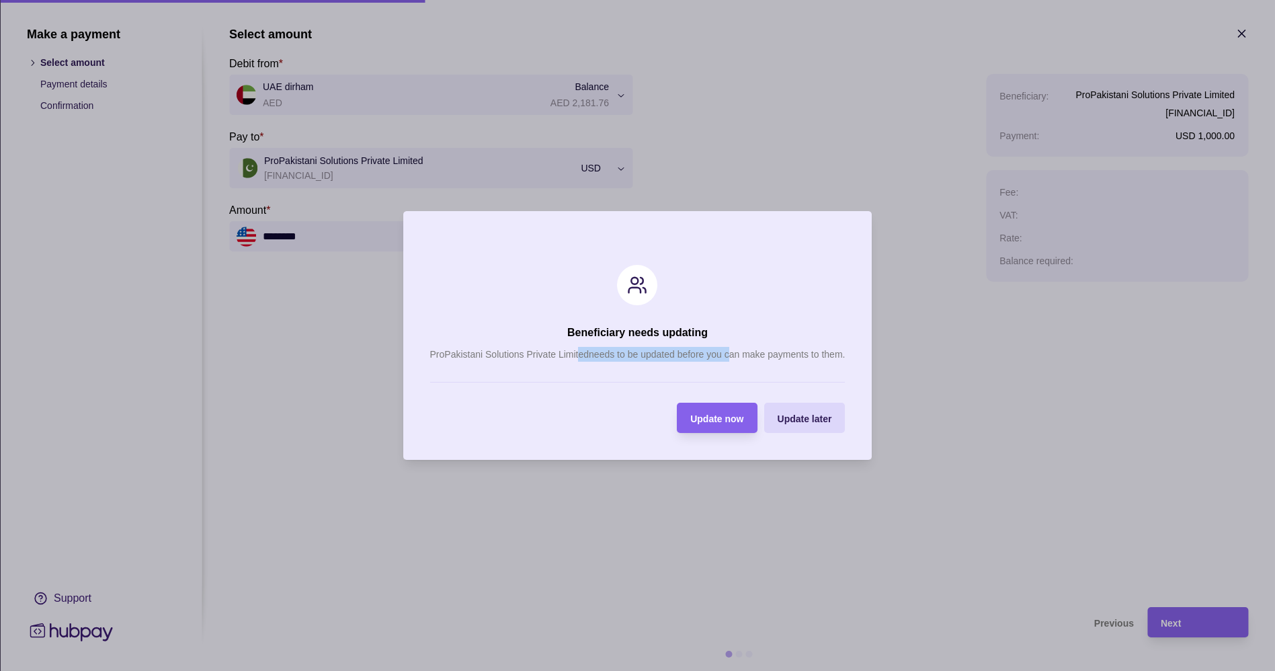
drag, startPoint x: 578, startPoint y: 358, endPoint x: 727, endPoint y: 343, distance: 149.3
click at [727, 343] on section "Beneficiary needs updating ProPakistani Solutions Private Limited needs to be u…" at bounding box center [637, 335] width 469 height 249
click at [723, 414] on span "Update now" at bounding box center [717, 419] width 53 height 11
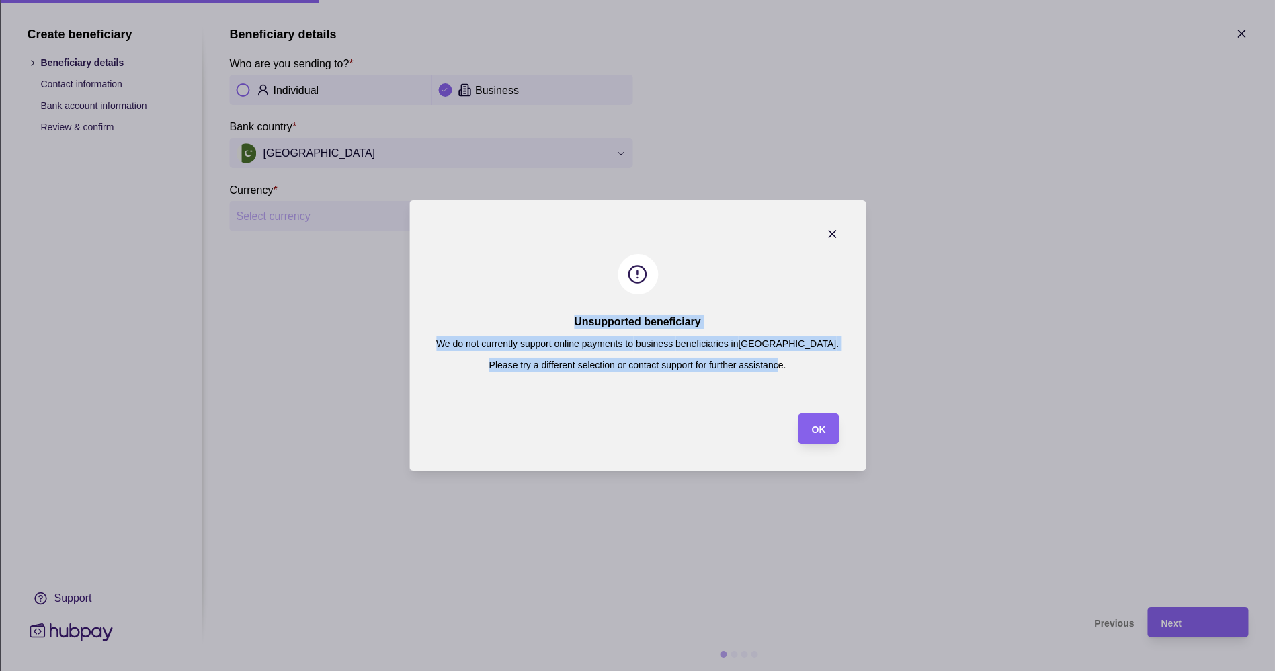
drag, startPoint x: 568, startPoint y: 322, endPoint x: 780, endPoint y: 370, distance: 217.1
click at [780, 370] on section "Unsupported beneficiary We do not currently support online payments to business…" at bounding box center [637, 335] width 457 height 270
click at [780, 370] on p "Please try a different selection or contact support for further assistance." at bounding box center [637, 365] width 403 height 15
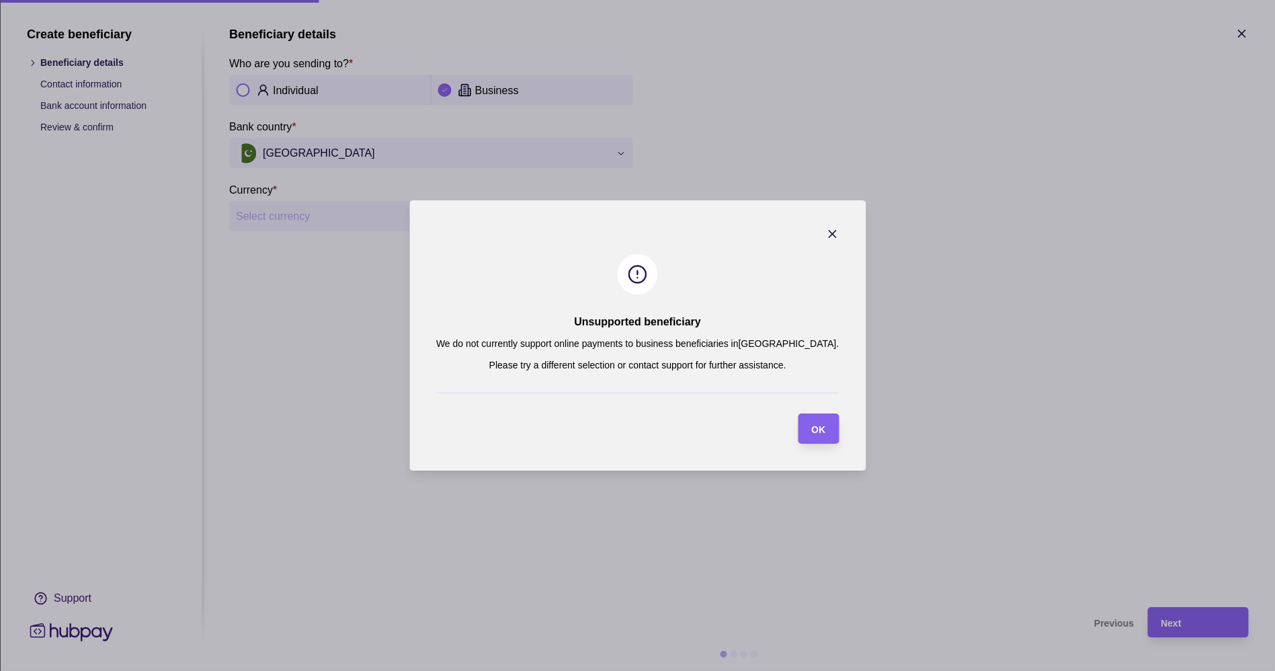
drag, startPoint x: 780, startPoint y: 370, endPoint x: 639, endPoint y: 324, distance: 147.8
drag, startPoint x: 639, startPoint y: 324, endPoint x: 769, endPoint y: 253, distance: 147.7
click at [769, 253] on section "Unsupported beneficiary We do not currently support online payments to business…" at bounding box center [637, 335] width 457 height 270
click at [826, 232] on icon "button" at bounding box center [832, 233] width 13 height 13
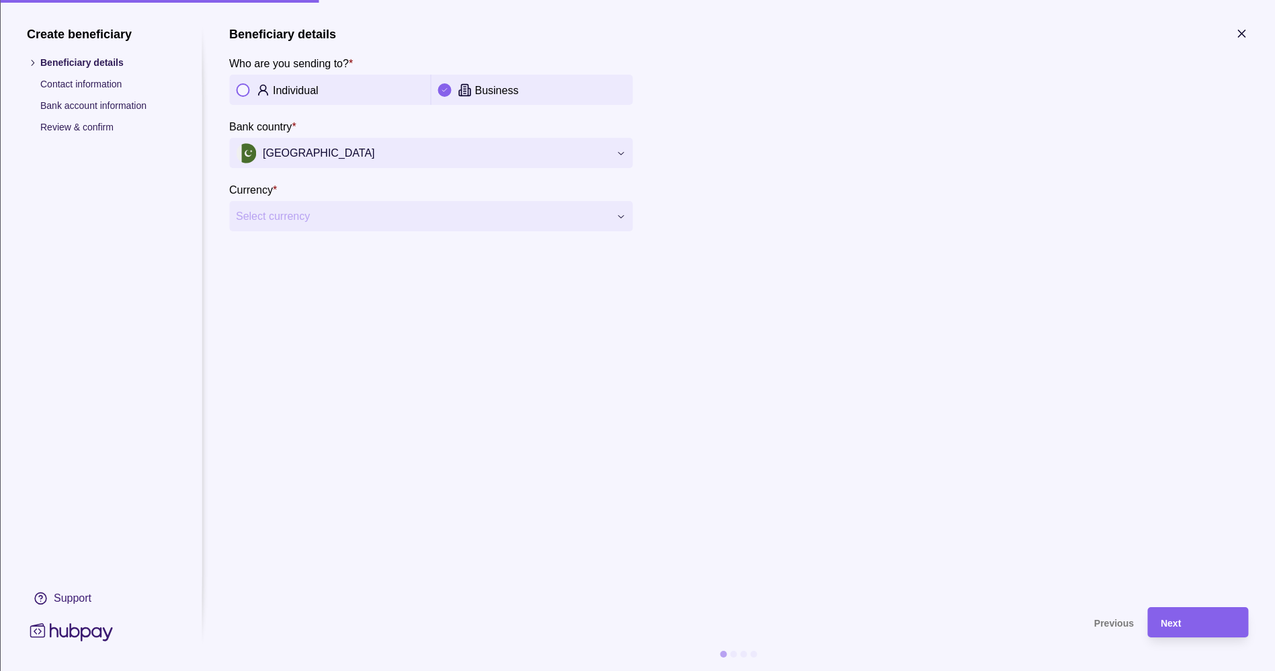
click at [1237, 33] on icon "button" at bounding box center [1241, 33] width 13 height 13
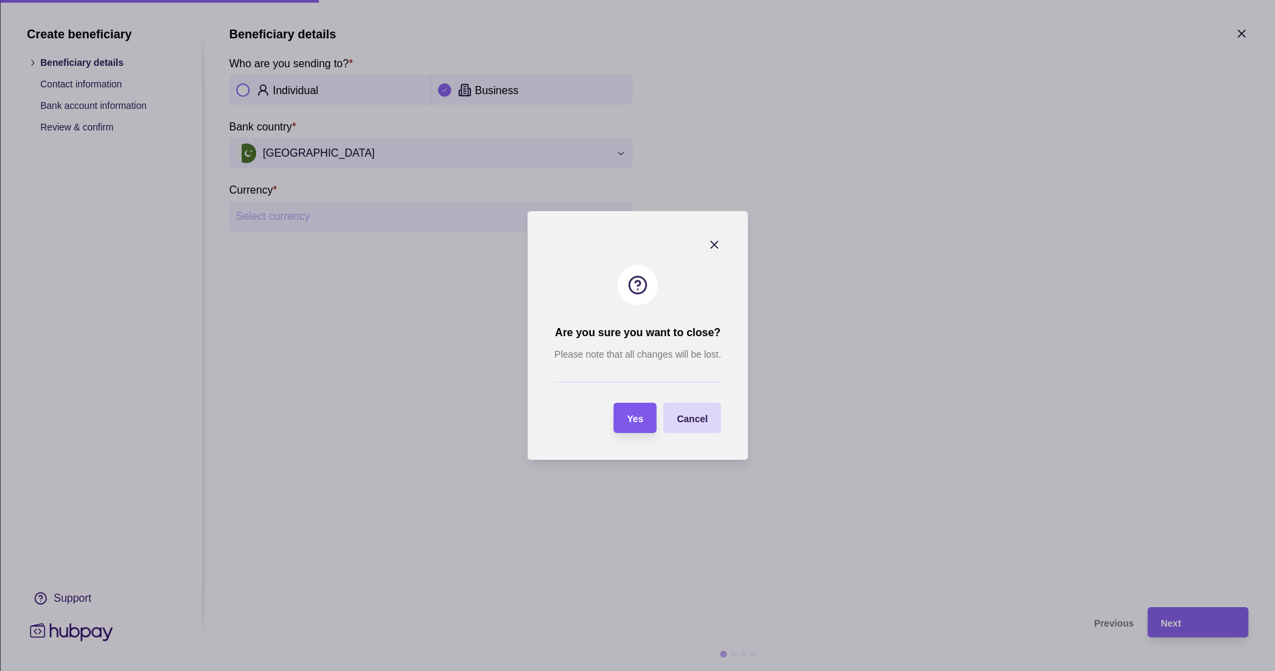
click at [632, 424] on span "Yes" at bounding box center [635, 419] width 16 height 11
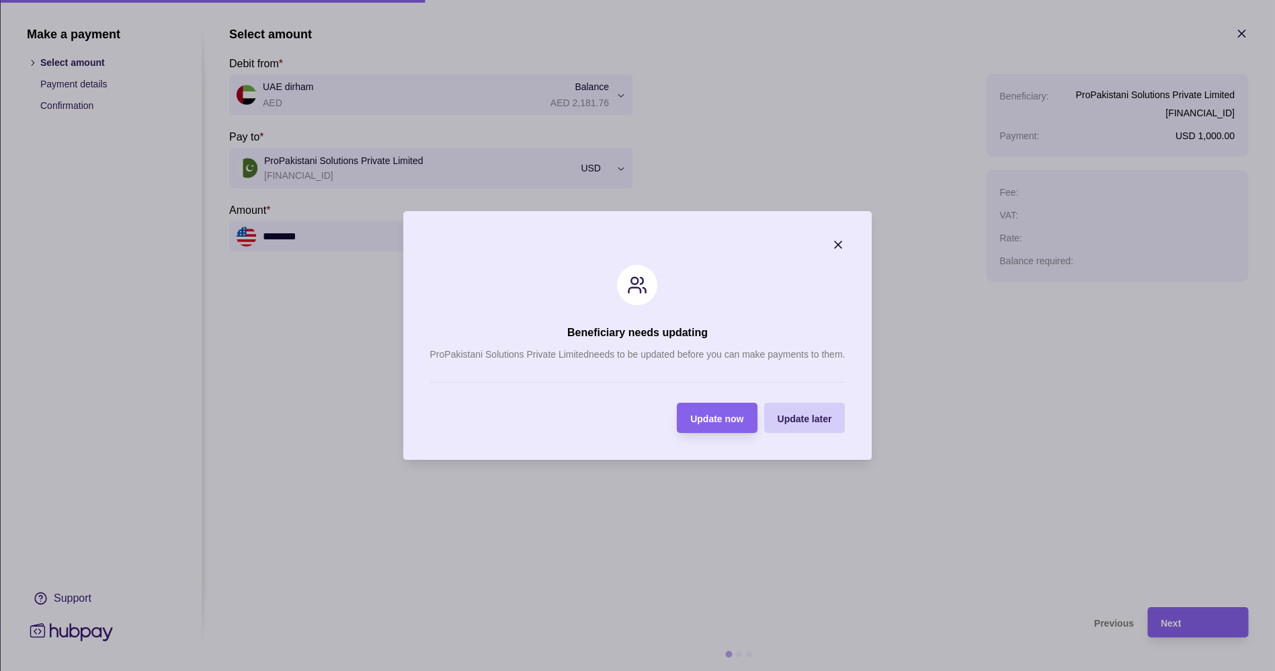
click at [796, 418] on span "Update later" at bounding box center [805, 419] width 54 height 11
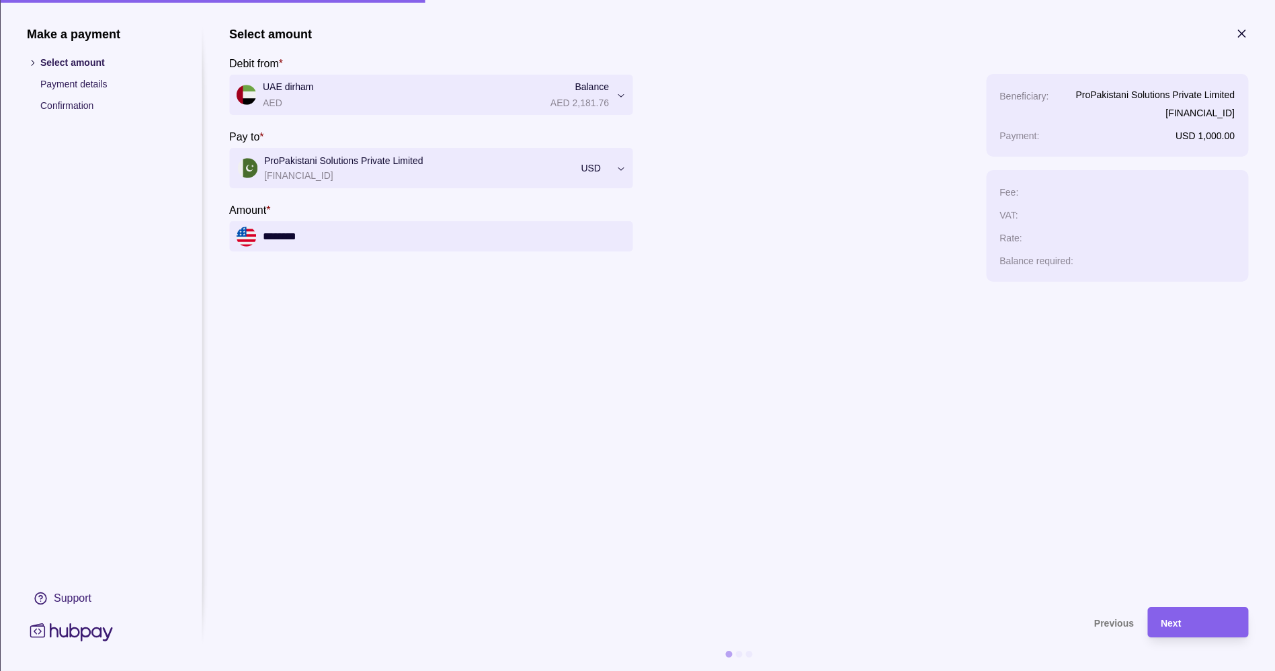
click at [383, 159] on div at bounding box center [422, 168] width 370 height 19
type input "****"
click at [721, 336] on section "Select amount Debit from * UAE dirham AED Balance AED 2,181.76 *** *** *** Pay …" at bounding box center [738, 310] width 1019 height 567
